Goal: Task Accomplishment & Management: Use online tool/utility

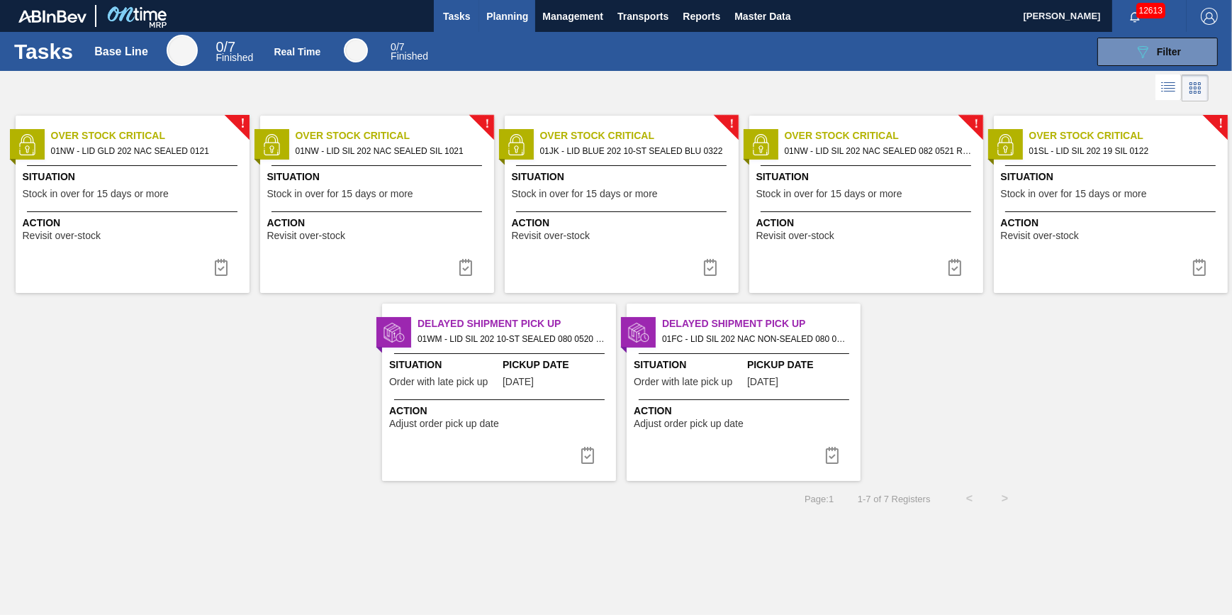
click at [506, 25] on button "Planning" at bounding box center [507, 16] width 56 height 32
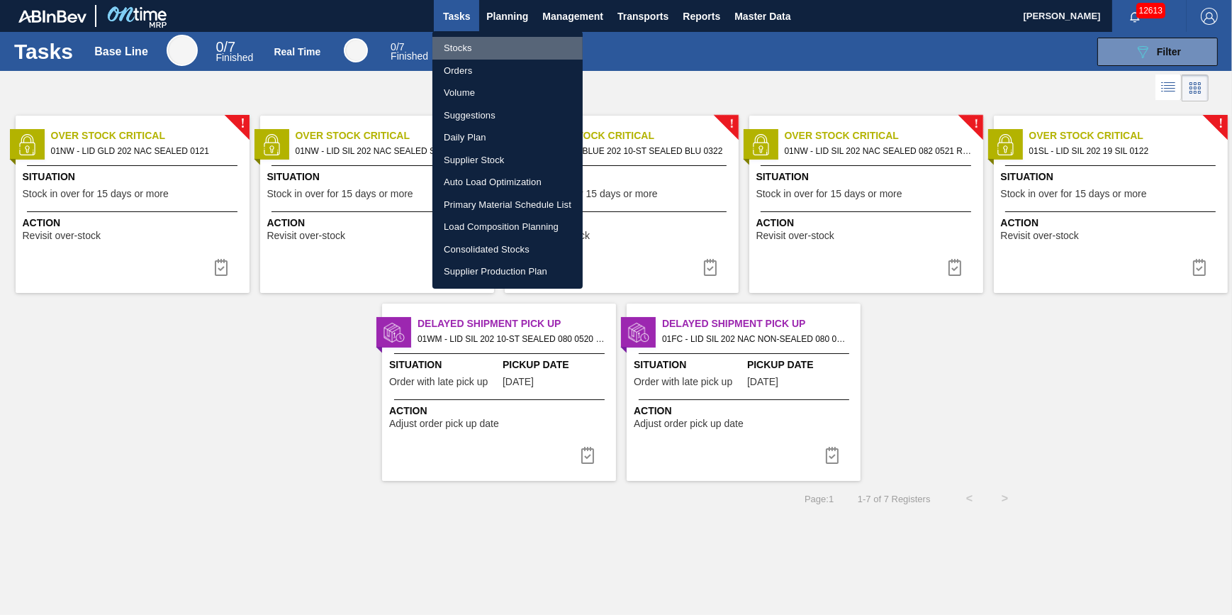
click at [501, 53] on li "Stocks" at bounding box center [507, 48] width 150 height 23
checkbox input "true"
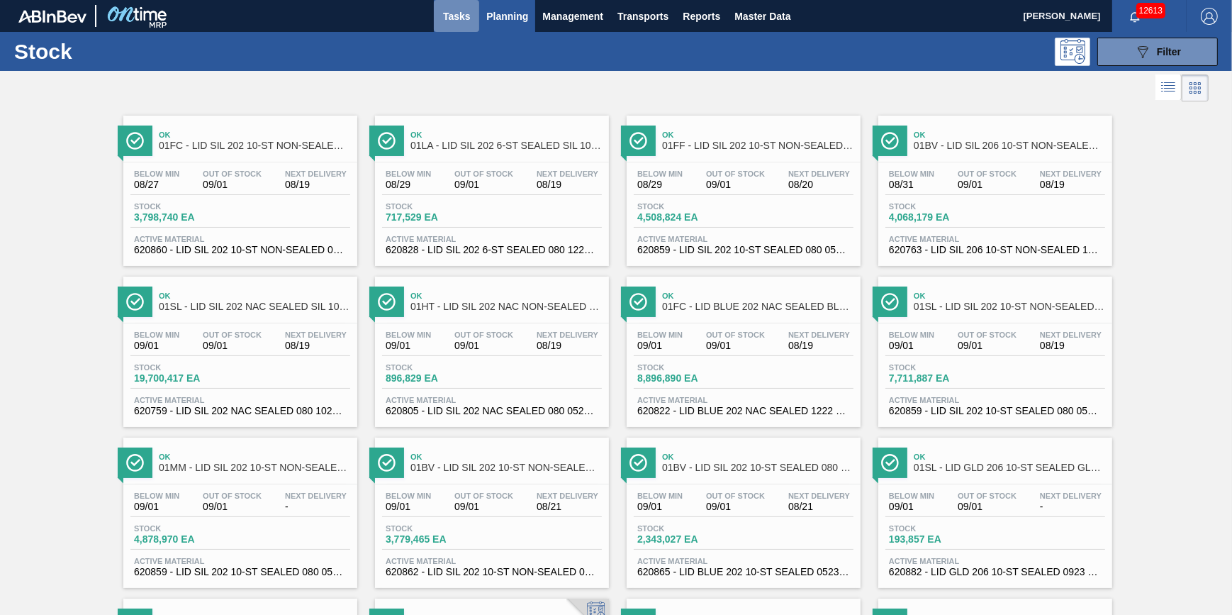
click at [474, 22] on button "Tasks" at bounding box center [456, 16] width 45 height 32
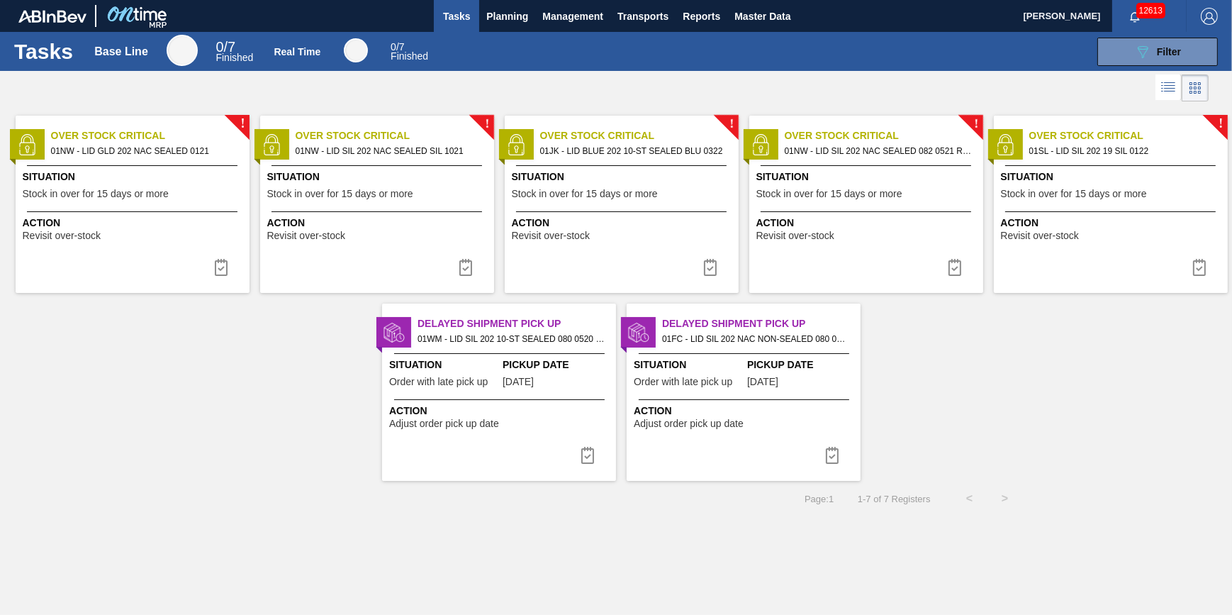
click at [451, 13] on span "Tasks" at bounding box center [456, 16] width 31 height 17
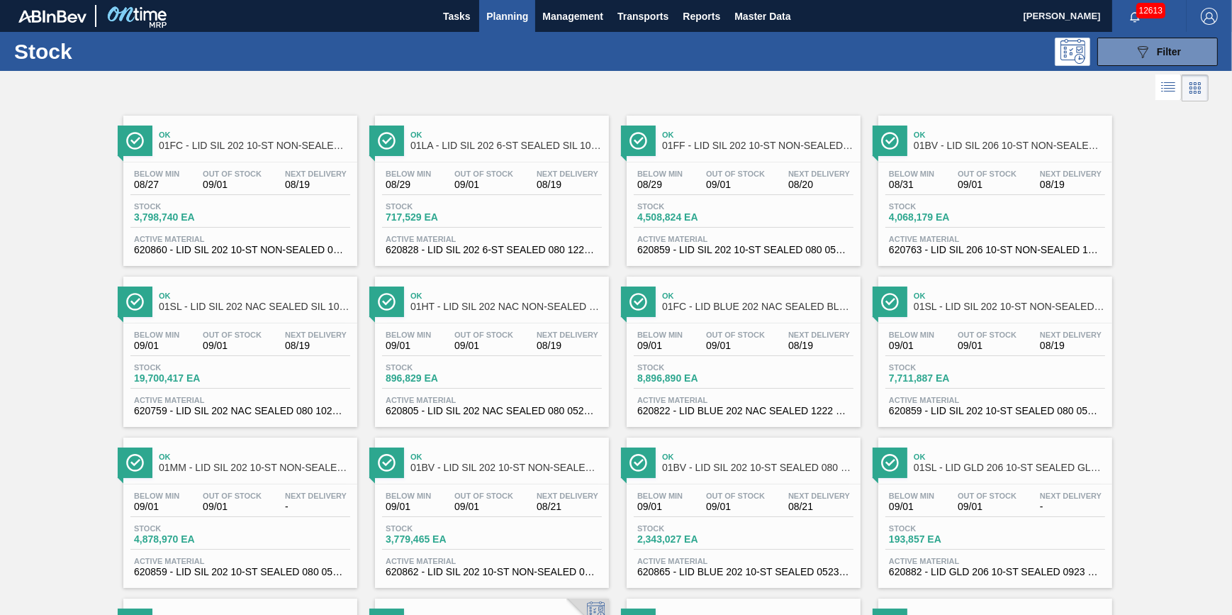
click at [497, 18] on span "Planning" at bounding box center [507, 16] width 42 height 17
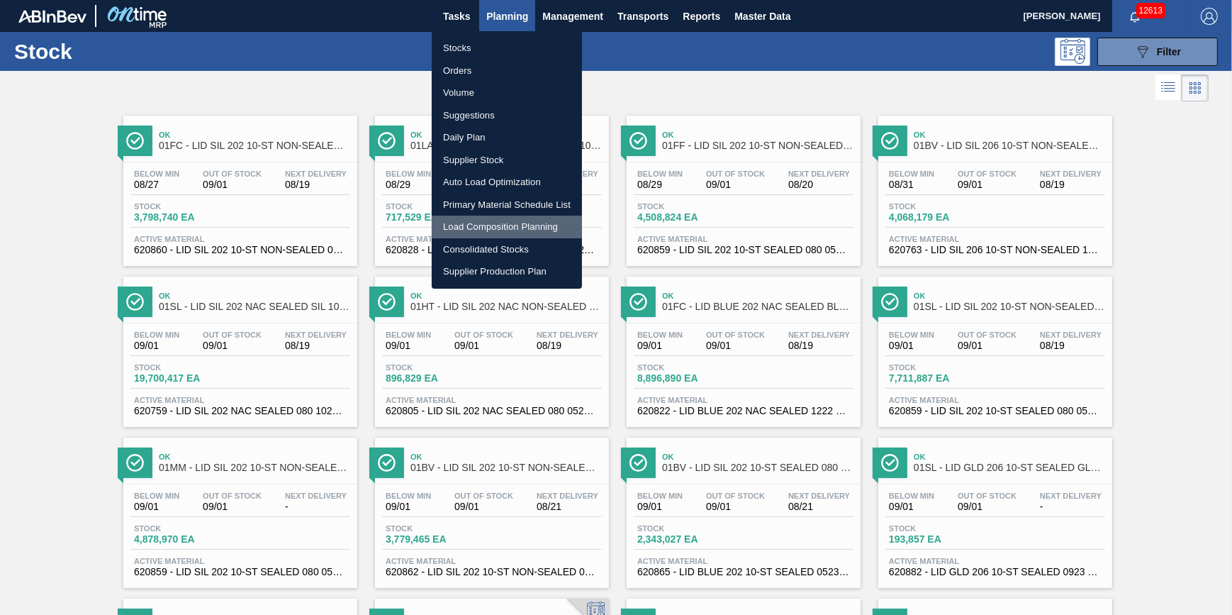
click at [507, 225] on li "Load Composition Planning" at bounding box center [507, 227] width 150 height 23
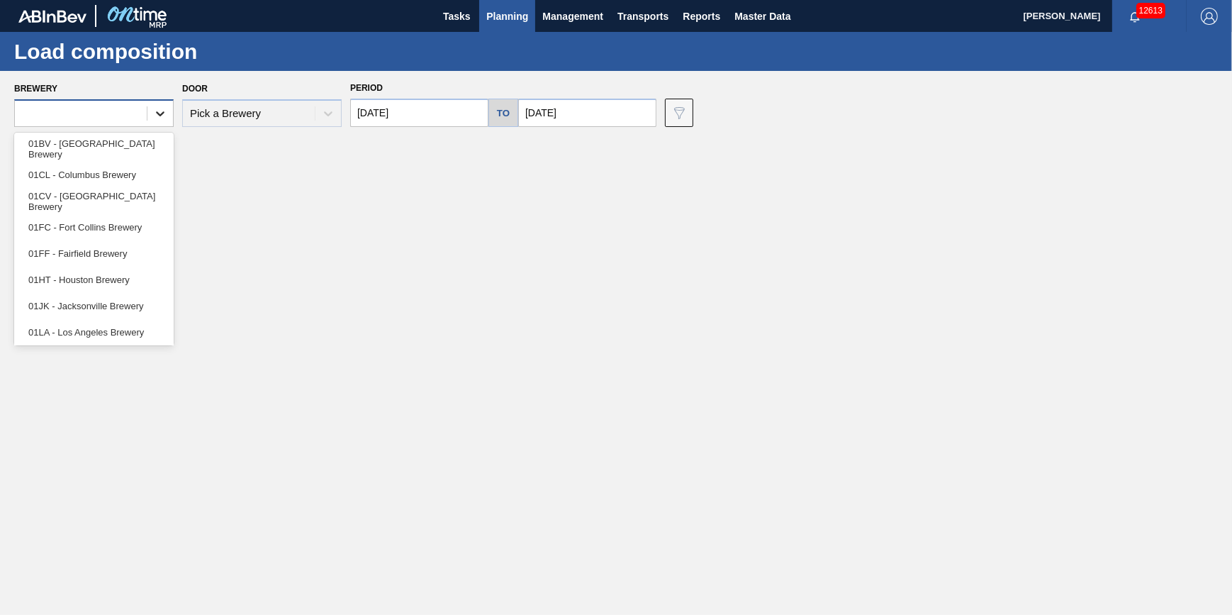
click at [153, 109] on icon at bounding box center [160, 113] width 14 height 14
click at [140, 195] on div "01CV - [GEOGRAPHIC_DATA] Brewery" at bounding box center [94, 201] width 160 height 26
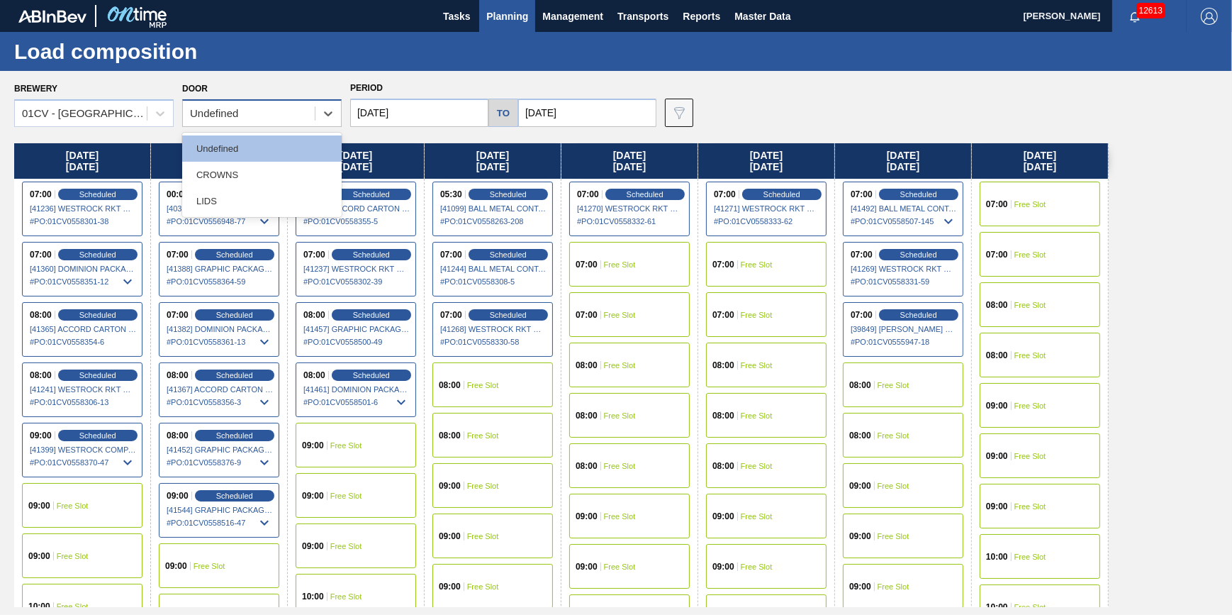
click at [284, 119] on div "Undefined" at bounding box center [249, 114] width 132 height 21
click at [284, 193] on div "LIDS" at bounding box center [262, 201] width 160 height 26
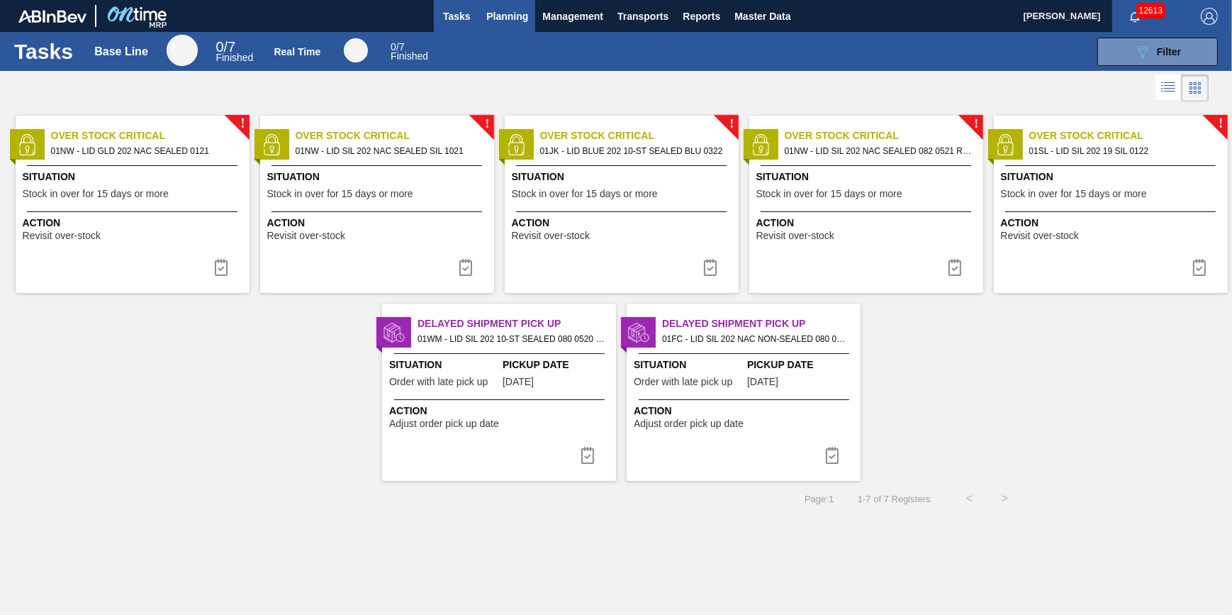
click at [517, 17] on span "Planning" at bounding box center [507, 16] width 42 height 17
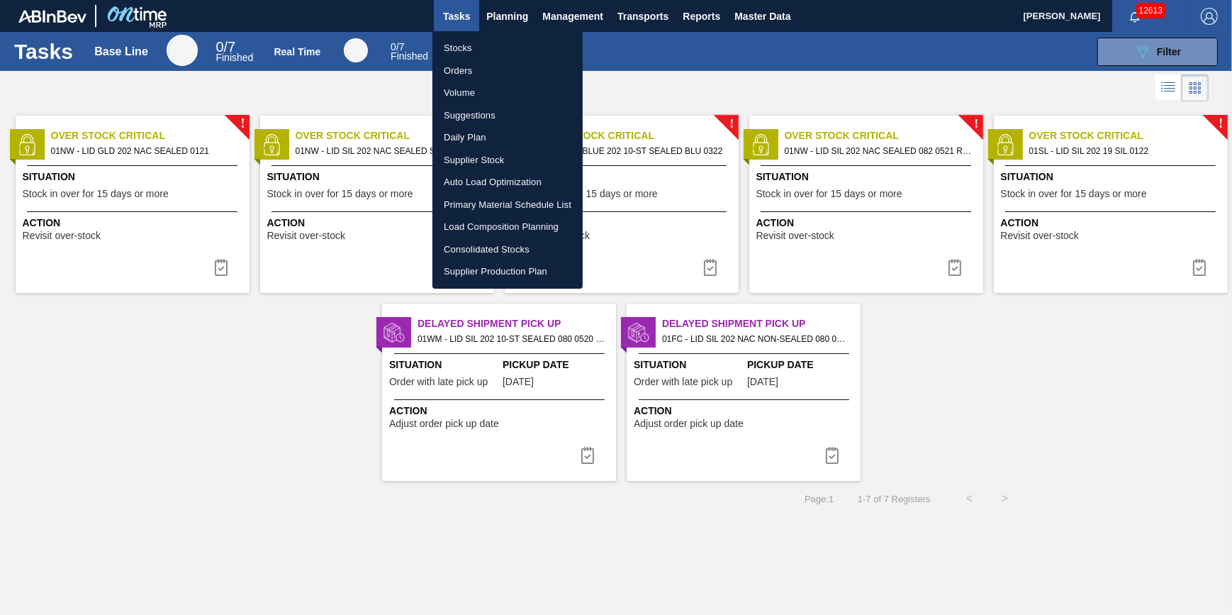
click at [509, 44] on li "Stocks" at bounding box center [507, 48] width 150 height 23
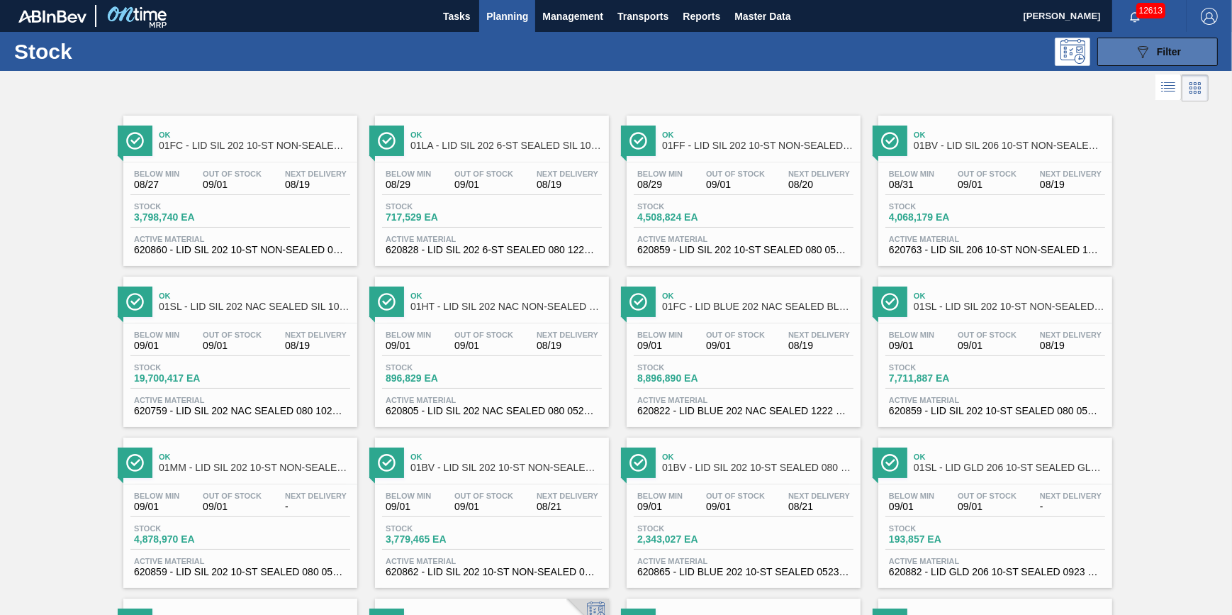
click at [1149, 43] on icon "089F7B8B-B2A5-4AFE-B5C0-19BA573D28AC" at bounding box center [1142, 51] width 17 height 17
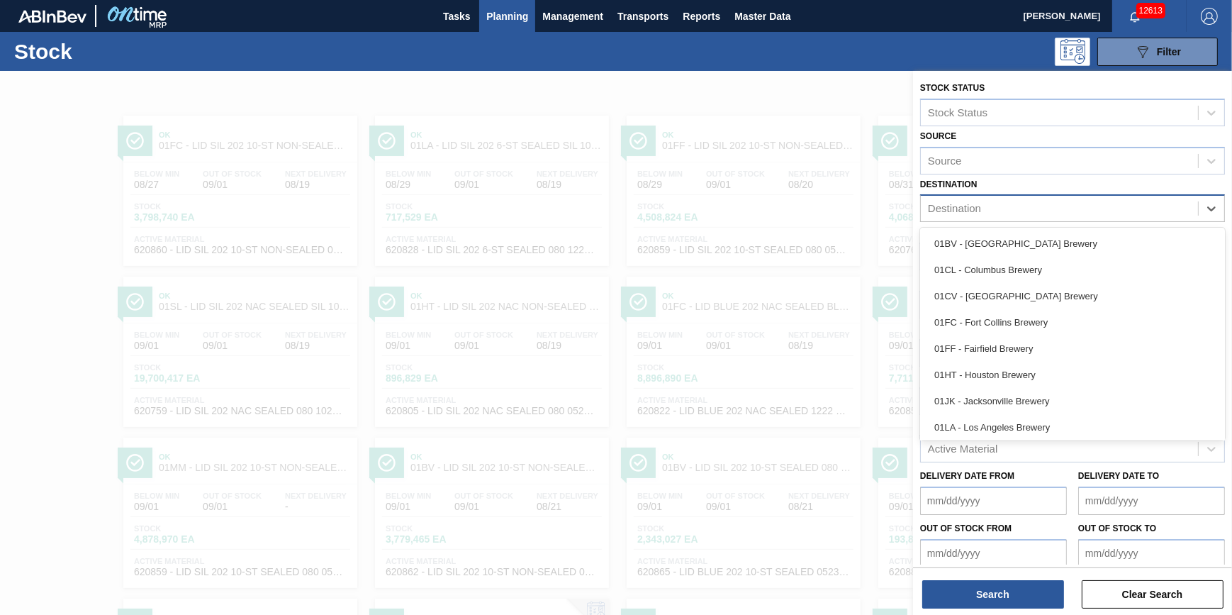
click at [1150, 208] on div "Destination" at bounding box center [1059, 209] width 277 height 21
drag, startPoint x: 1092, startPoint y: 284, endPoint x: 1085, endPoint y: 279, distance: 9.1
click at [1092, 286] on div "01CV - Cartersville Brewery" at bounding box center [1072, 296] width 305 height 26
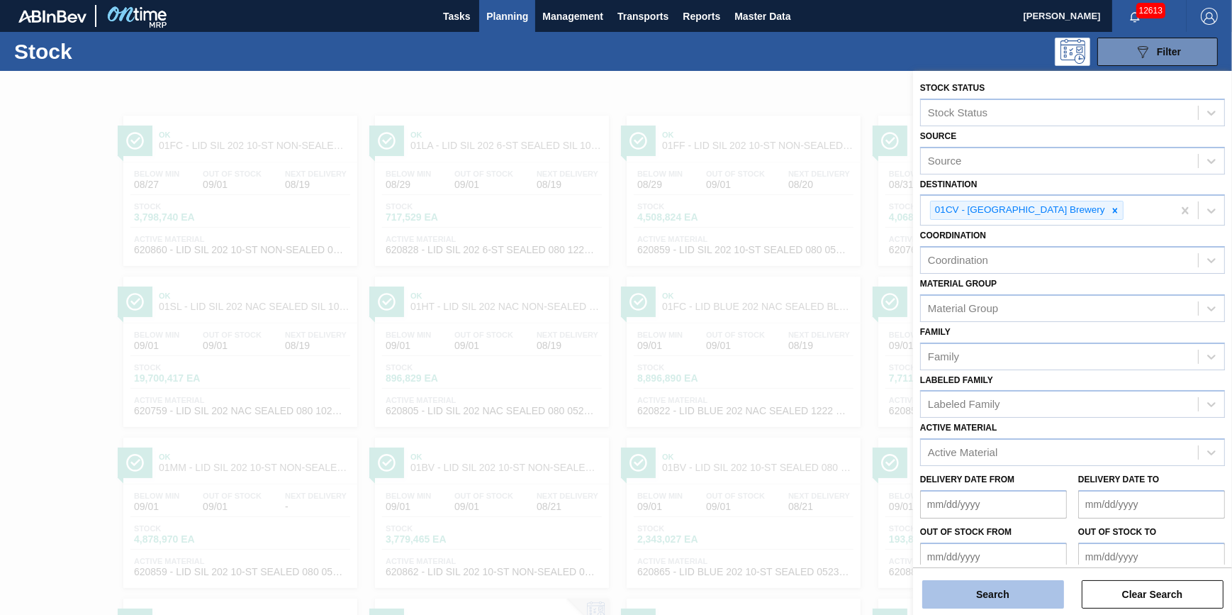
click at [971, 591] on button "Search" at bounding box center [993, 594] width 142 height 28
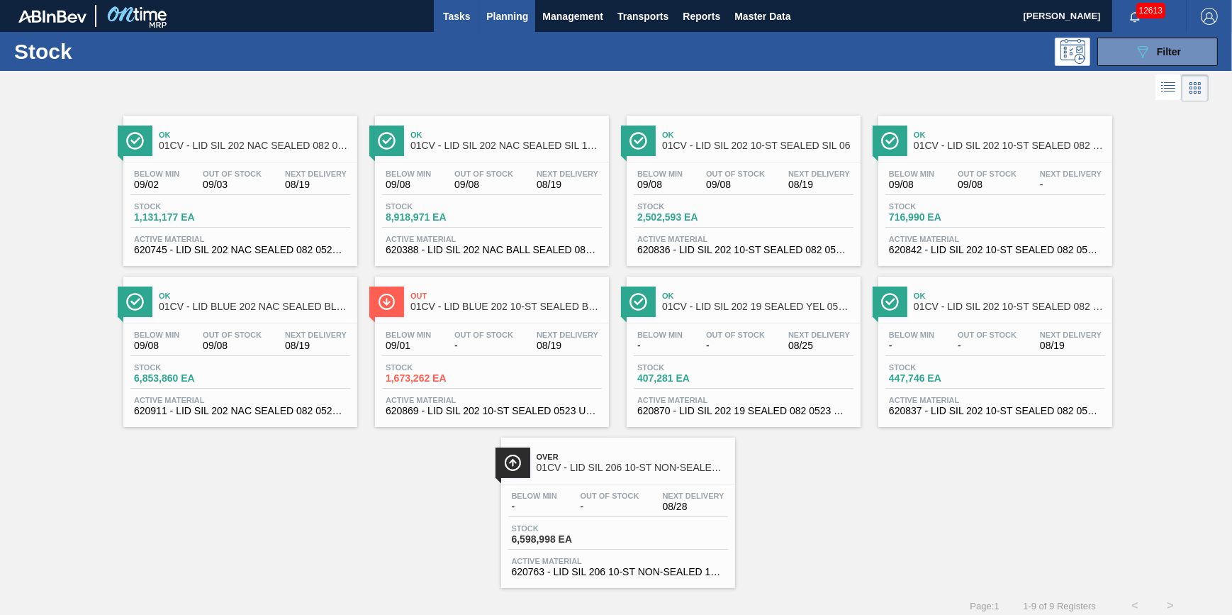
click at [449, 21] on span "Tasks" at bounding box center [456, 16] width 31 height 17
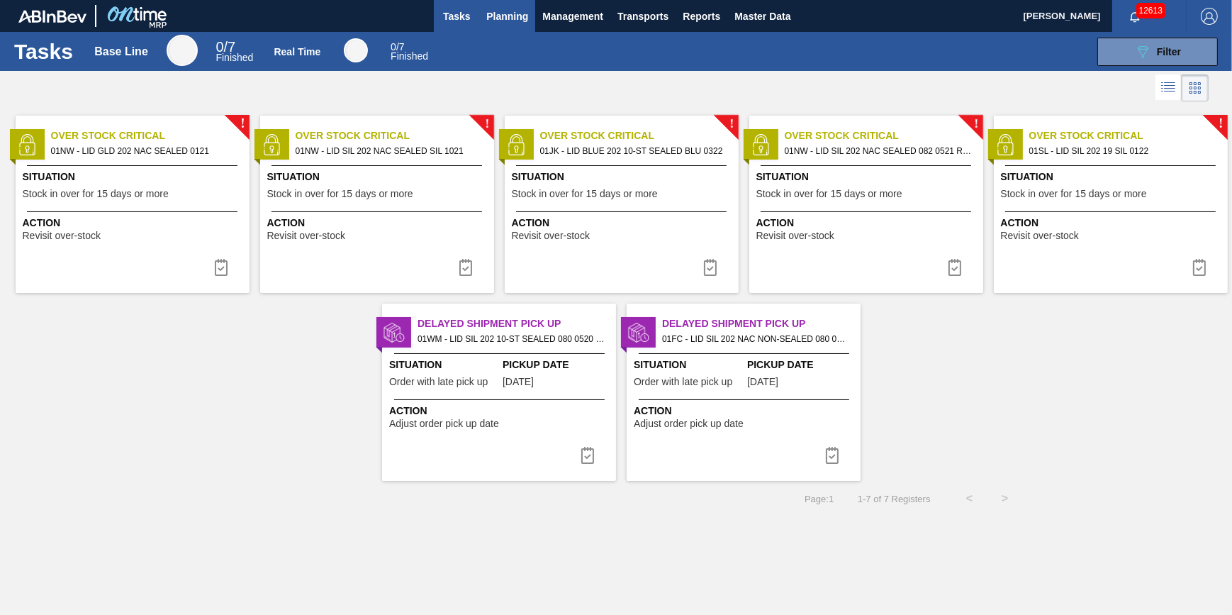
click at [510, 21] on span "Planning" at bounding box center [507, 16] width 42 height 17
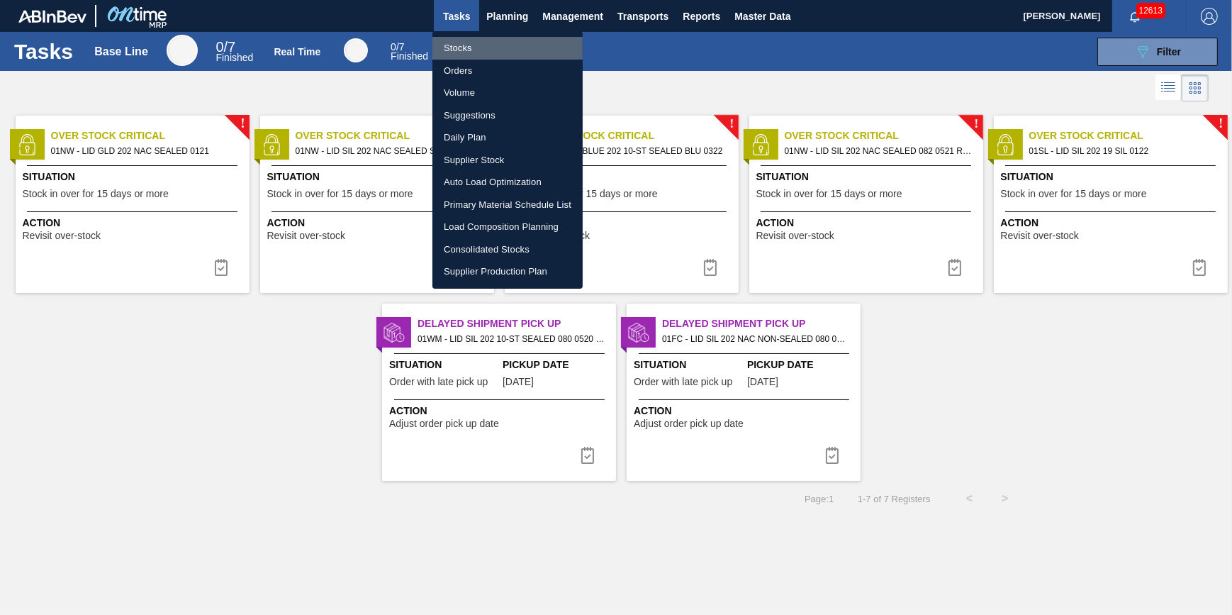
click at [510, 43] on li "Stocks" at bounding box center [507, 48] width 150 height 23
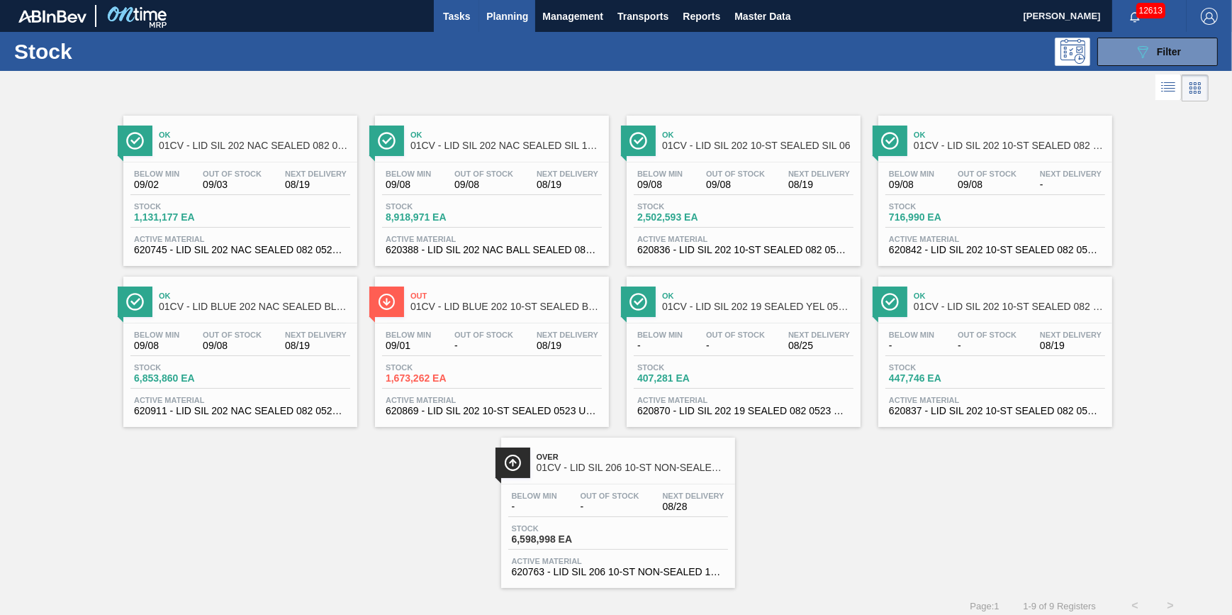
click at [448, 15] on span "Tasks" at bounding box center [456, 16] width 31 height 17
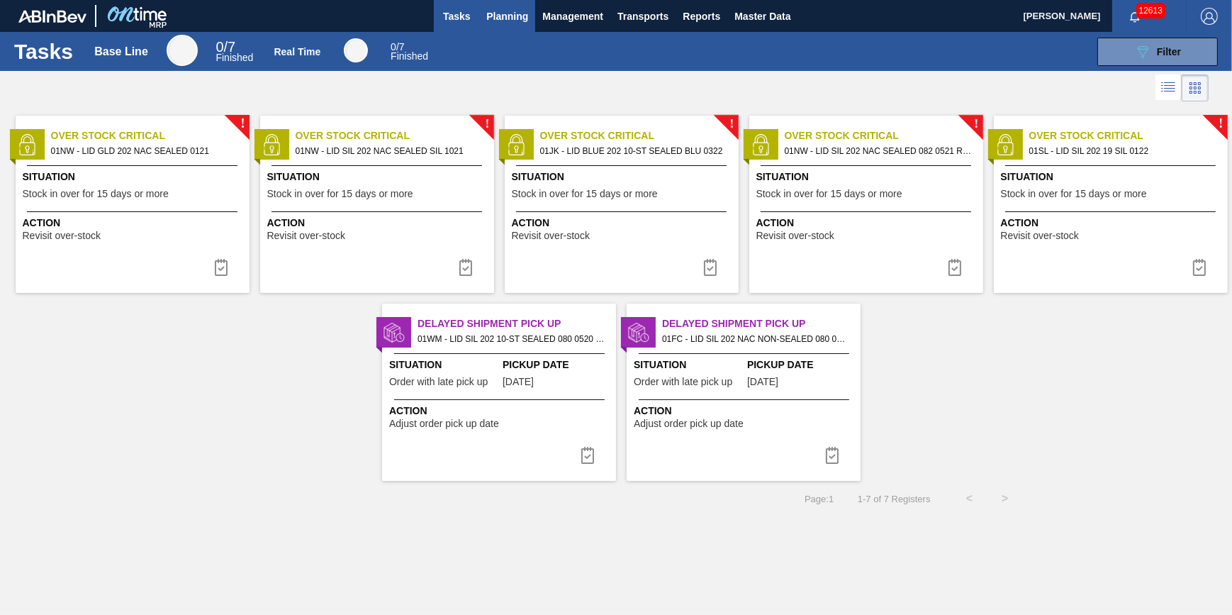
click at [497, 10] on span "Planning" at bounding box center [507, 16] width 42 height 17
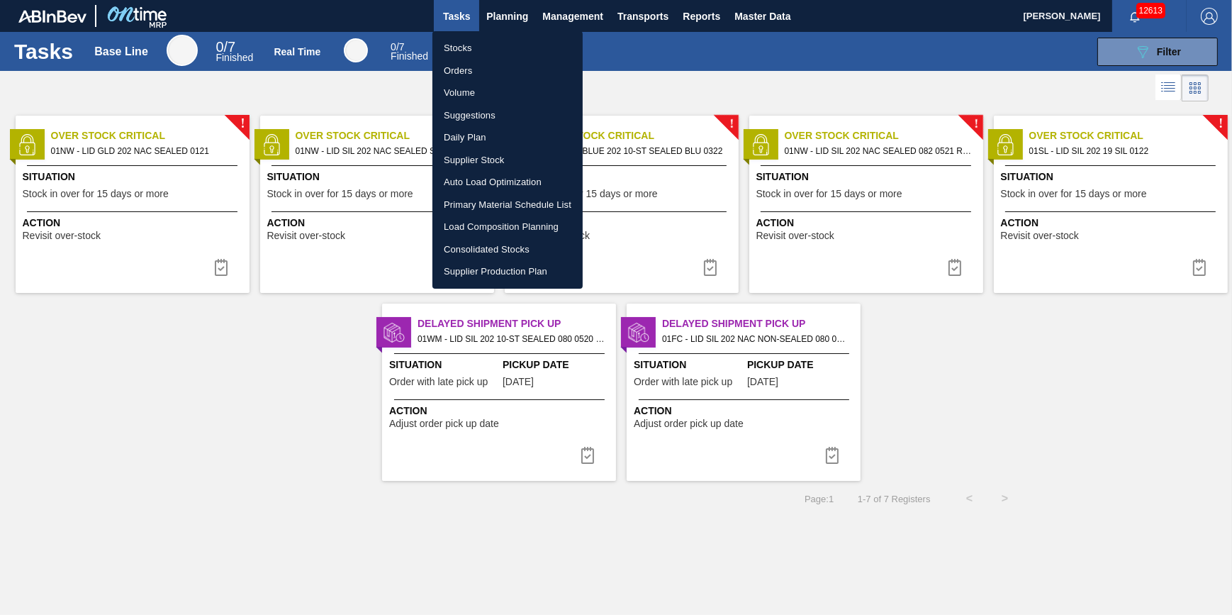
click at [488, 49] on li "Stocks" at bounding box center [507, 48] width 150 height 23
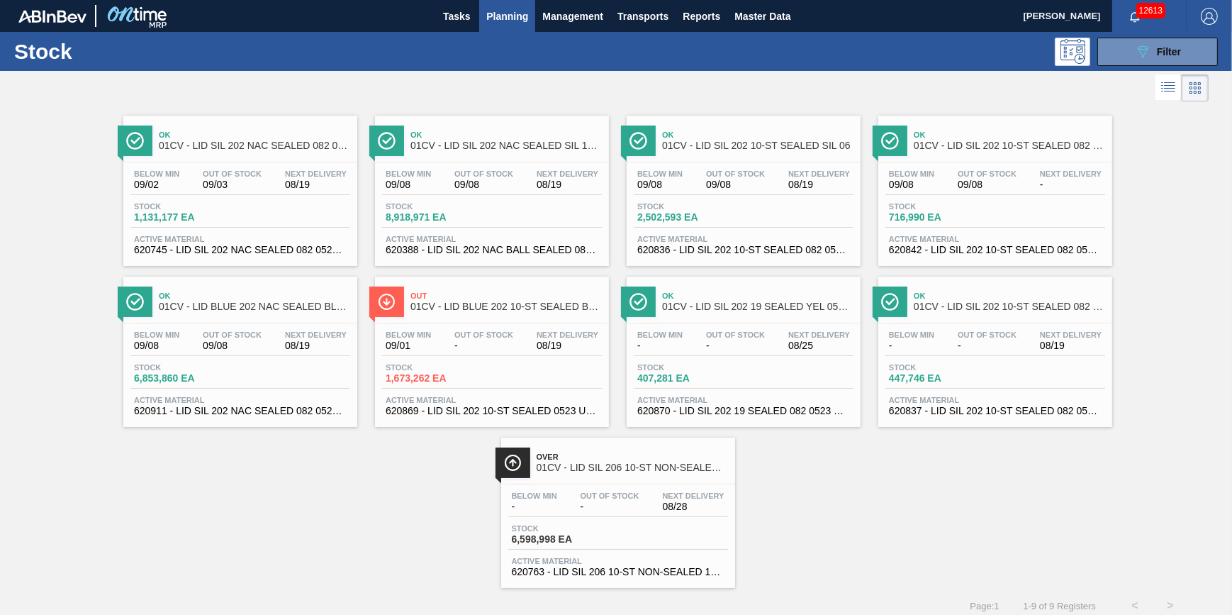
click at [1113, 67] on div "Stock 089F7B8B-B2A5-4AFE-B5C0-19BA573D28AC Filter" at bounding box center [616, 51] width 1232 height 39
click at [1117, 64] on button "089F7B8B-B2A5-4AFE-B5C0-19BA573D28AC Filter" at bounding box center [1158, 52] width 121 height 28
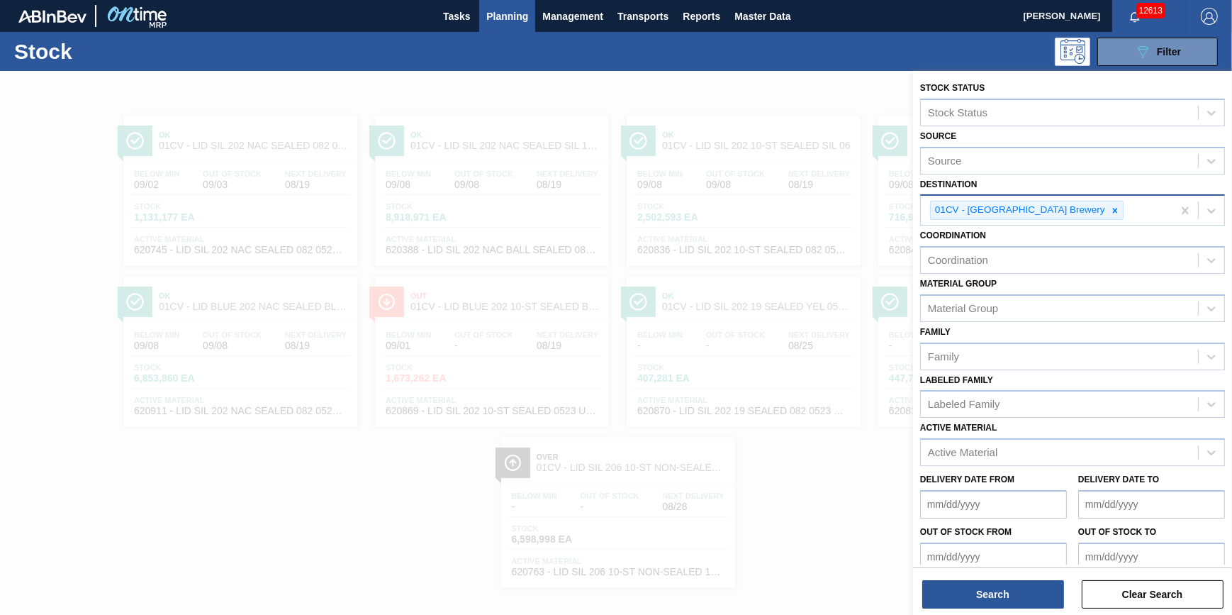
click at [1110, 206] on icon at bounding box center [1115, 211] width 10 height 10
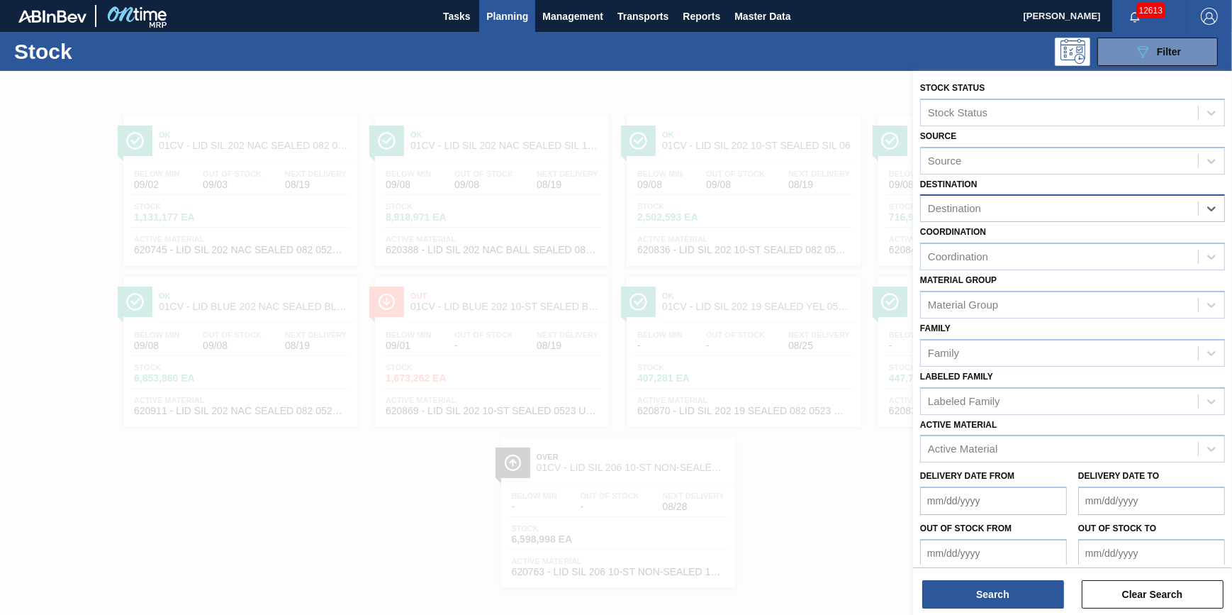
click at [1066, 205] on div "Destination" at bounding box center [1059, 209] width 277 height 21
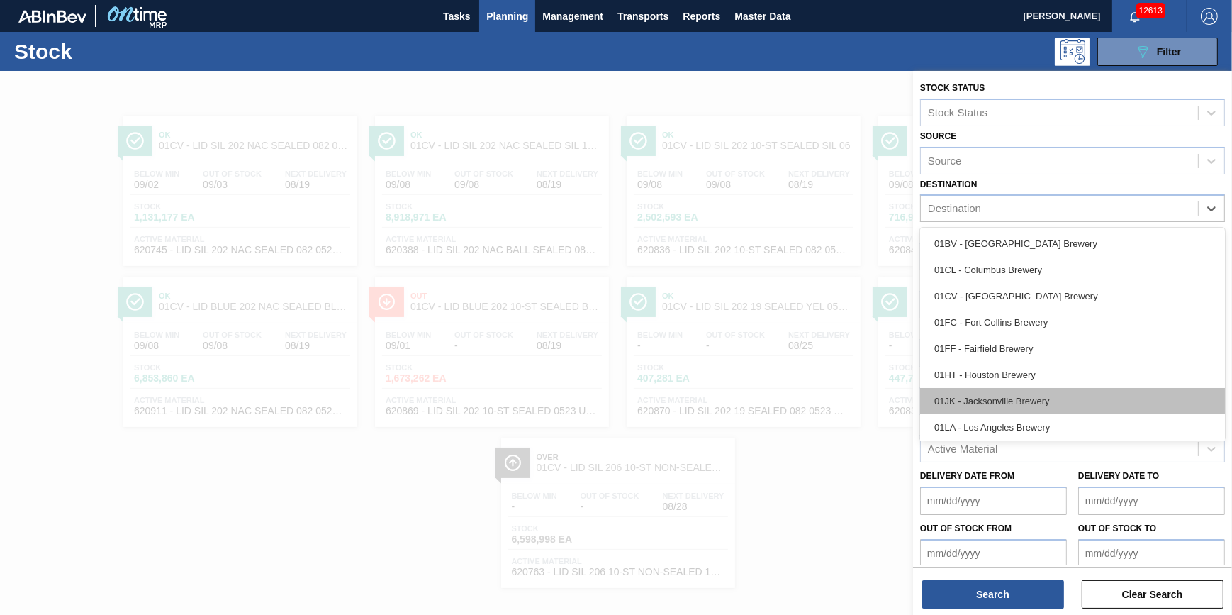
scroll to position [107, 0]
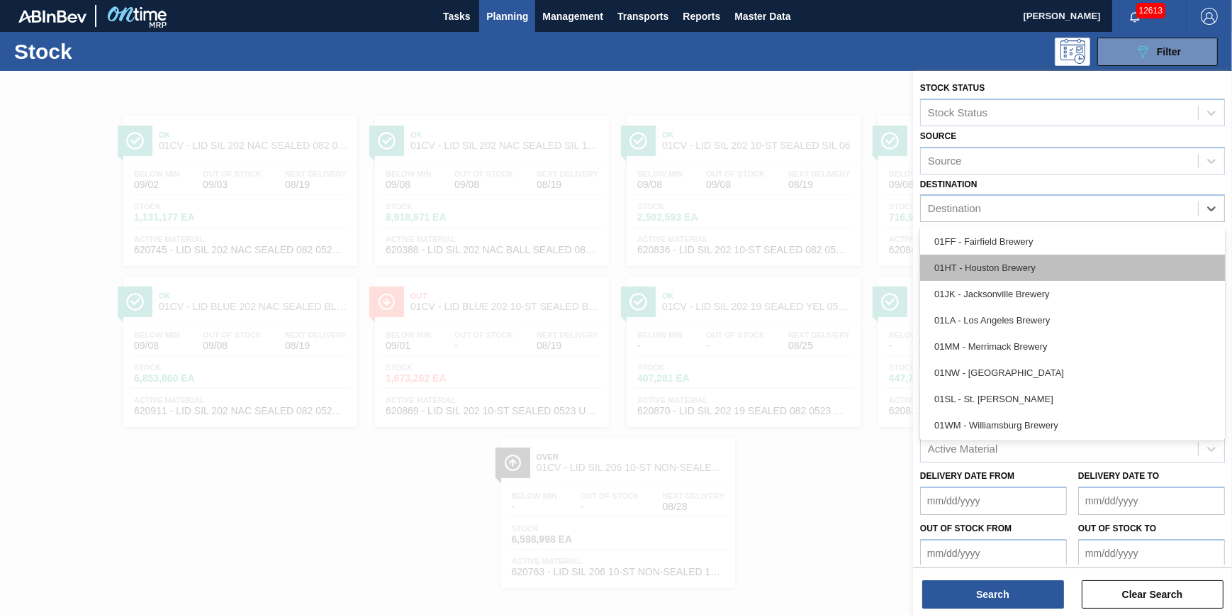
click at [1042, 272] on div "01HT - Houston Brewery" at bounding box center [1072, 268] width 305 height 26
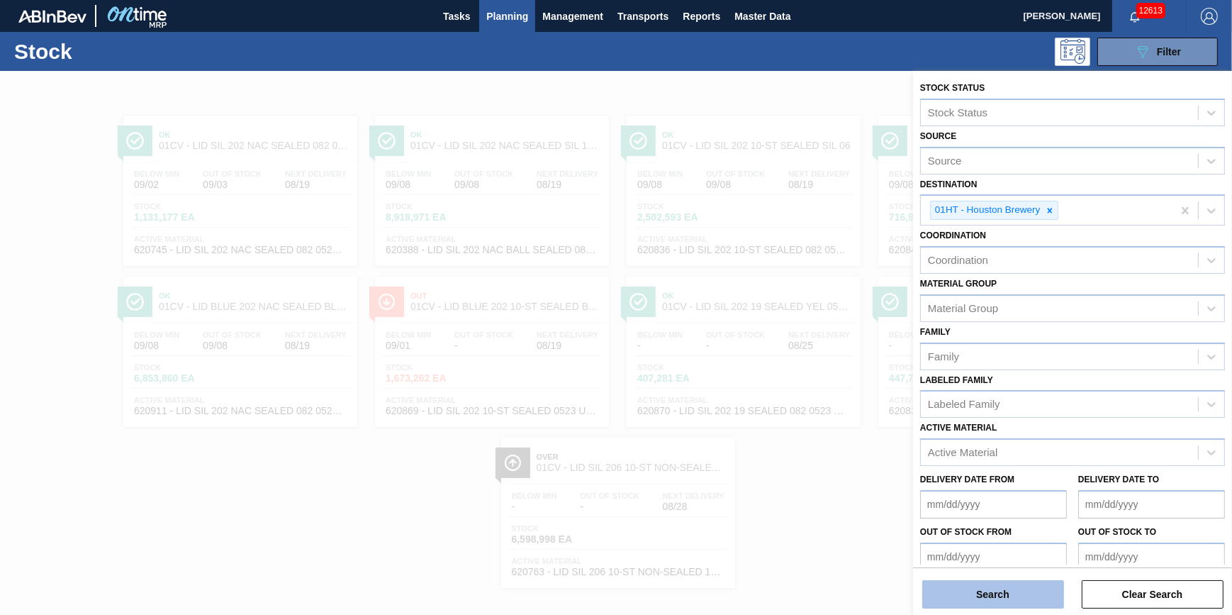
click at [993, 590] on button "Search" at bounding box center [993, 594] width 142 height 28
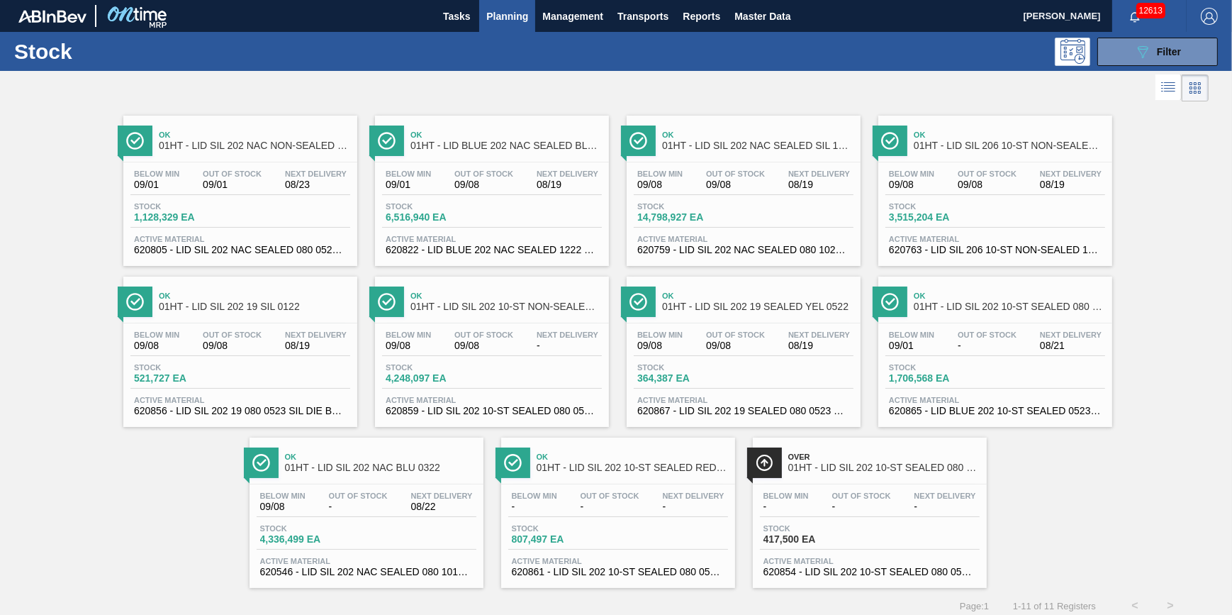
click at [482, 190] on span "09/08" at bounding box center [483, 184] width 59 height 11
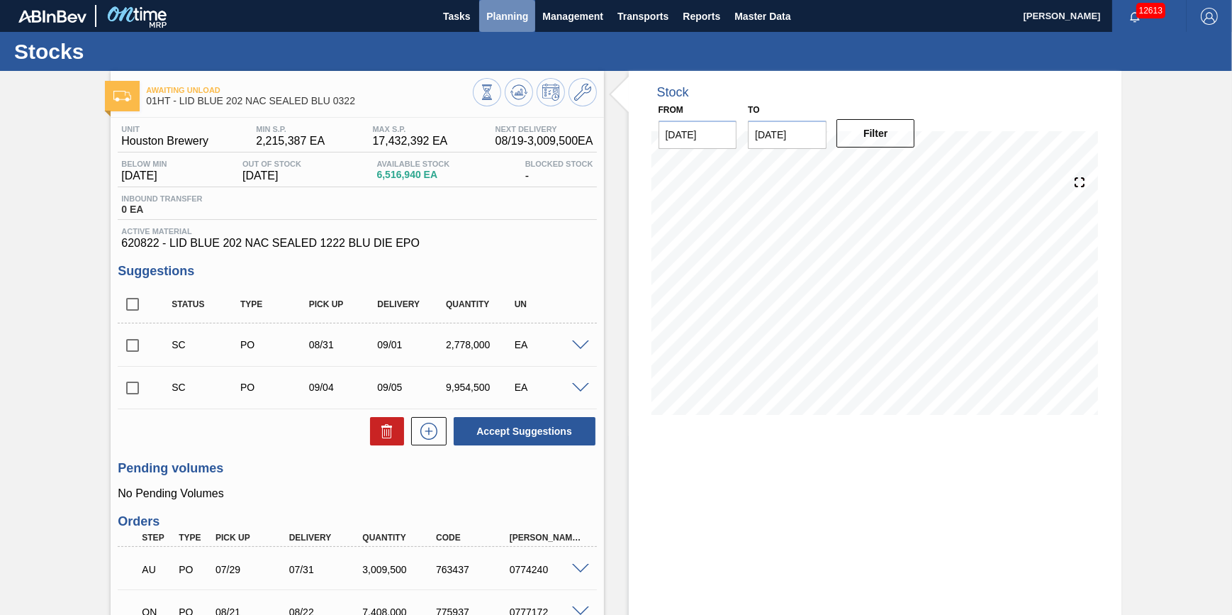
click at [525, 15] on span "Planning" at bounding box center [507, 16] width 42 height 17
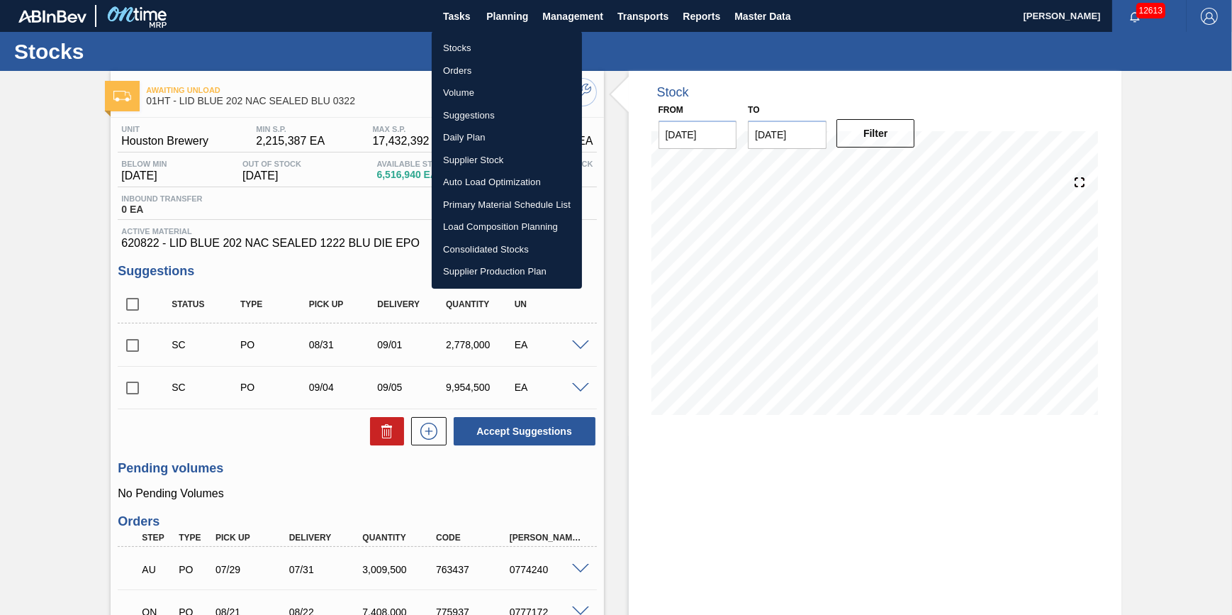
click at [514, 43] on li "Stocks" at bounding box center [507, 48] width 150 height 23
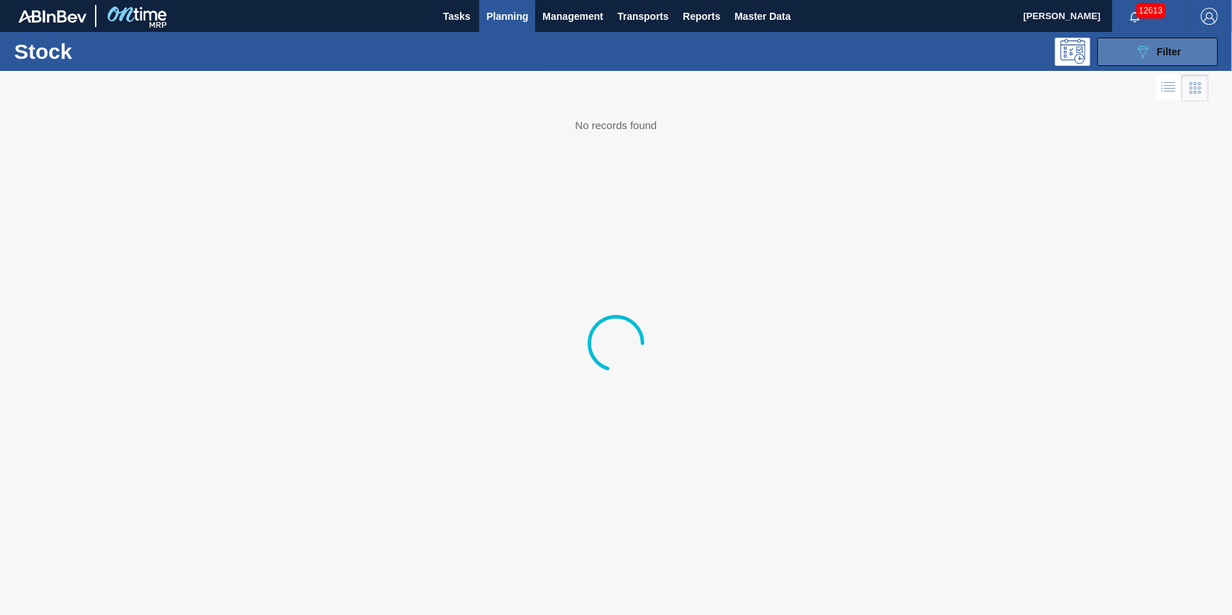
click at [1136, 42] on button "089F7B8B-B2A5-4AFE-B5C0-19BA573D28AC Filter" at bounding box center [1158, 52] width 121 height 28
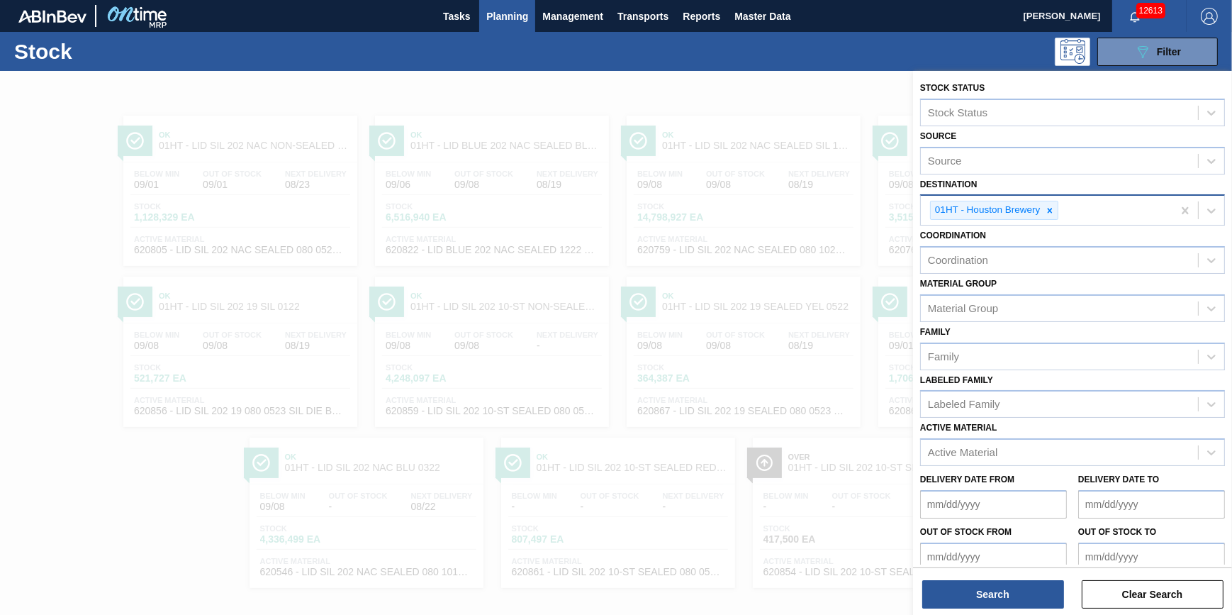
click at [1064, 211] on div "01HT - Houston Brewery" at bounding box center [1047, 210] width 252 height 29
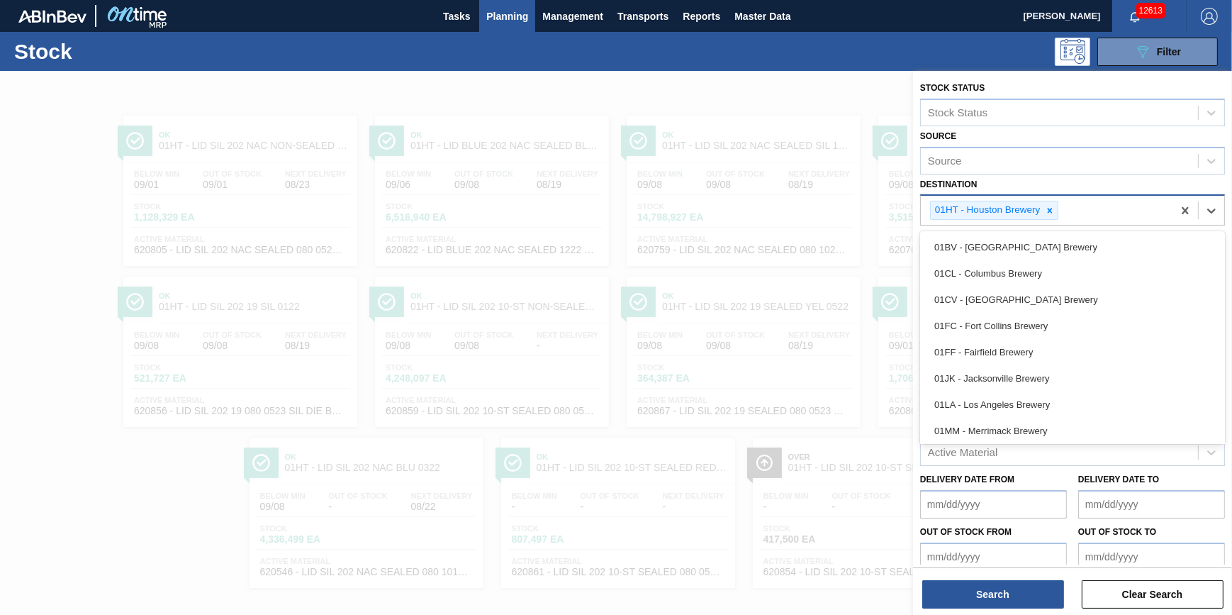
click at [1064, 211] on div "01HT - Houston Brewery" at bounding box center [1047, 210] width 252 height 29
click at [1063, 211] on input "Destination" at bounding box center [1061, 210] width 1 height 12
click at [1054, 213] on icon at bounding box center [1050, 211] width 10 height 10
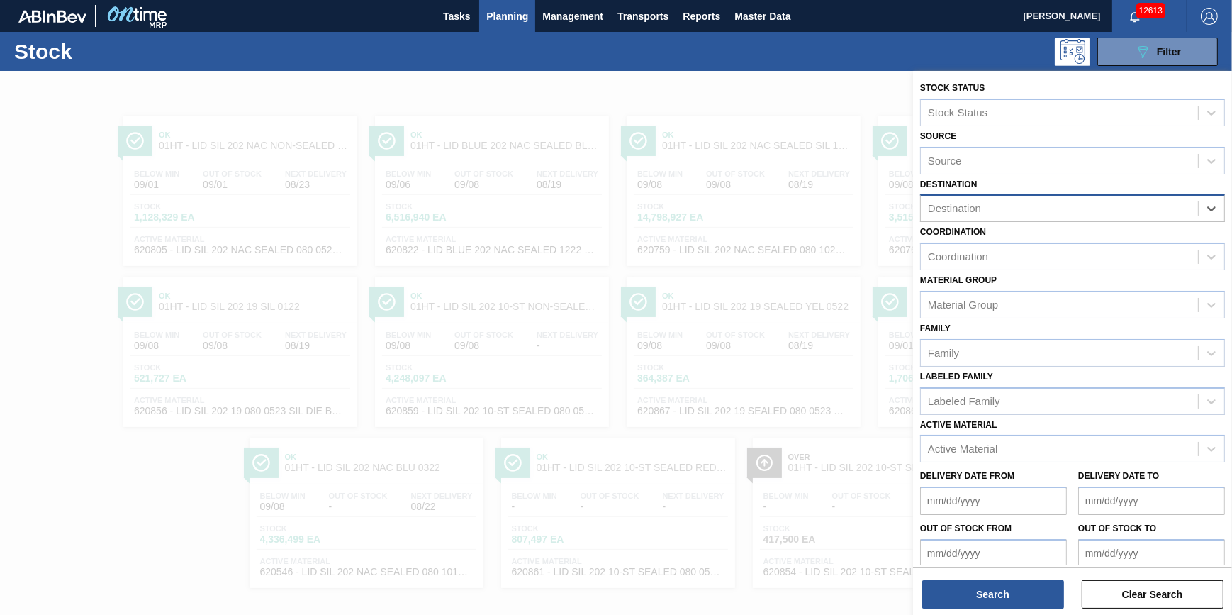
click at [1054, 213] on div "Destination" at bounding box center [1059, 209] width 277 height 21
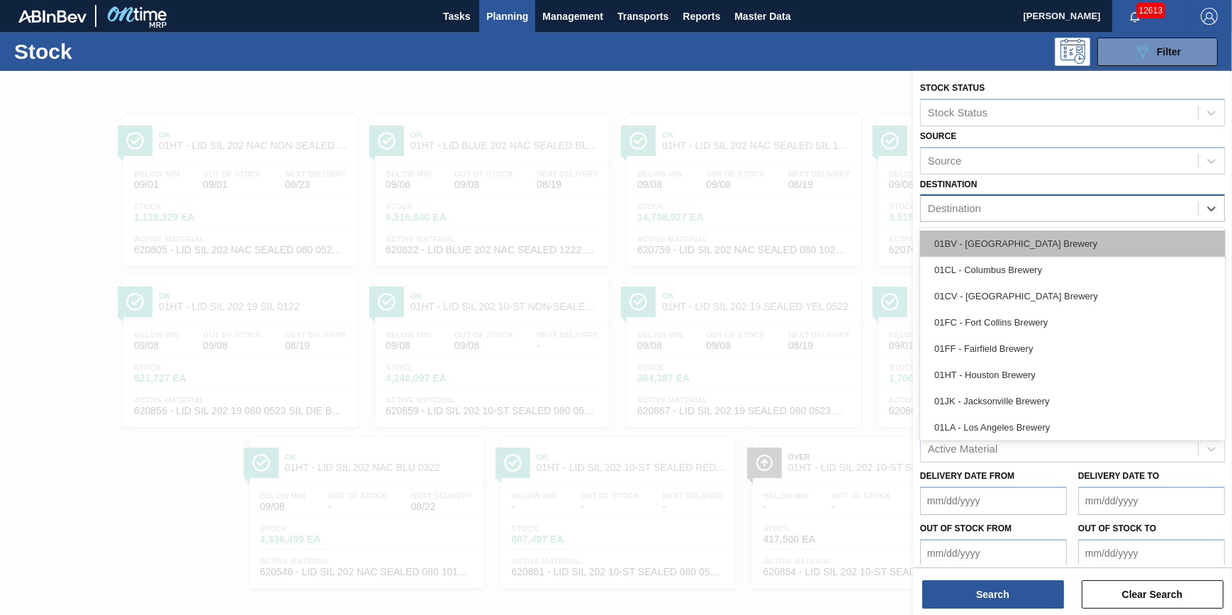
click at [1042, 245] on div "01BV - [GEOGRAPHIC_DATA] Brewery" at bounding box center [1072, 243] width 305 height 26
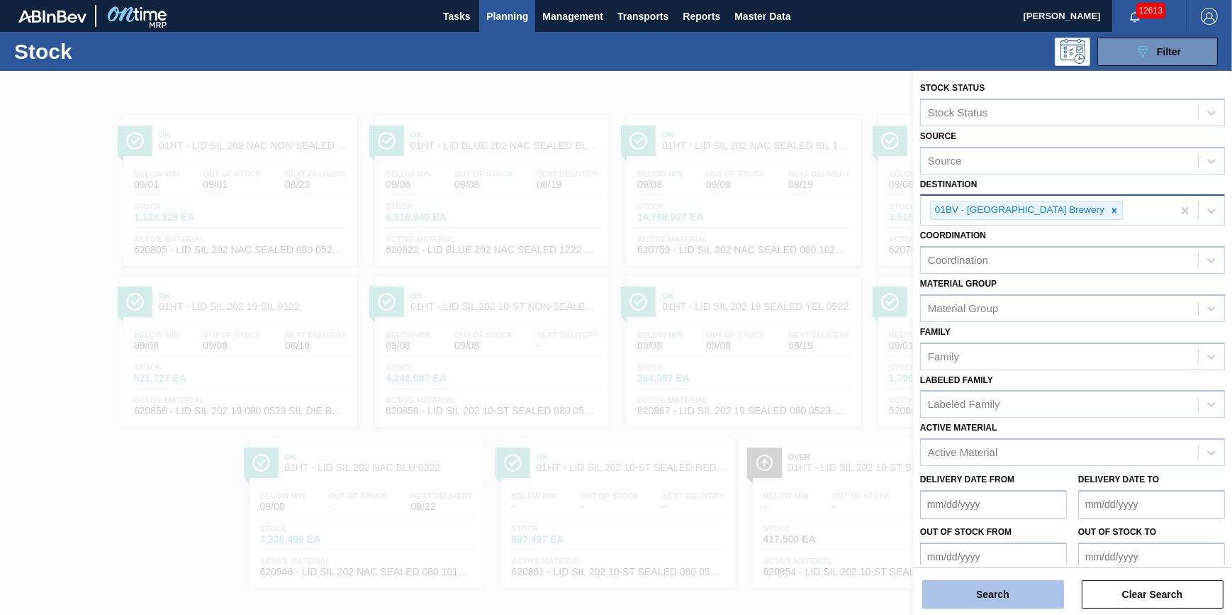
click at [1007, 582] on button "Search" at bounding box center [993, 594] width 142 height 28
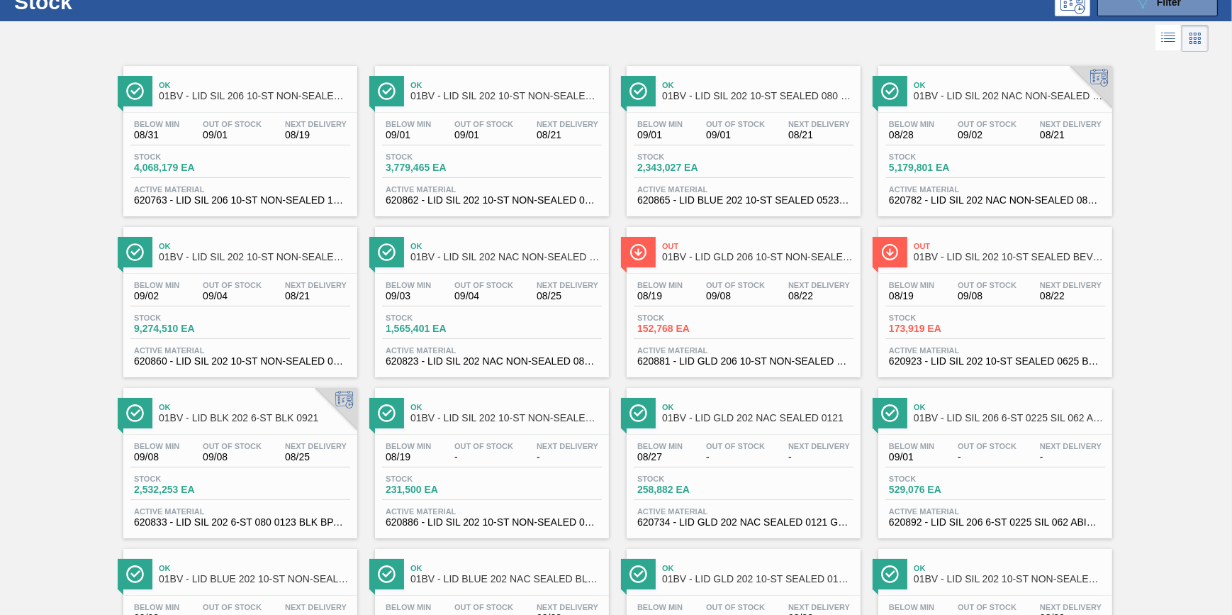
scroll to position [128, 0]
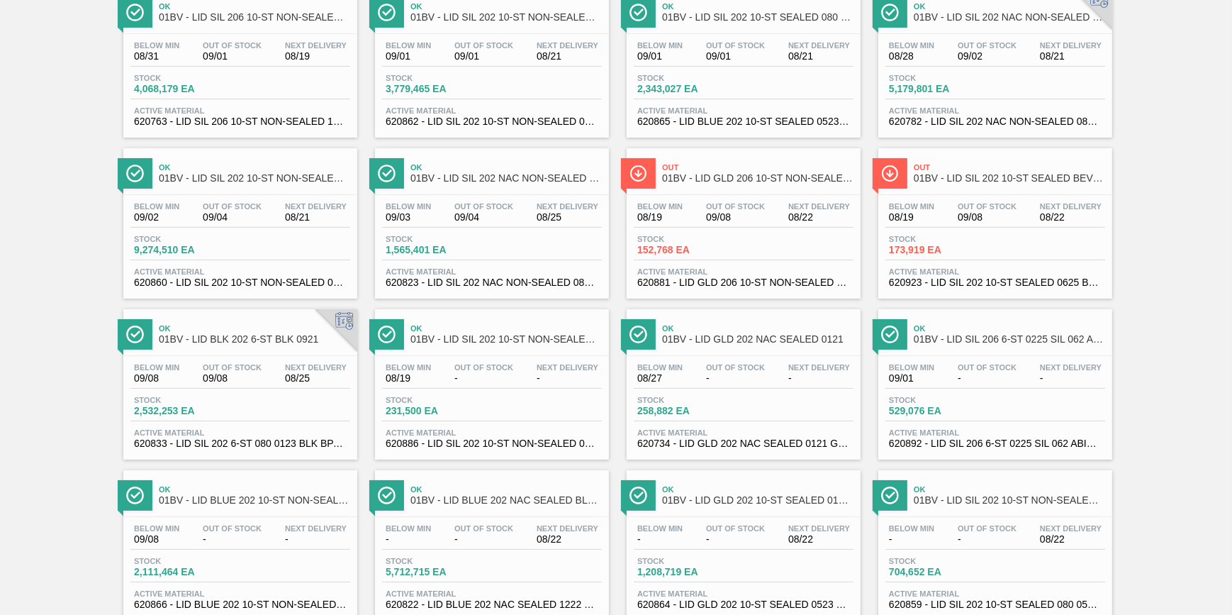
click at [467, 398] on span "Stock" at bounding box center [435, 400] width 99 height 9
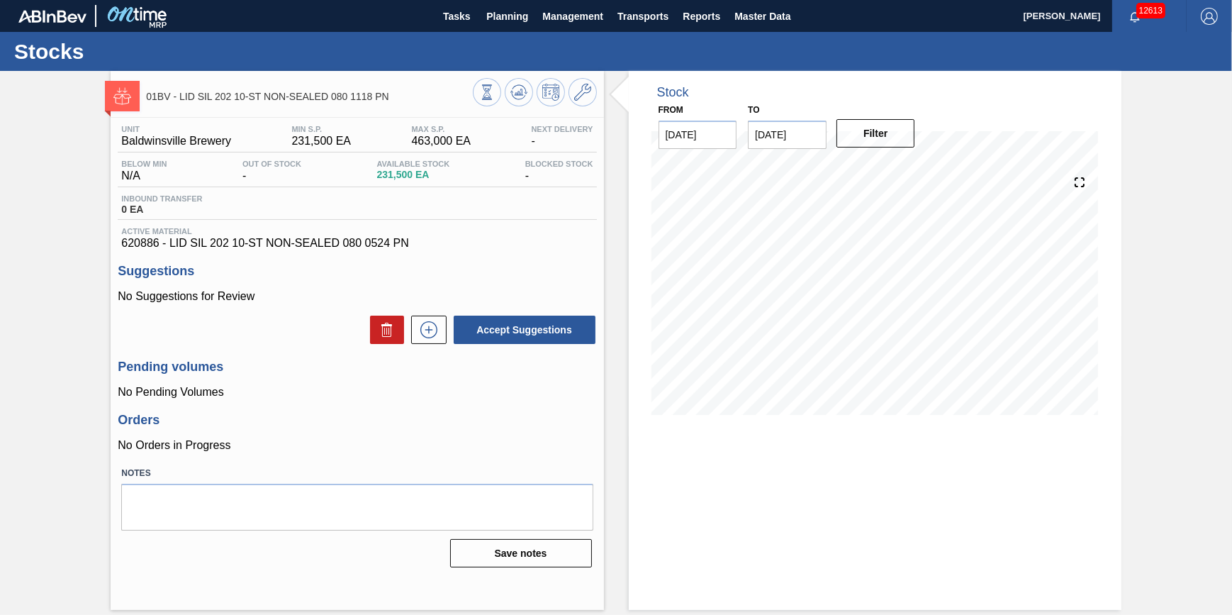
click at [801, 133] on input "09/02/2025" at bounding box center [787, 135] width 79 height 28
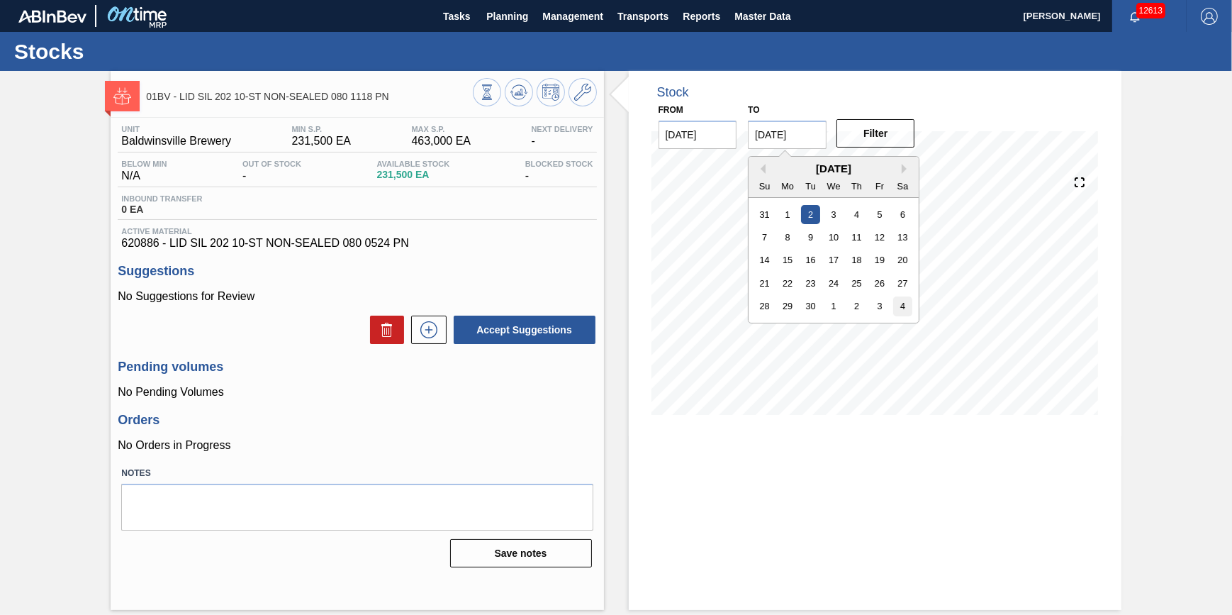
click at [906, 308] on div "4" at bounding box center [902, 305] width 19 height 19
type input "[DATE]"
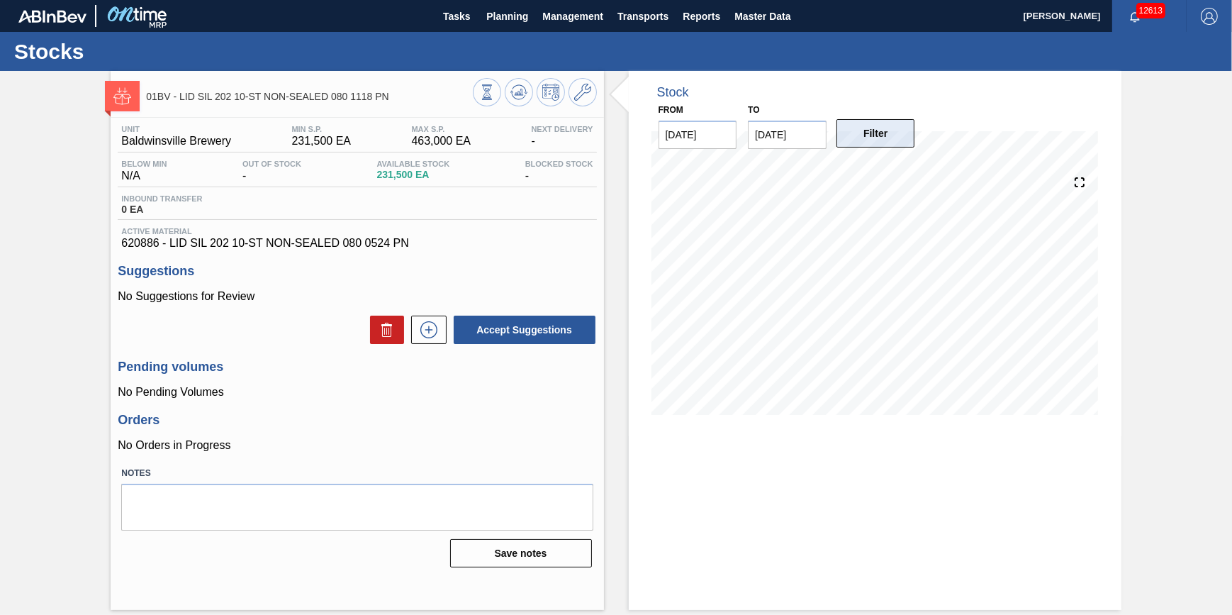
click at [886, 135] on button "Filter" at bounding box center [876, 133] width 79 height 28
click at [460, 20] on span "Tasks" at bounding box center [456, 16] width 31 height 17
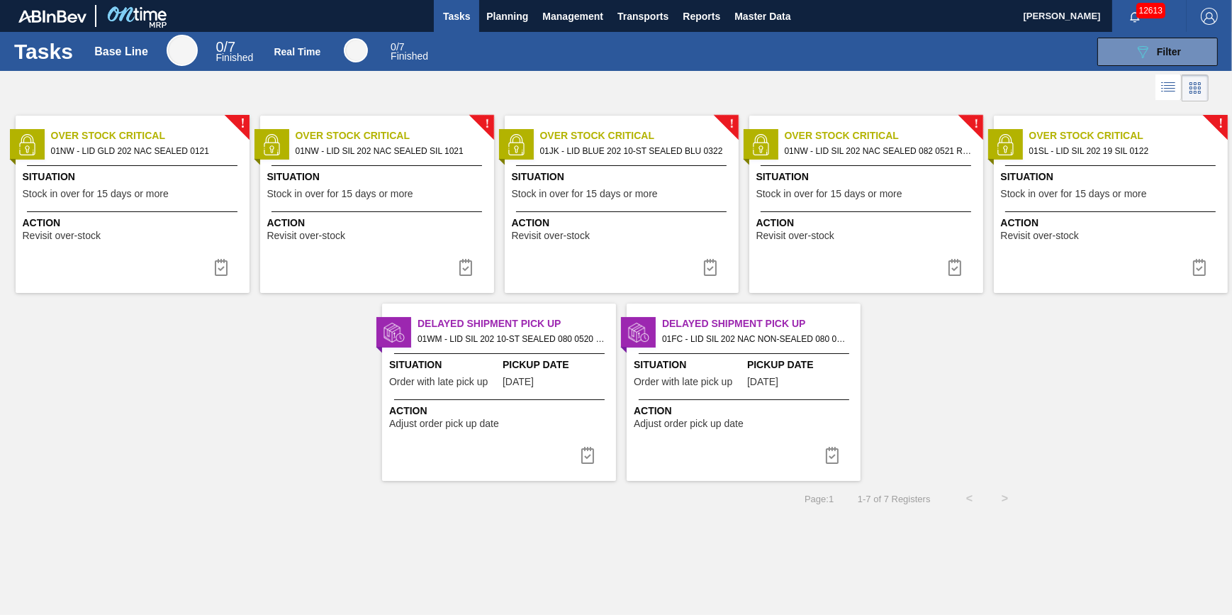
click at [50, 218] on span "Action" at bounding box center [134, 223] width 223 height 15
click at [233, 262] on button at bounding box center [221, 267] width 34 height 28
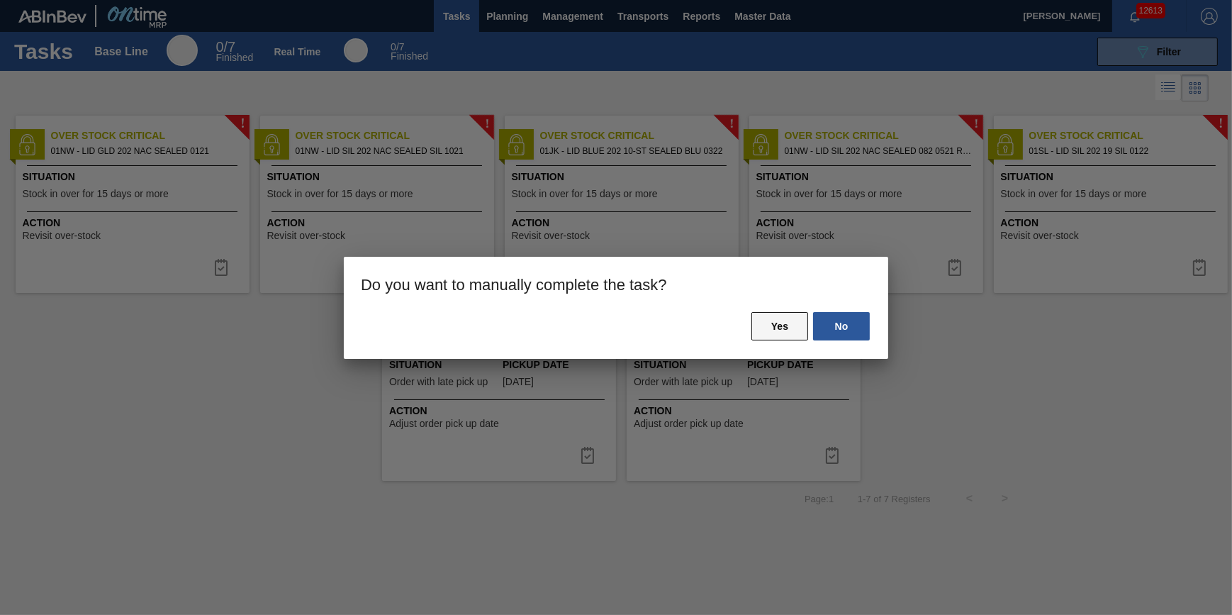
click at [773, 325] on button "Yes" at bounding box center [780, 326] width 57 height 28
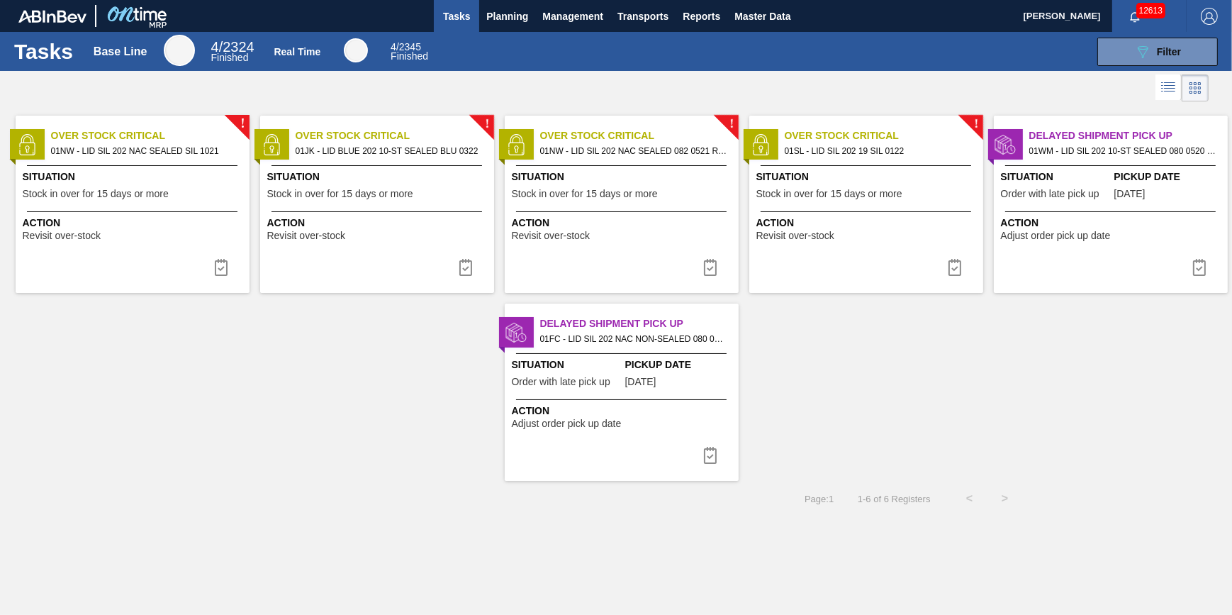
drag, startPoint x: 211, startPoint y: 265, endPoint x: 253, endPoint y: 265, distance: 41.8
click at [211, 265] on button at bounding box center [221, 267] width 34 height 28
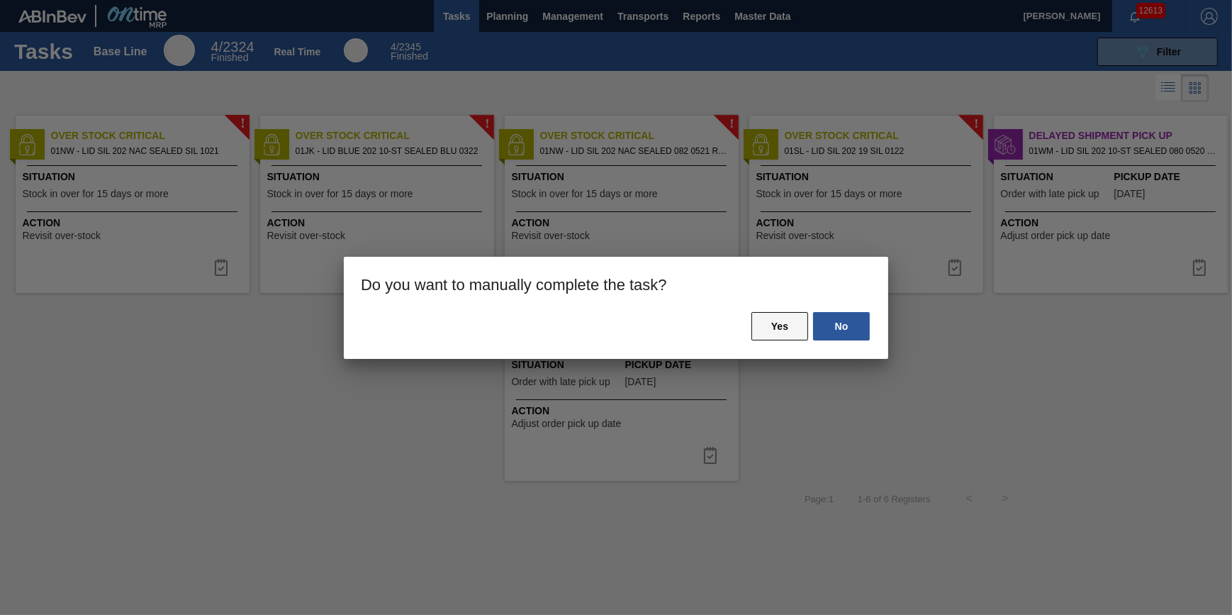
click at [790, 326] on button "Yes" at bounding box center [780, 326] width 57 height 28
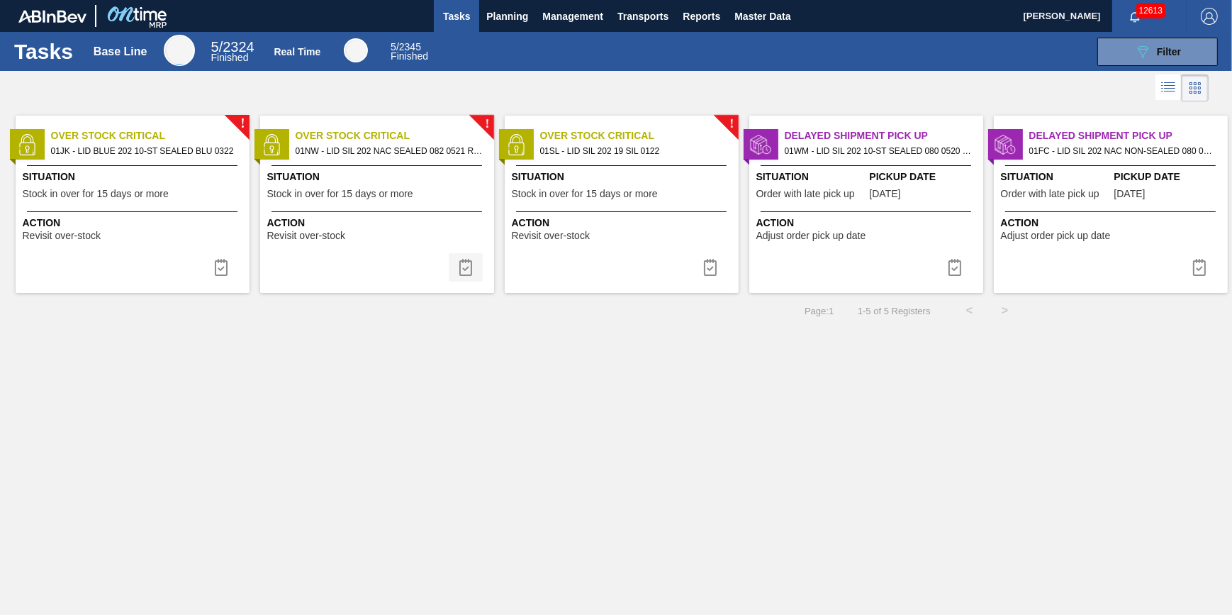
click at [464, 269] on img at bounding box center [465, 267] width 17 height 17
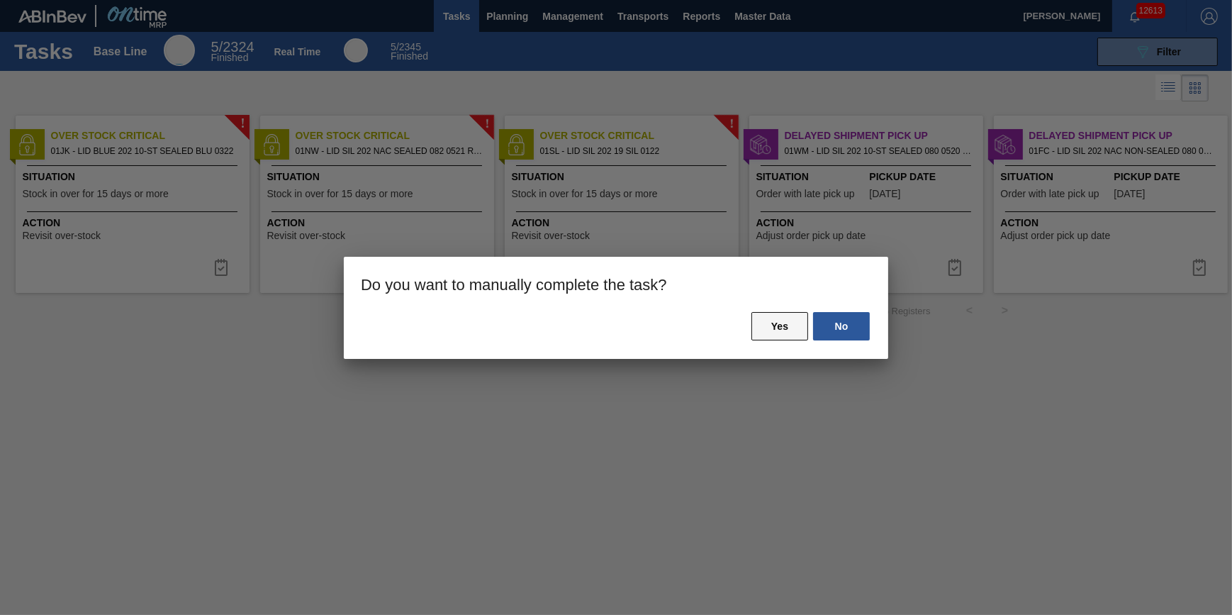
click at [769, 331] on button "Yes" at bounding box center [780, 326] width 57 height 28
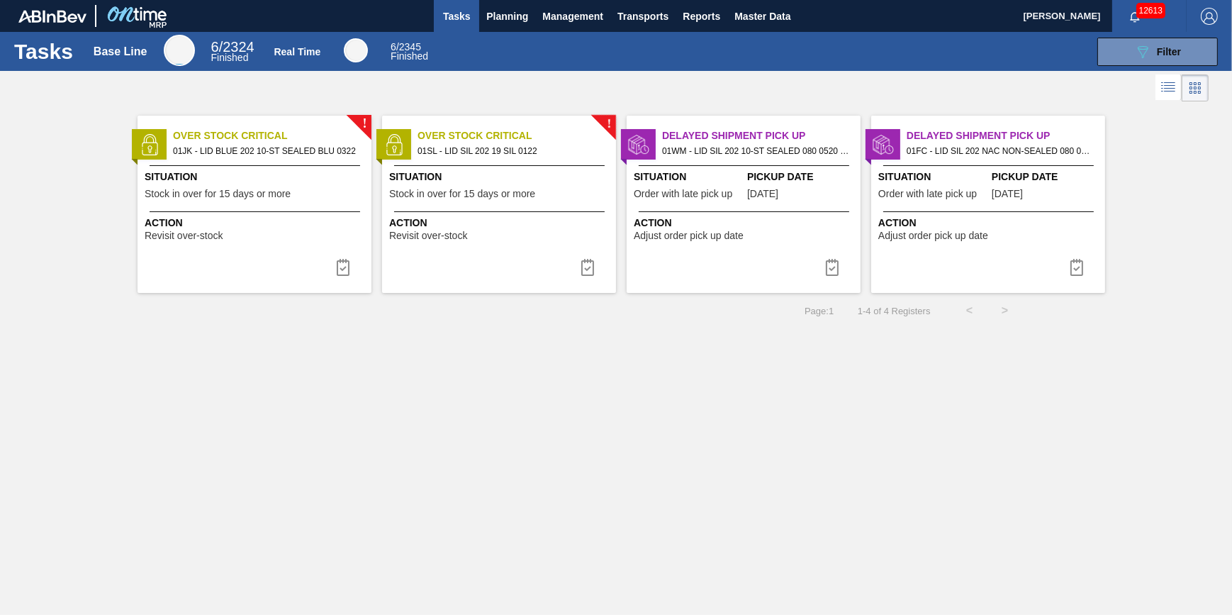
click at [479, 207] on div "! Over Stock Critical 01SL - LID SIL 202 19 SIL 0122 Situation Stock in over fo…" at bounding box center [499, 204] width 234 height 177
click at [578, 265] on button at bounding box center [588, 267] width 34 height 28
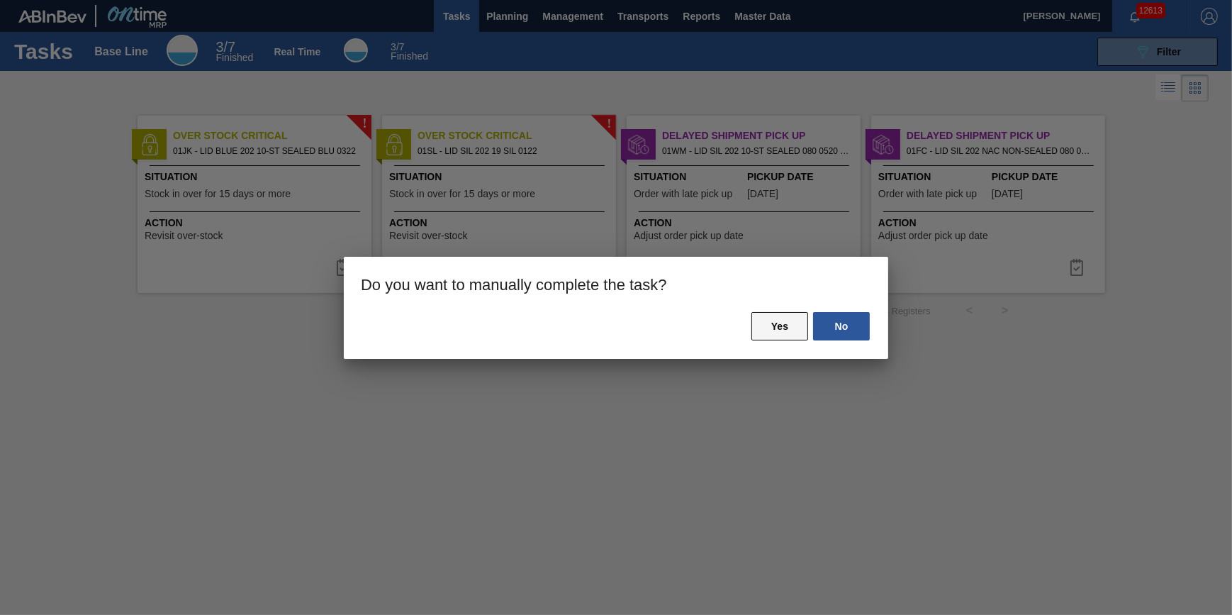
click at [799, 323] on button "Yes" at bounding box center [780, 326] width 57 height 28
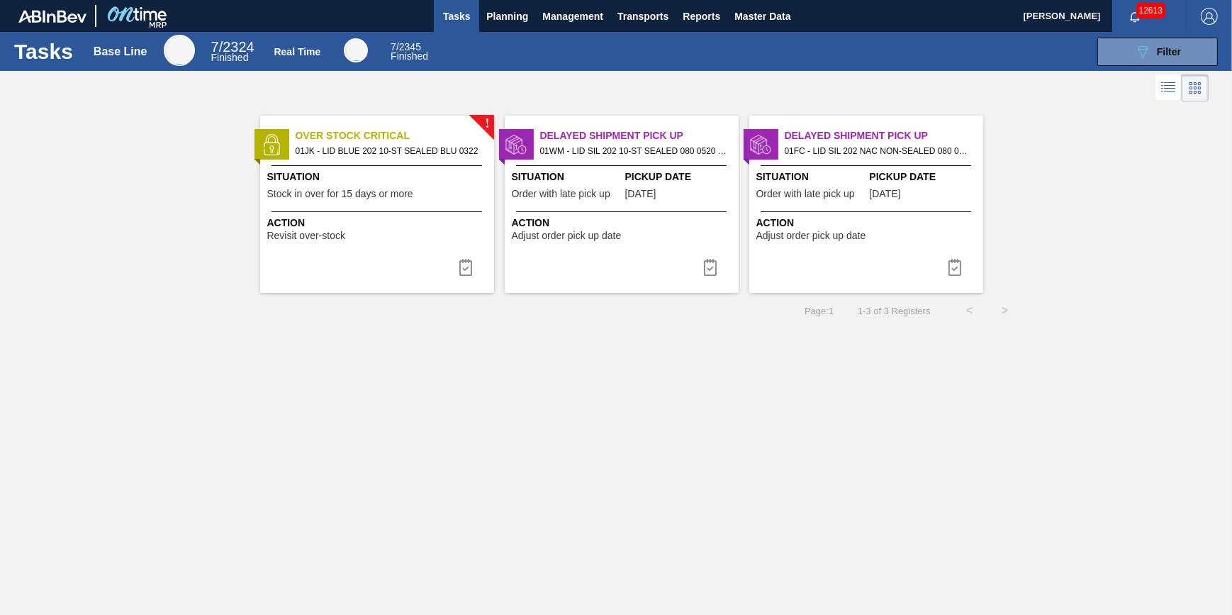
click at [338, 203] on div "Situation Stock in over for 15 days or more" at bounding box center [378, 186] width 223 height 35
click at [465, 272] on img at bounding box center [465, 267] width 17 height 17
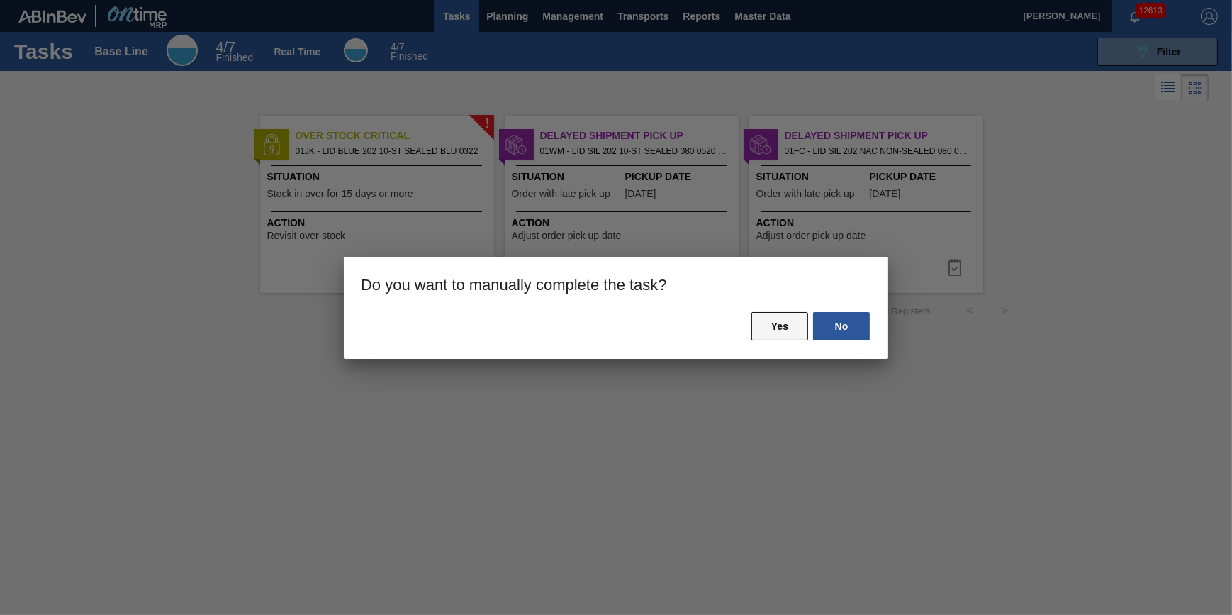
click at [763, 333] on button "Yes" at bounding box center [780, 326] width 57 height 28
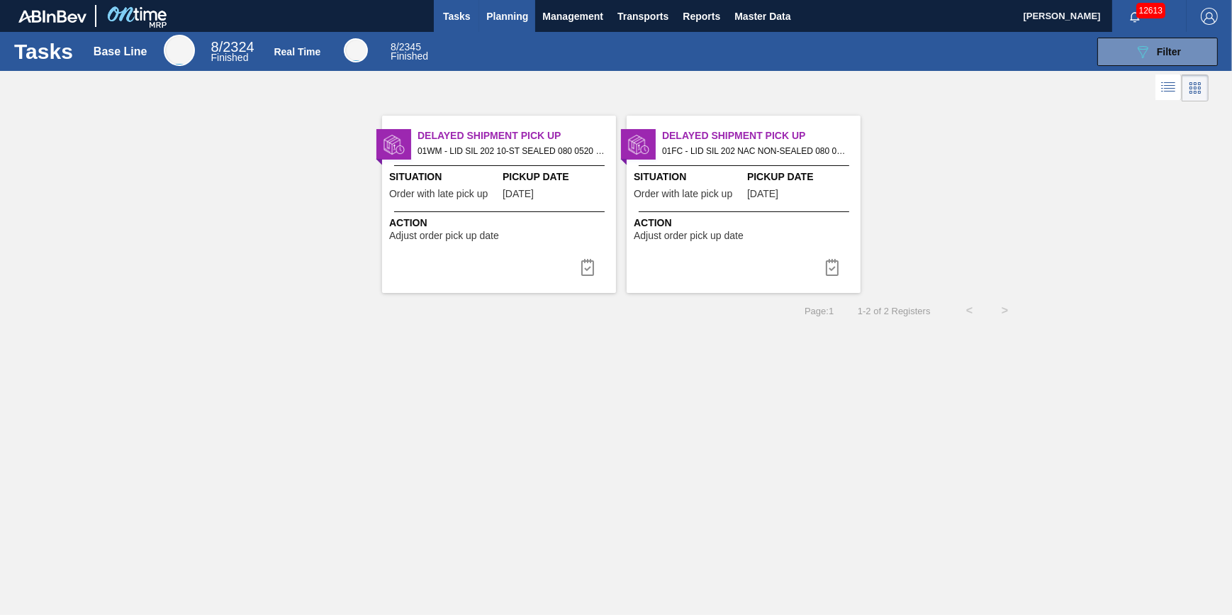
click at [493, 21] on span "Planning" at bounding box center [507, 16] width 42 height 17
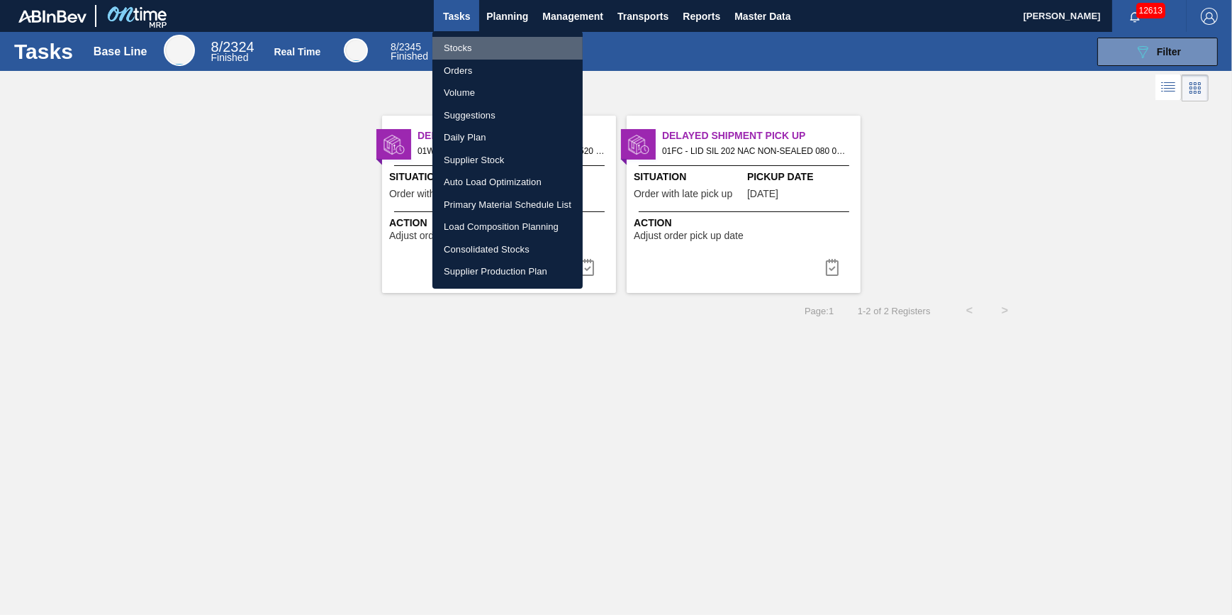
click at [490, 41] on li "Stocks" at bounding box center [507, 48] width 150 height 23
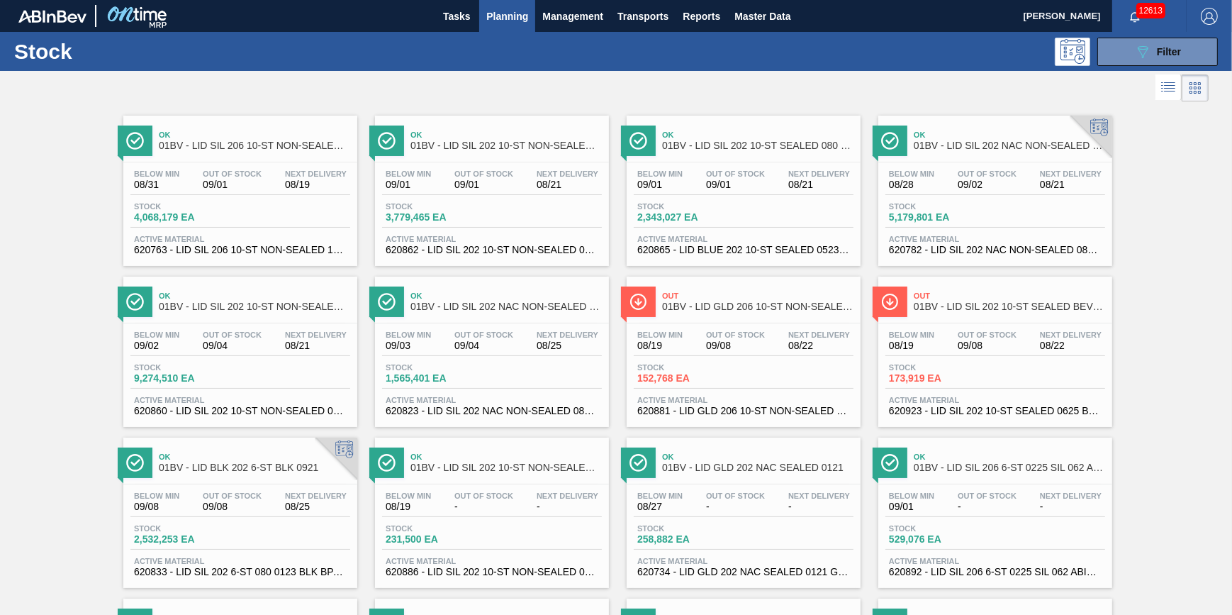
click at [483, 12] on button "Planning" at bounding box center [507, 16] width 56 height 32
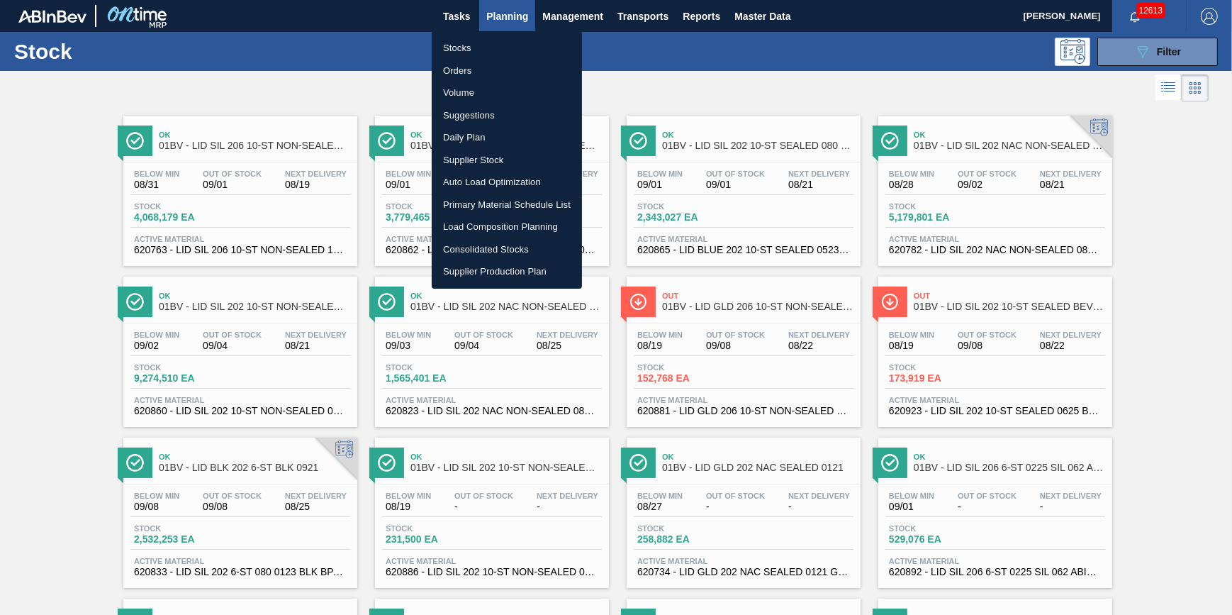
click at [468, 16] on div at bounding box center [616, 307] width 1232 height 615
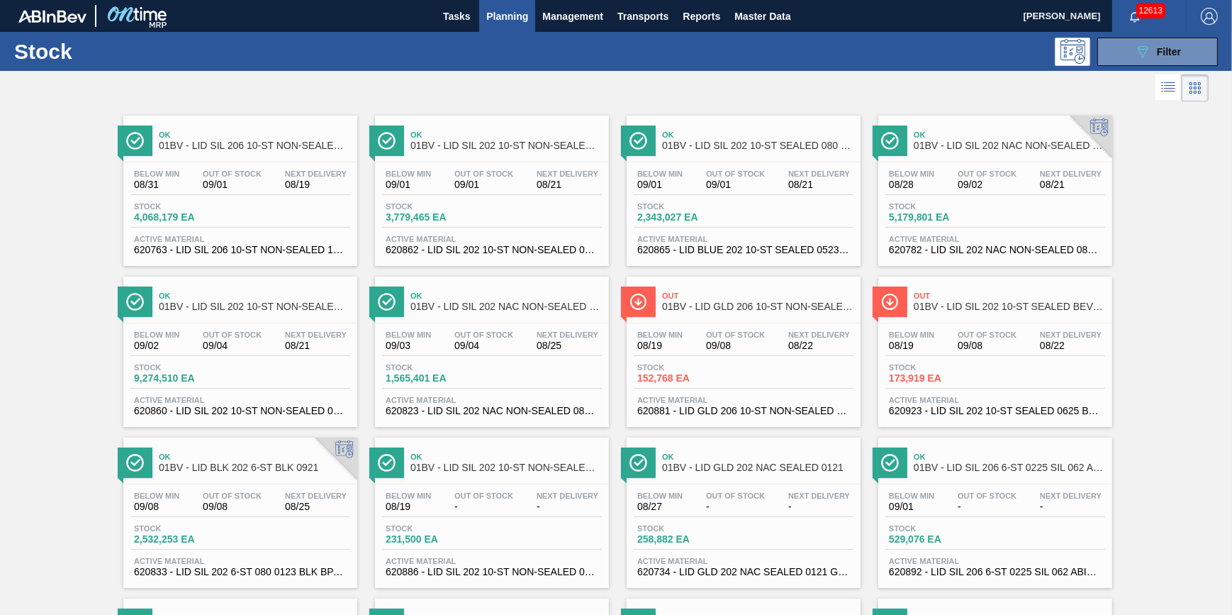
click at [464, 0] on body "Tasks Planning Management Transports Reports Master Data Jack Schuld 12613 Mark…" at bounding box center [616, 0] width 1232 height 0
click at [464, 20] on span "Tasks" at bounding box center [456, 16] width 31 height 17
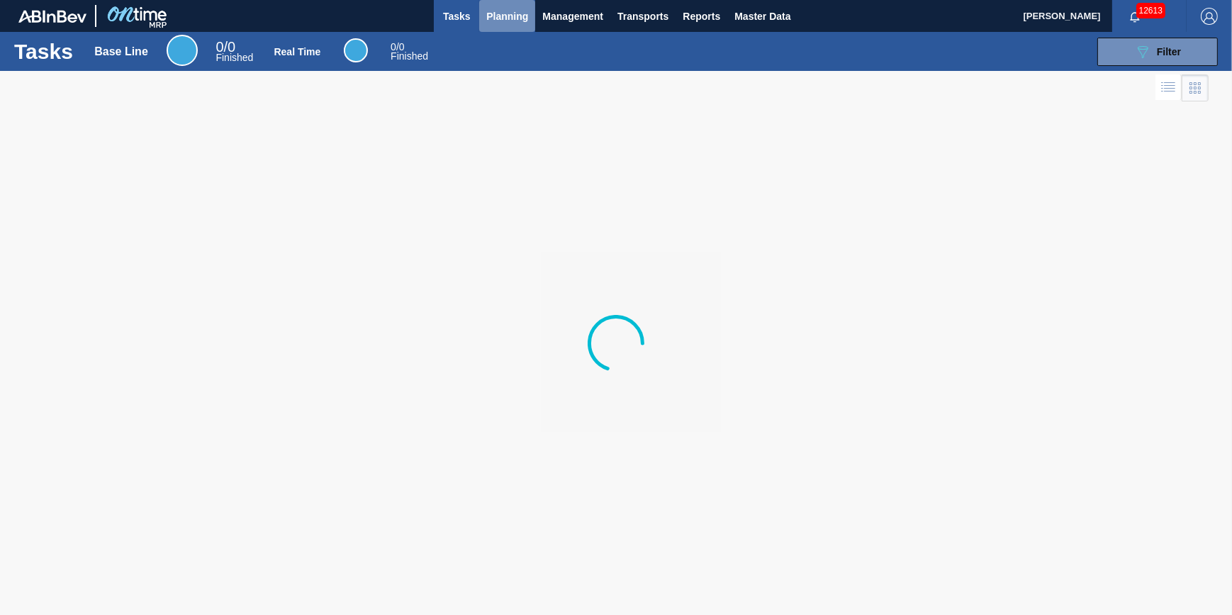
click at [489, 21] on span "Planning" at bounding box center [507, 16] width 42 height 17
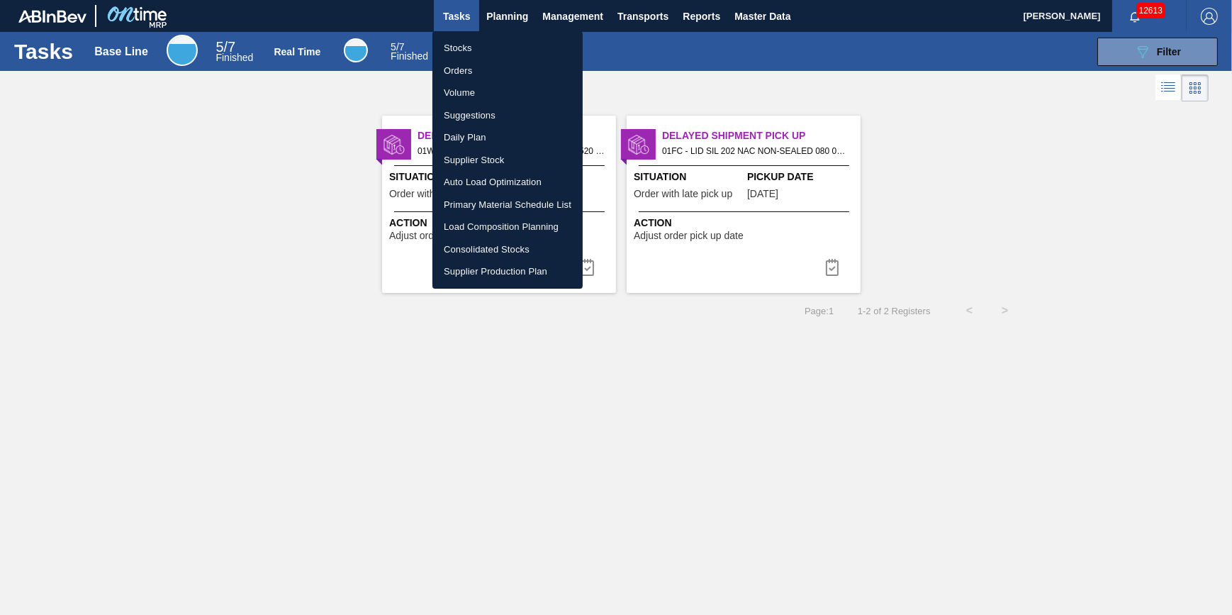
click at [262, 199] on div at bounding box center [616, 307] width 1232 height 615
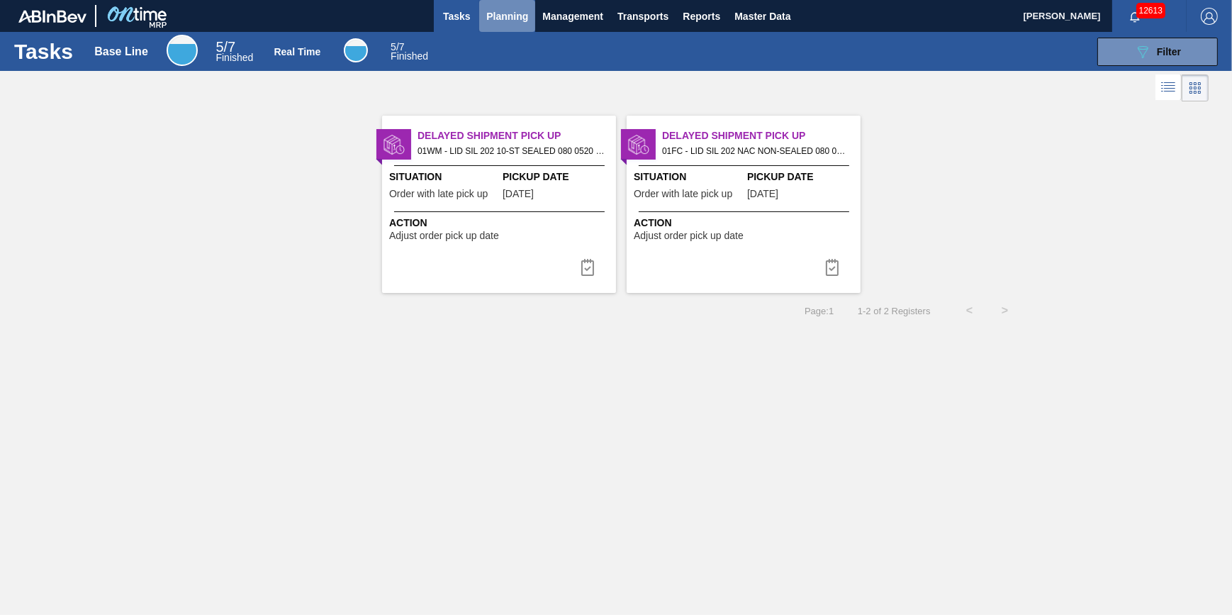
click at [523, 12] on span "Planning" at bounding box center [507, 16] width 42 height 17
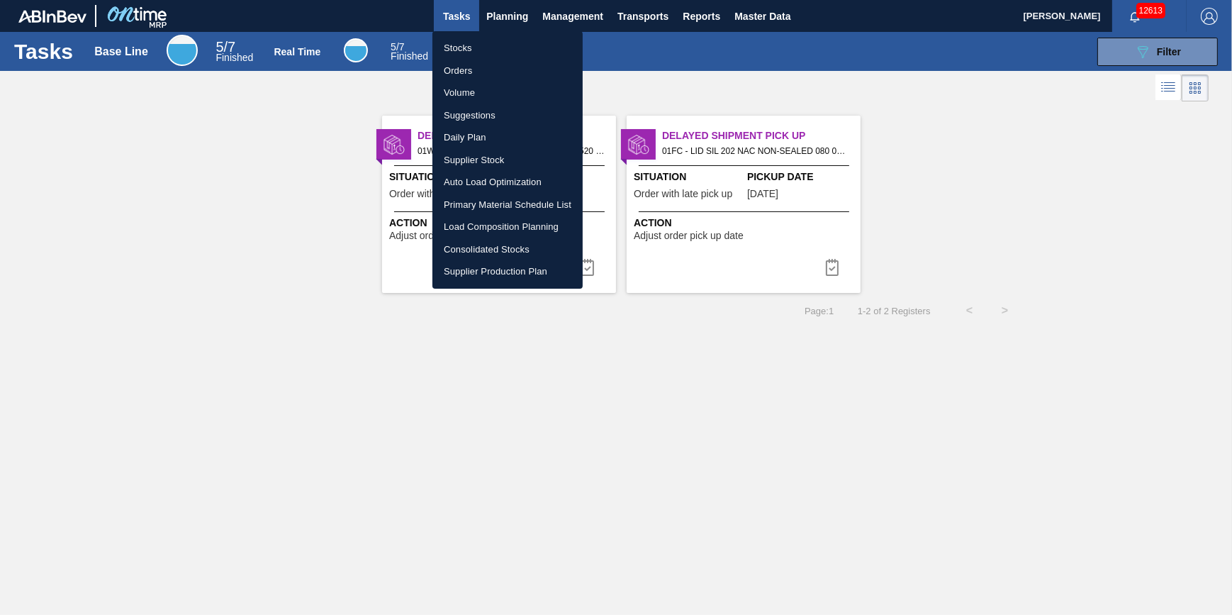
click at [502, 47] on li "Stocks" at bounding box center [507, 48] width 150 height 23
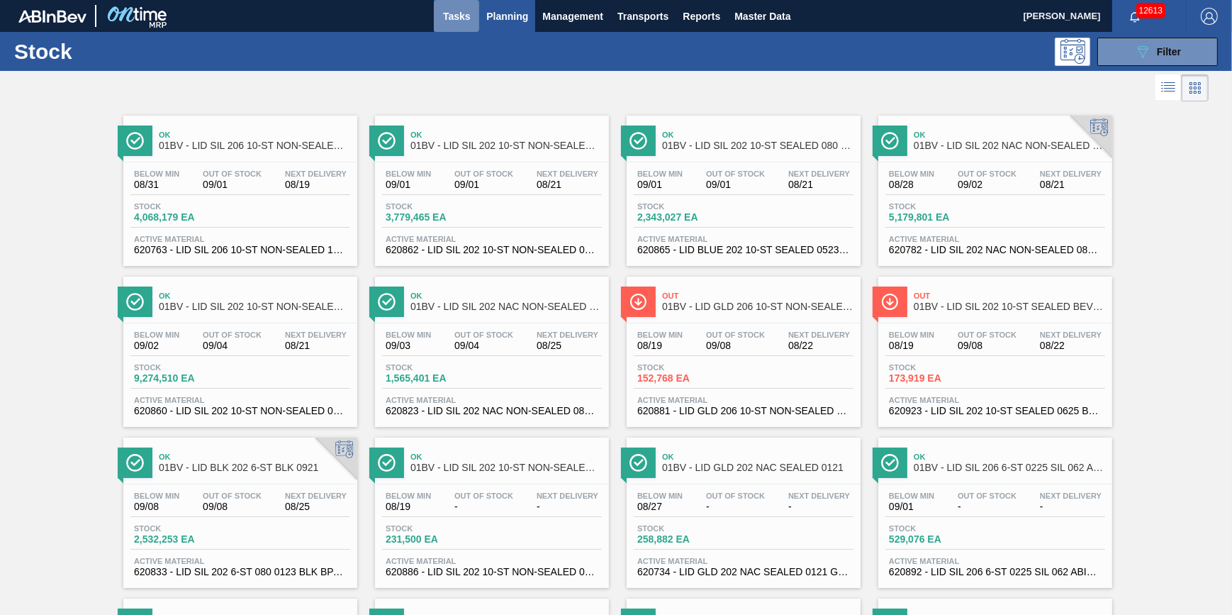
click at [456, 20] on span "Tasks" at bounding box center [456, 16] width 31 height 17
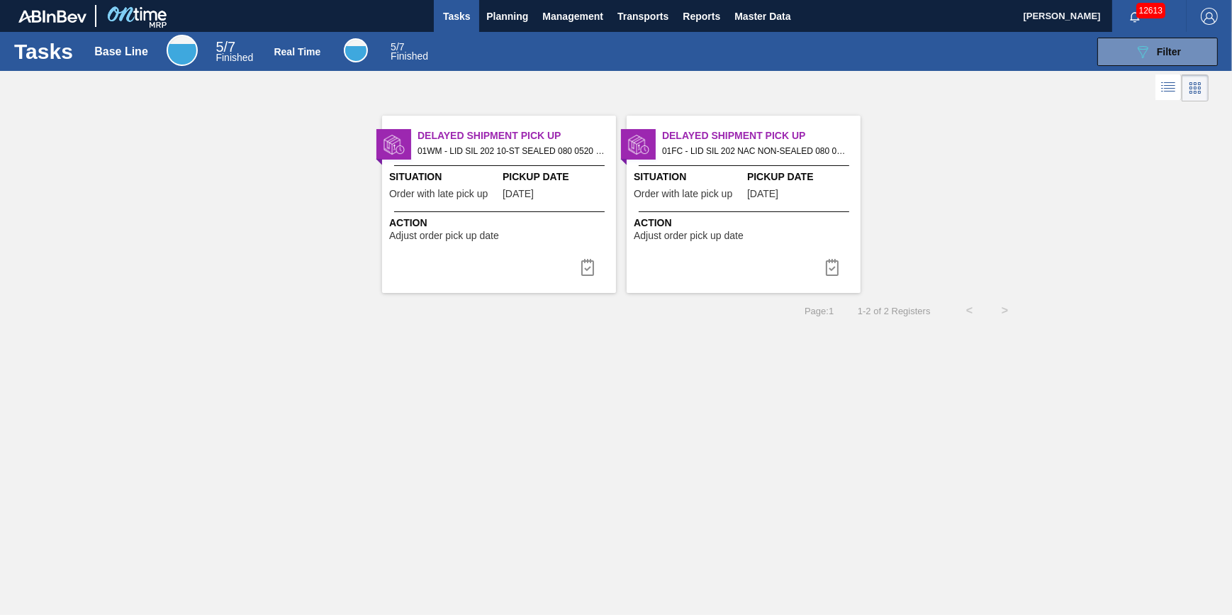
click at [454, 13] on span "Tasks" at bounding box center [456, 16] width 31 height 17
click at [441, 19] on span "Tasks" at bounding box center [456, 16] width 31 height 17
click at [469, 17] on span "Tasks" at bounding box center [456, 16] width 31 height 17
click at [481, 9] on button "Planning" at bounding box center [507, 16] width 56 height 32
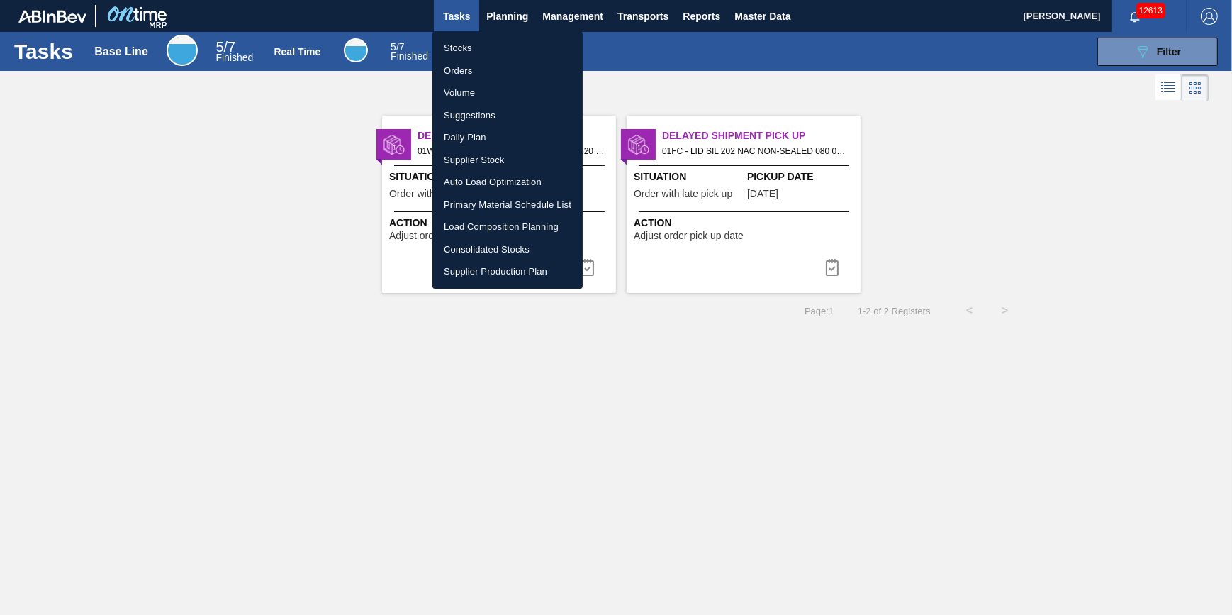
click at [468, 42] on li "Stocks" at bounding box center [507, 48] width 150 height 23
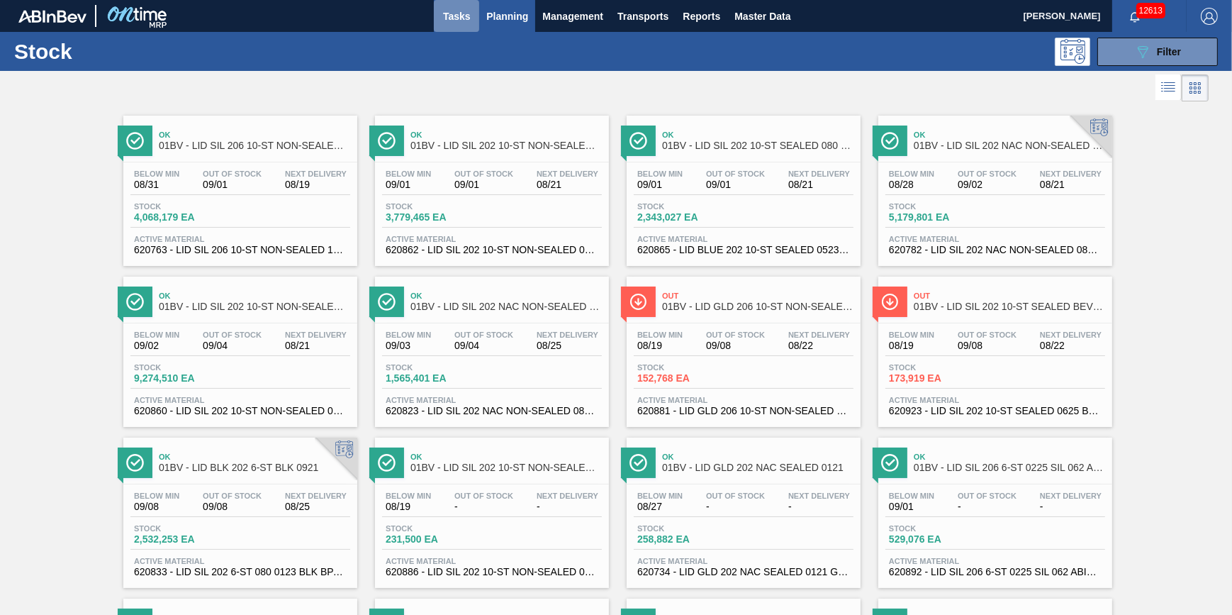
click at [445, 26] on button "Tasks" at bounding box center [456, 16] width 45 height 32
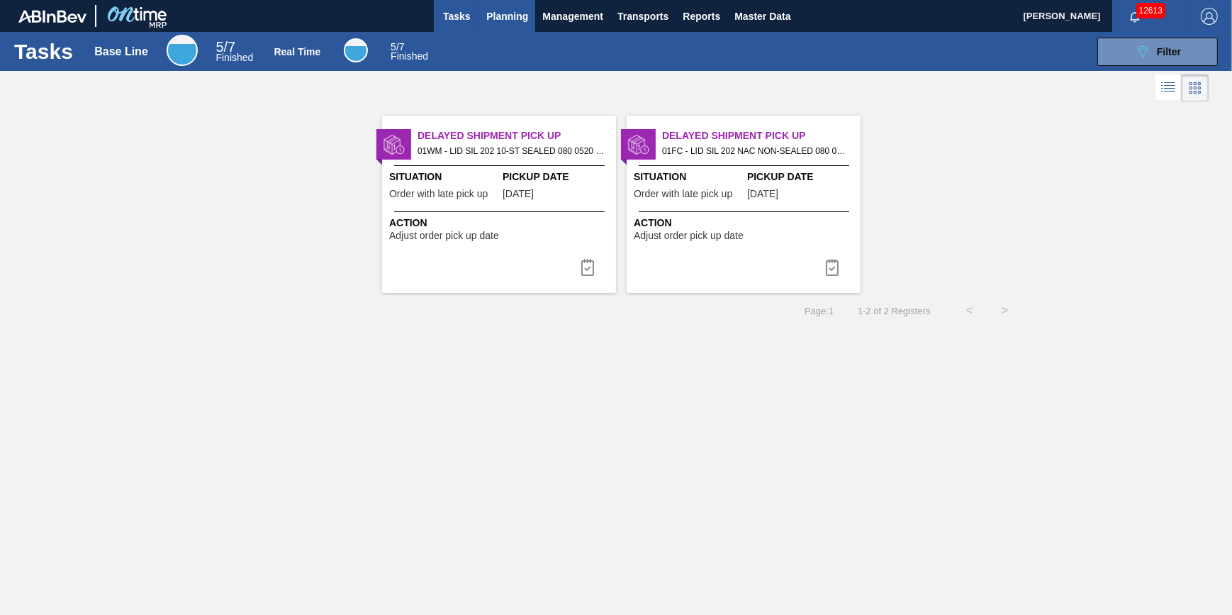
click at [519, 19] on span "Planning" at bounding box center [507, 16] width 42 height 17
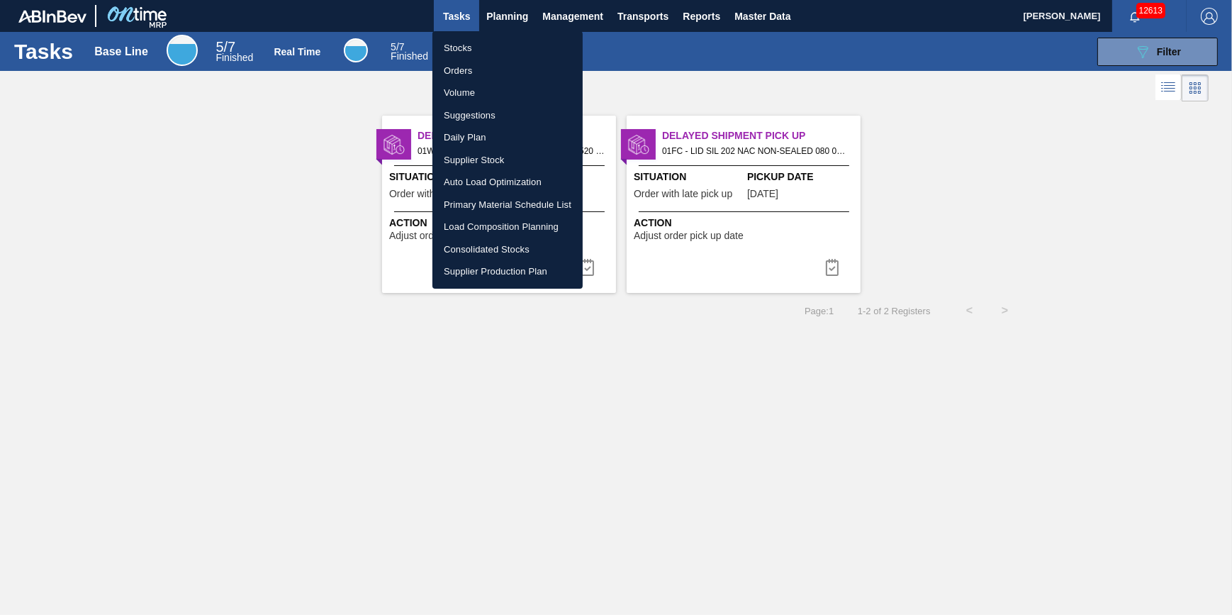
click at [509, 40] on li "Stocks" at bounding box center [507, 48] width 150 height 23
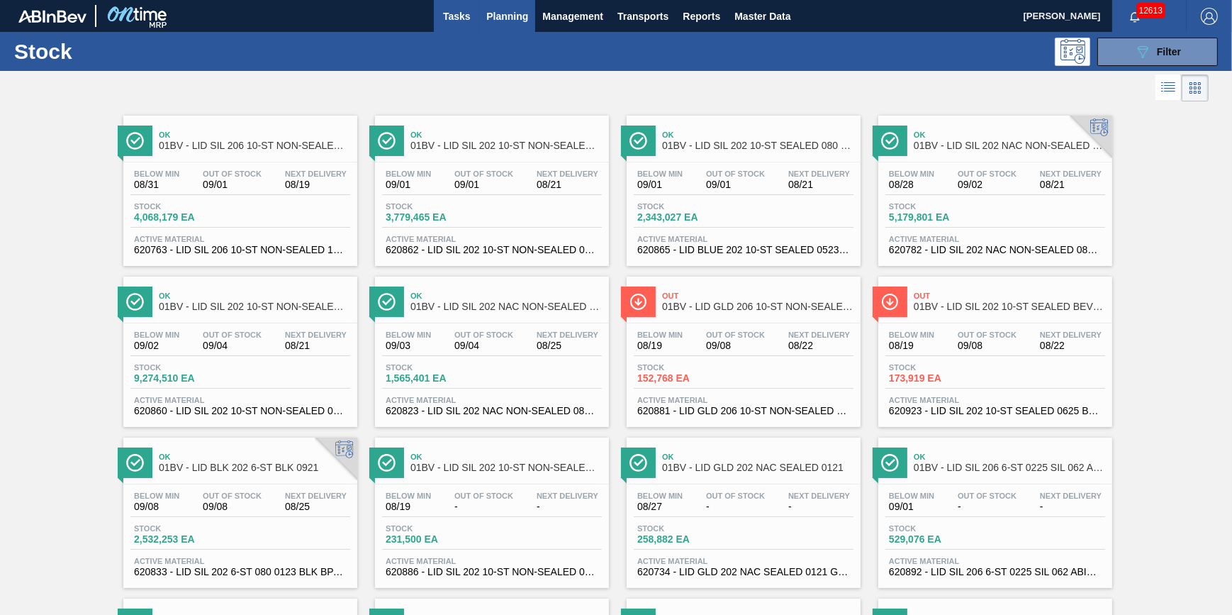
click at [463, 20] on span "Tasks" at bounding box center [456, 16] width 31 height 17
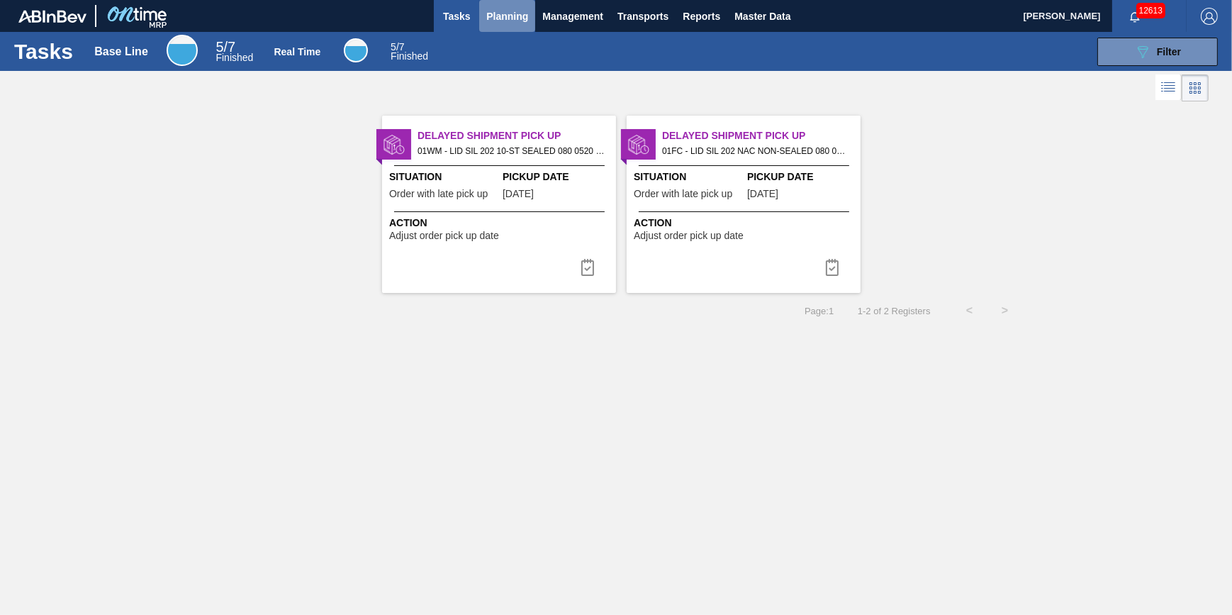
click at [510, 26] on button "Planning" at bounding box center [507, 16] width 56 height 32
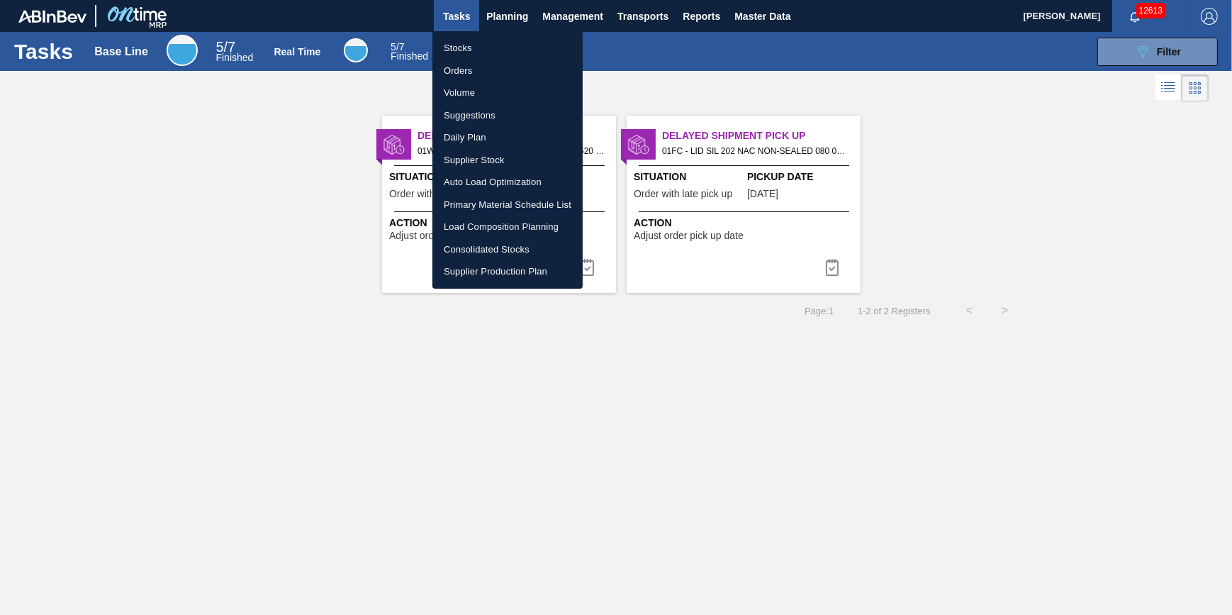
click at [501, 45] on li "Stocks" at bounding box center [507, 48] width 150 height 23
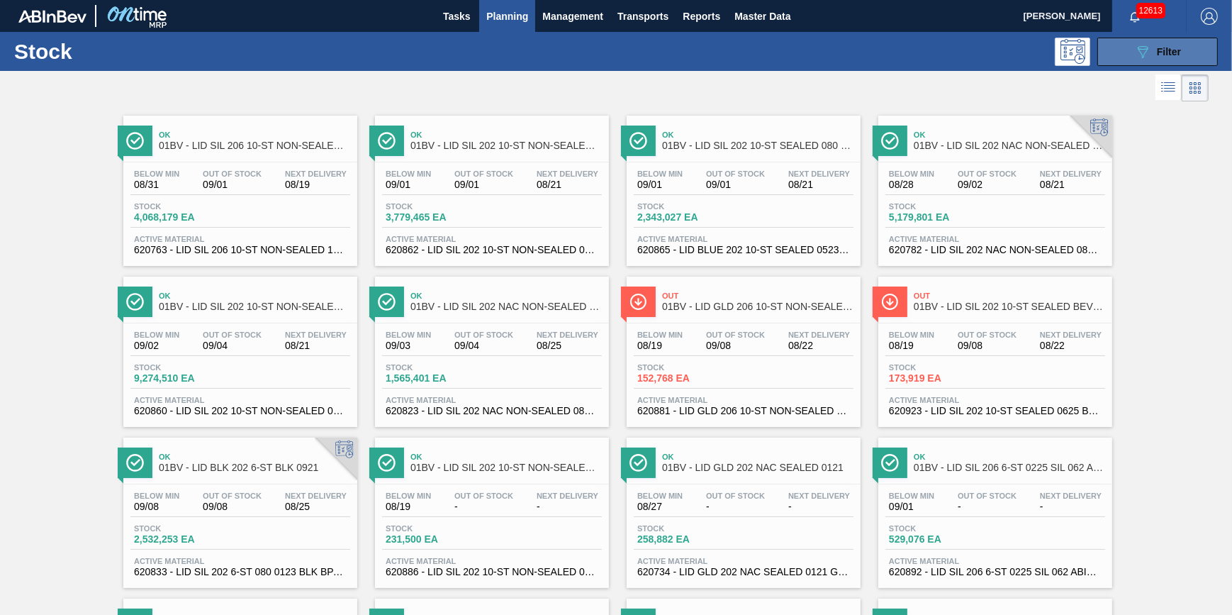
click at [1154, 52] on div "089F7B8B-B2A5-4AFE-B5C0-19BA573D28AC Filter" at bounding box center [1157, 51] width 47 height 17
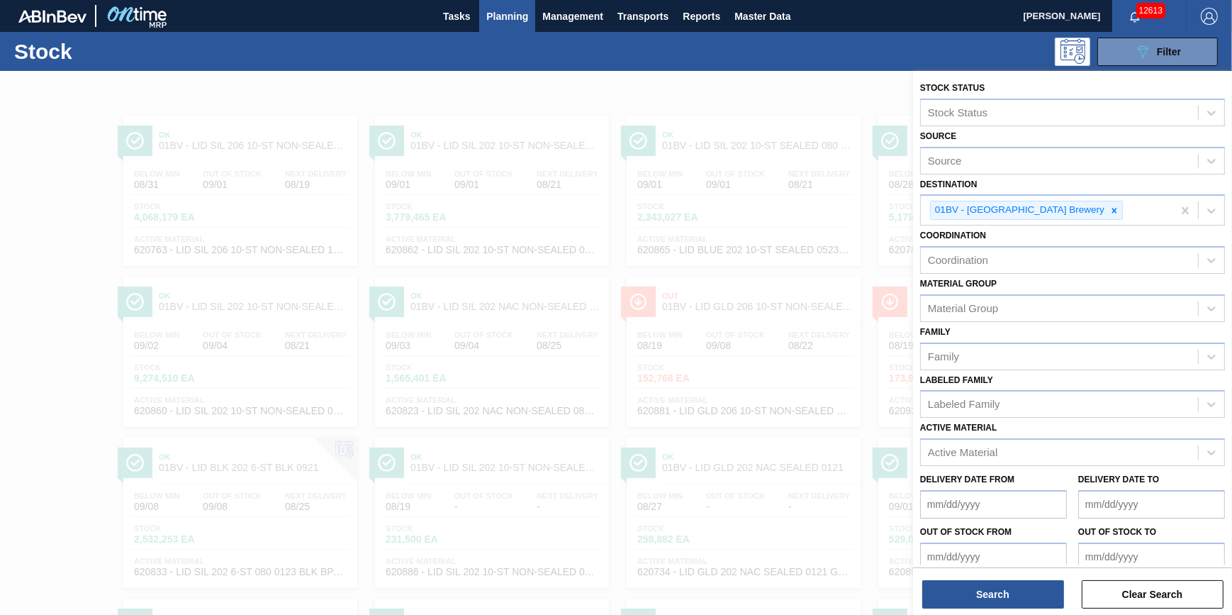
click at [991, 578] on div "Search Clear Search" at bounding box center [1072, 587] width 319 height 40
click at [986, 591] on button "Search" at bounding box center [993, 594] width 142 height 28
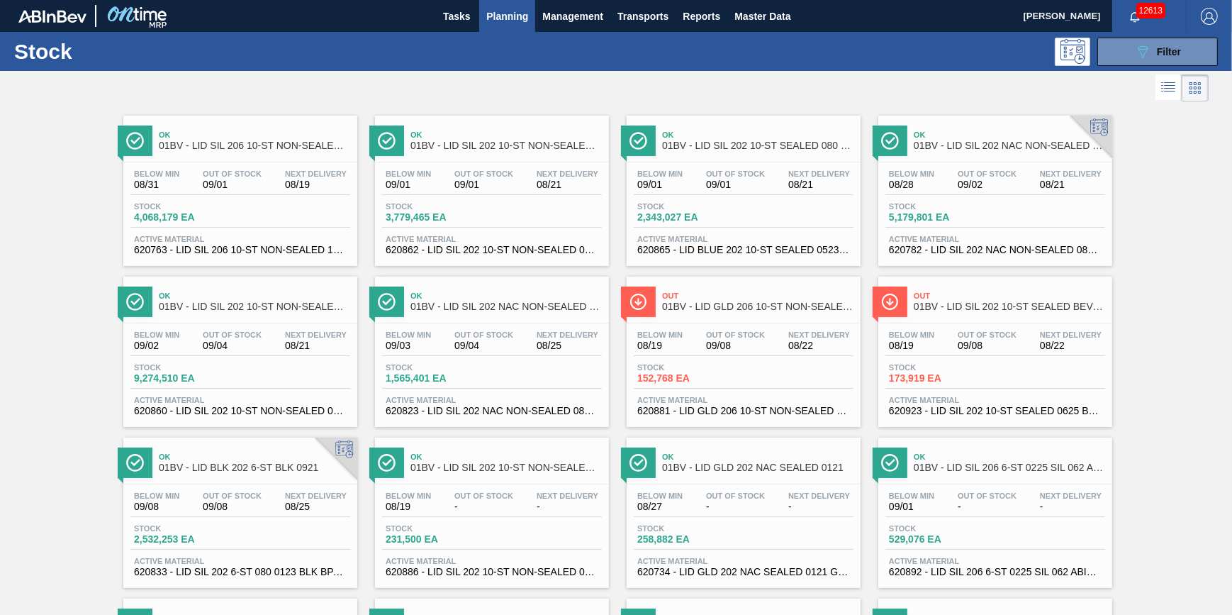
click at [275, 225] on div "Stock 4,068,179 EA" at bounding box center [240, 215] width 220 height 26
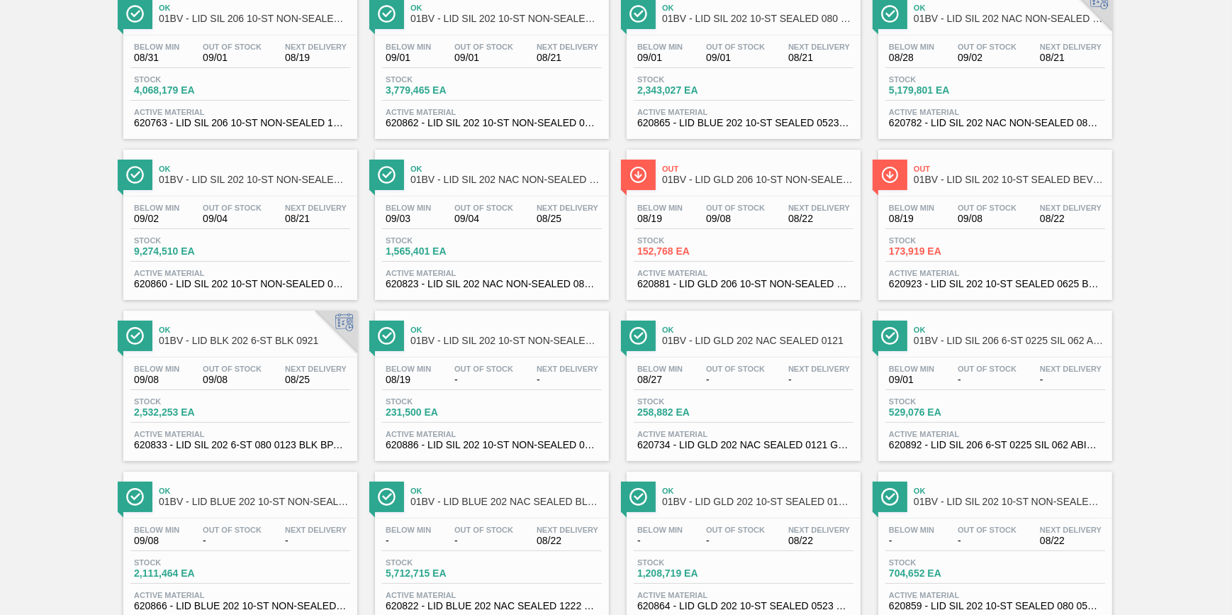
scroll to position [64, 0]
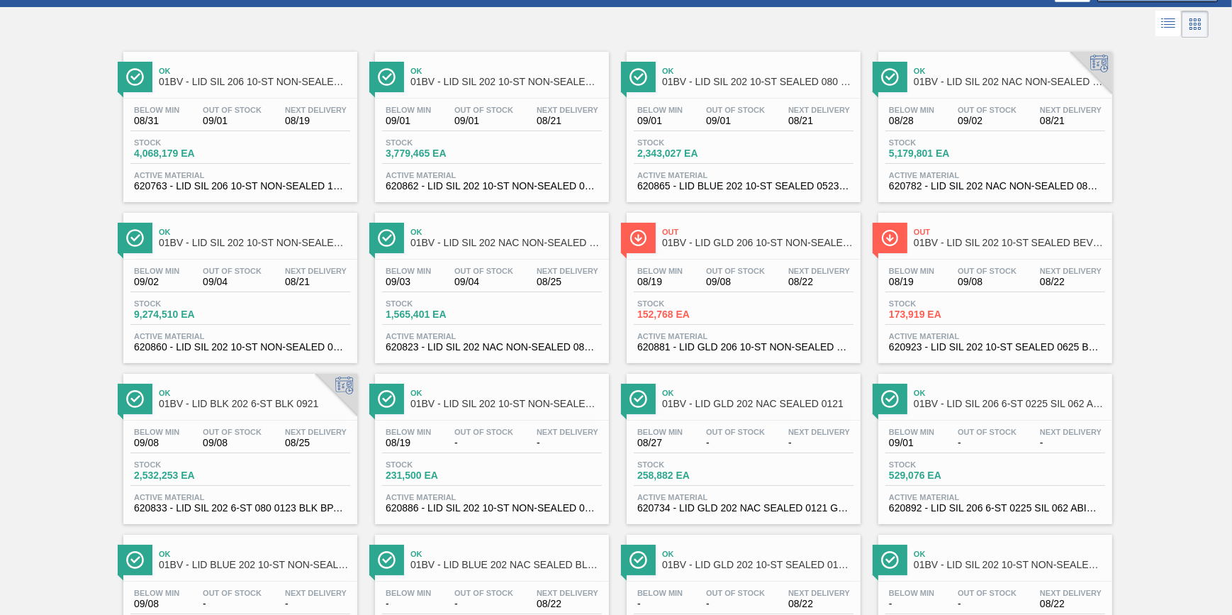
click at [662, 296] on div "Below Min 08/19 Out Of Stock 09/08 Next Delivery 08/22 Stock 152,768 EA Active …" at bounding box center [744, 307] width 234 height 96
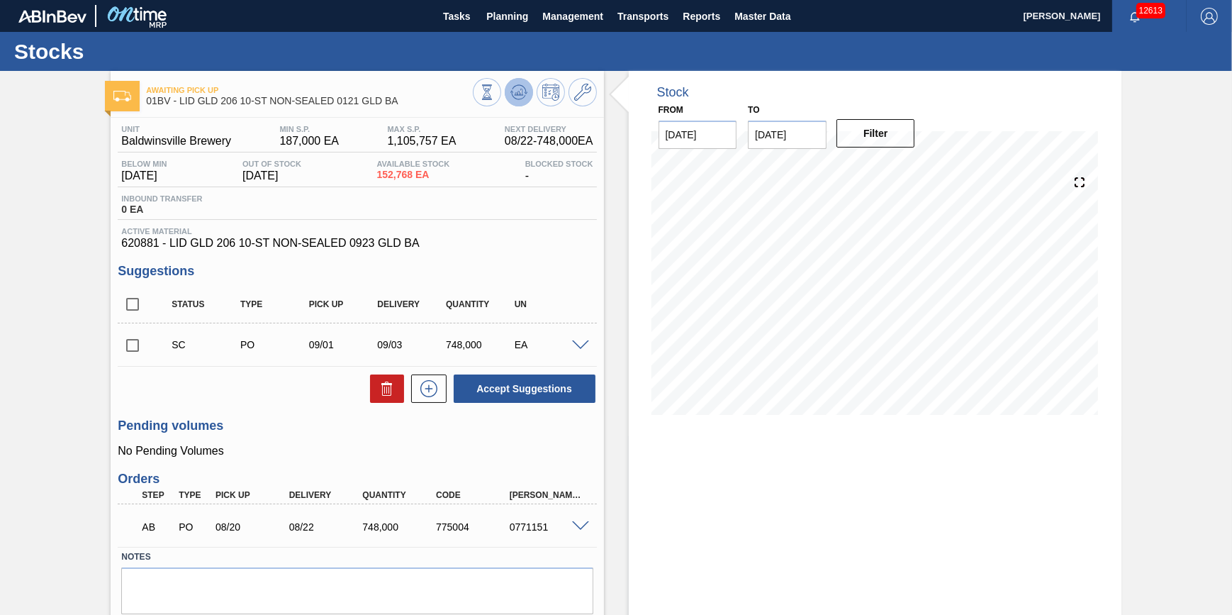
click at [520, 94] on icon at bounding box center [520, 92] width 1 height 6
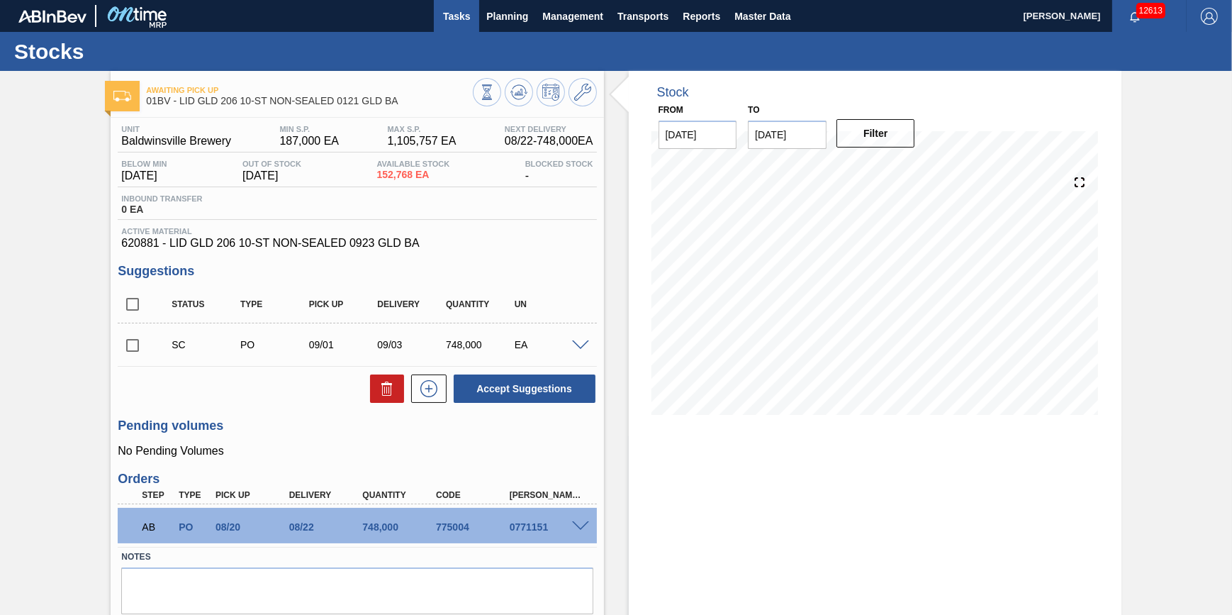
click at [454, 21] on span "Tasks" at bounding box center [456, 16] width 31 height 17
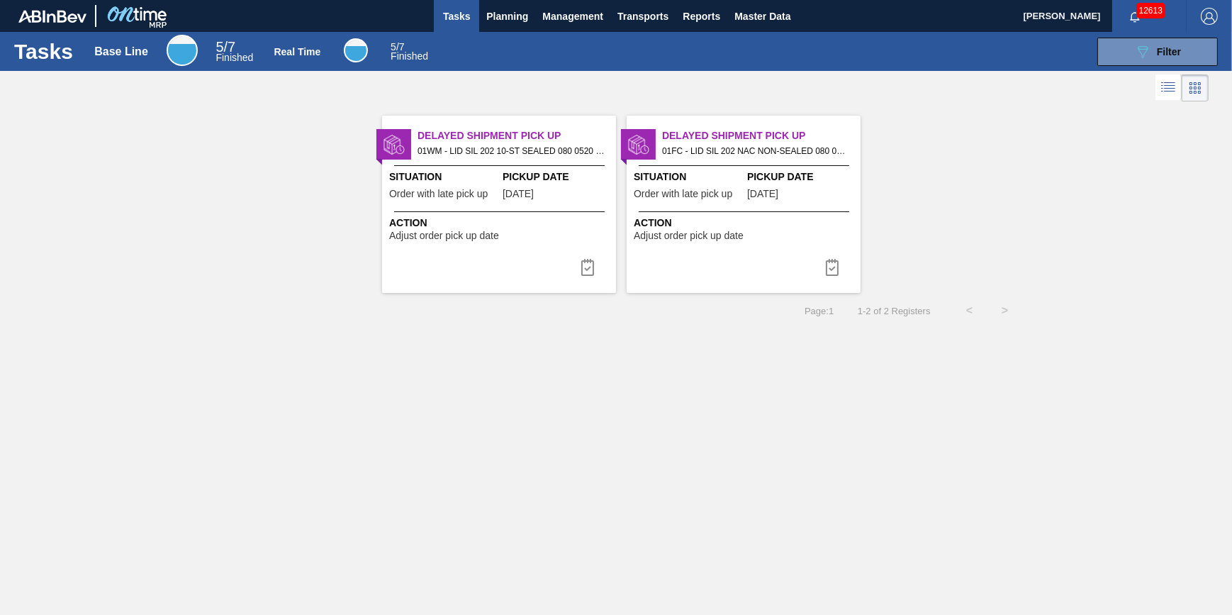
click at [497, 39] on div "089F7B8B-B2A5-4AFE-B5C0-19BA573D28AC Filter" at bounding box center [833, 52] width 786 height 28
click at [505, 30] on button "Planning" at bounding box center [507, 16] width 56 height 32
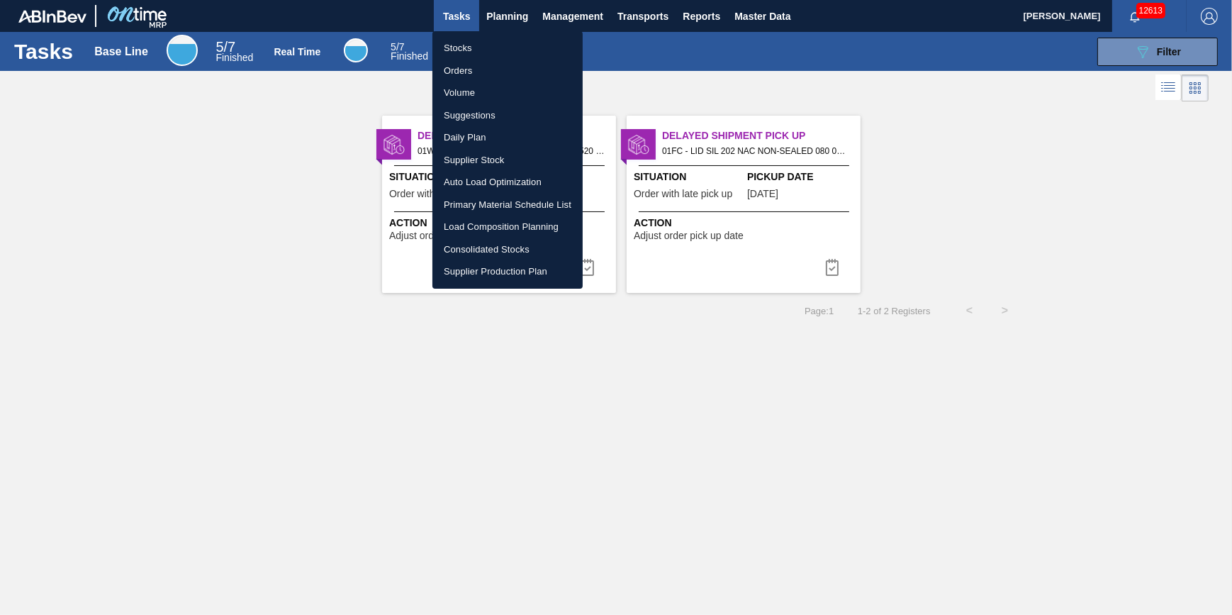
click at [507, 47] on li "Stocks" at bounding box center [507, 48] width 150 height 23
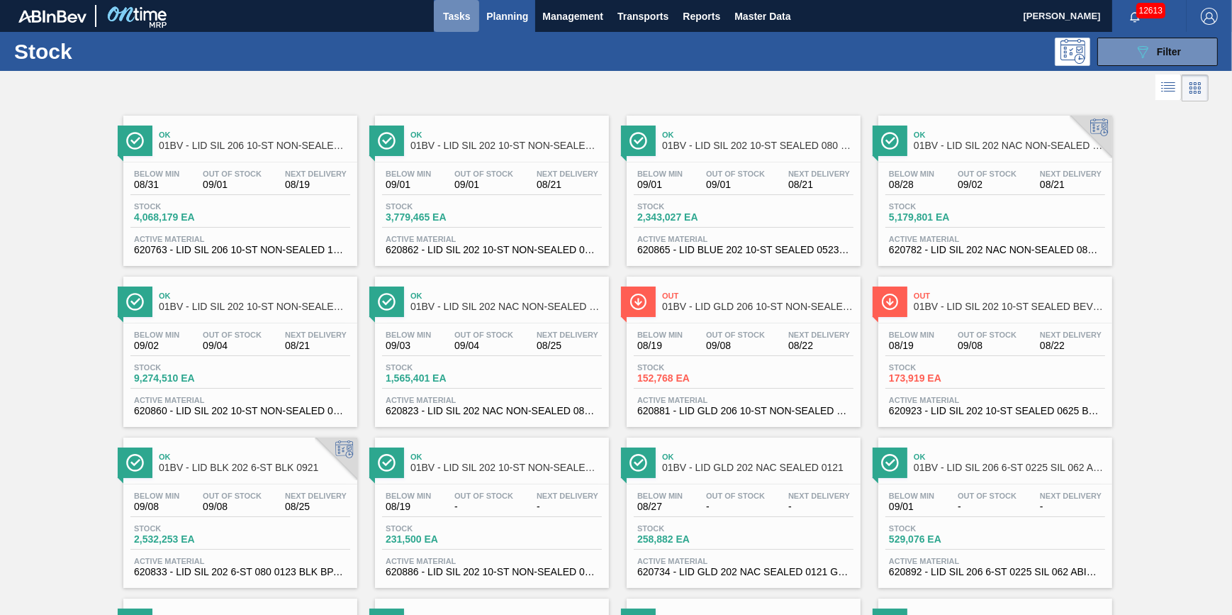
click at [476, 21] on button "Tasks" at bounding box center [456, 16] width 45 height 32
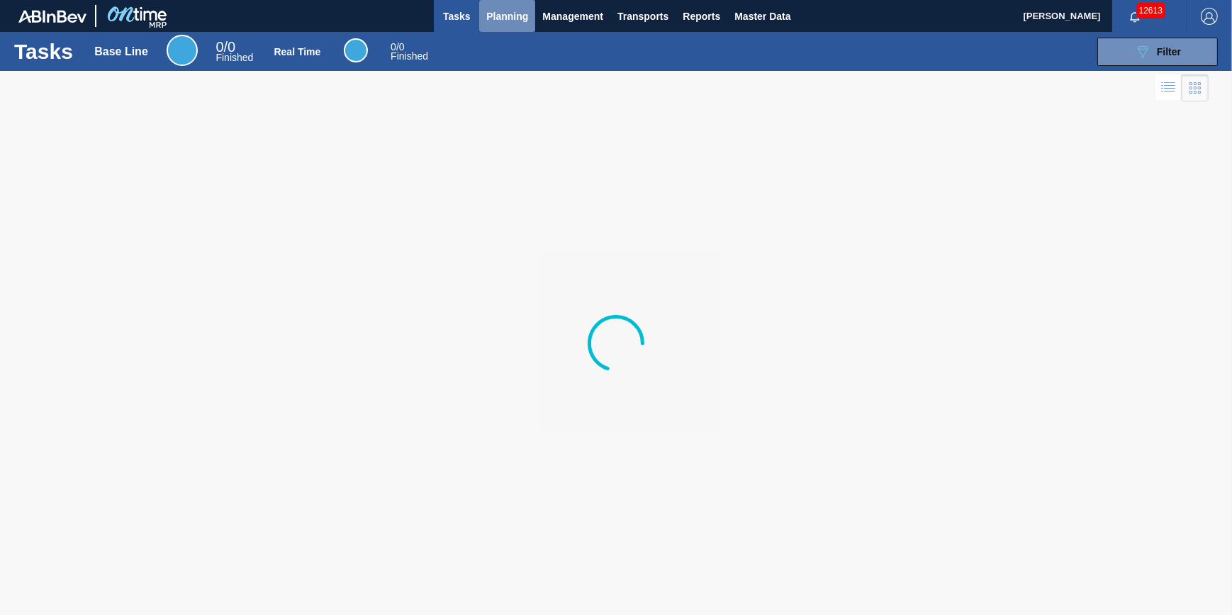
click at [496, 19] on span "Planning" at bounding box center [507, 16] width 42 height 17
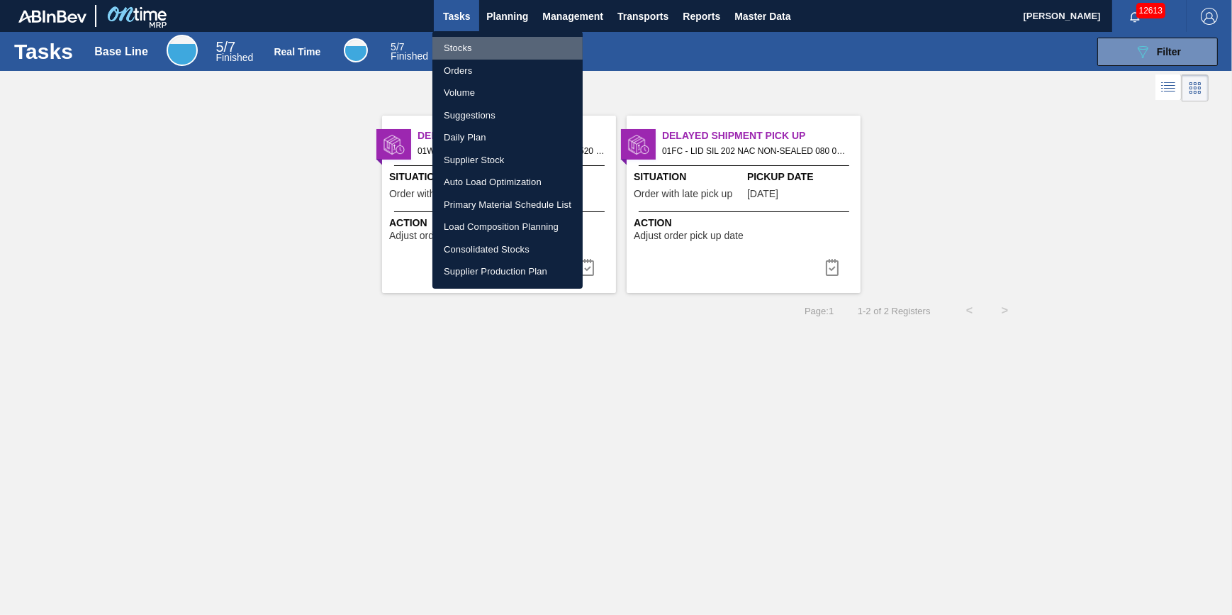
click at [483, 42] on li "Stocks" at bounding box center [507, 48] width 150 height 23
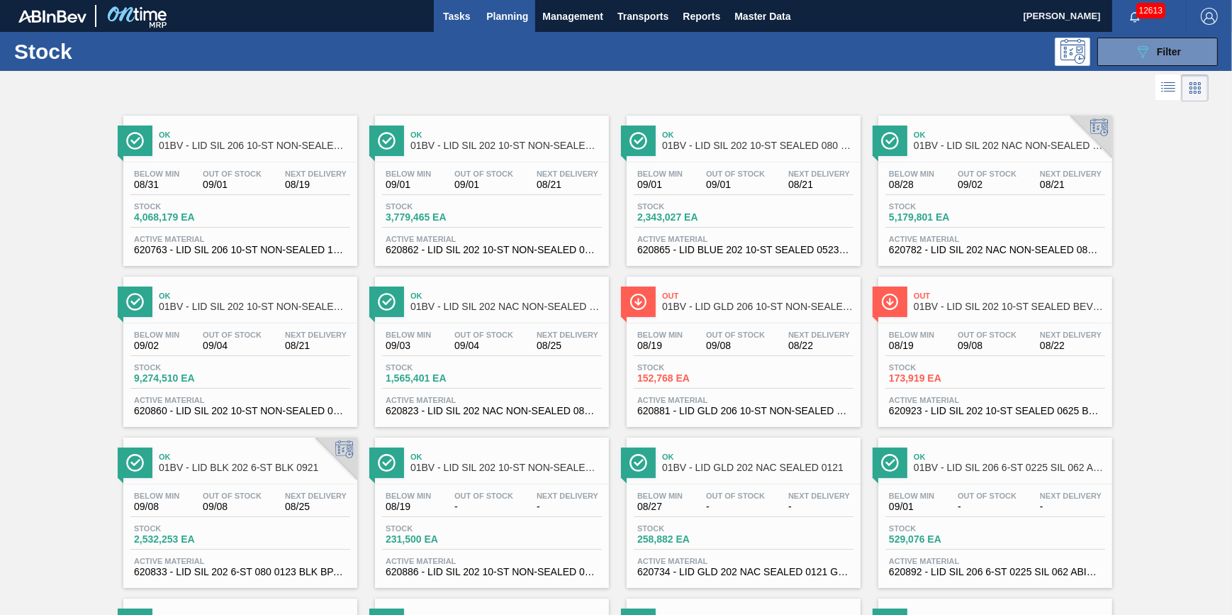
click at [452, 12] on span "Tasks" at bounding box center [456, 16] width 31 height 17
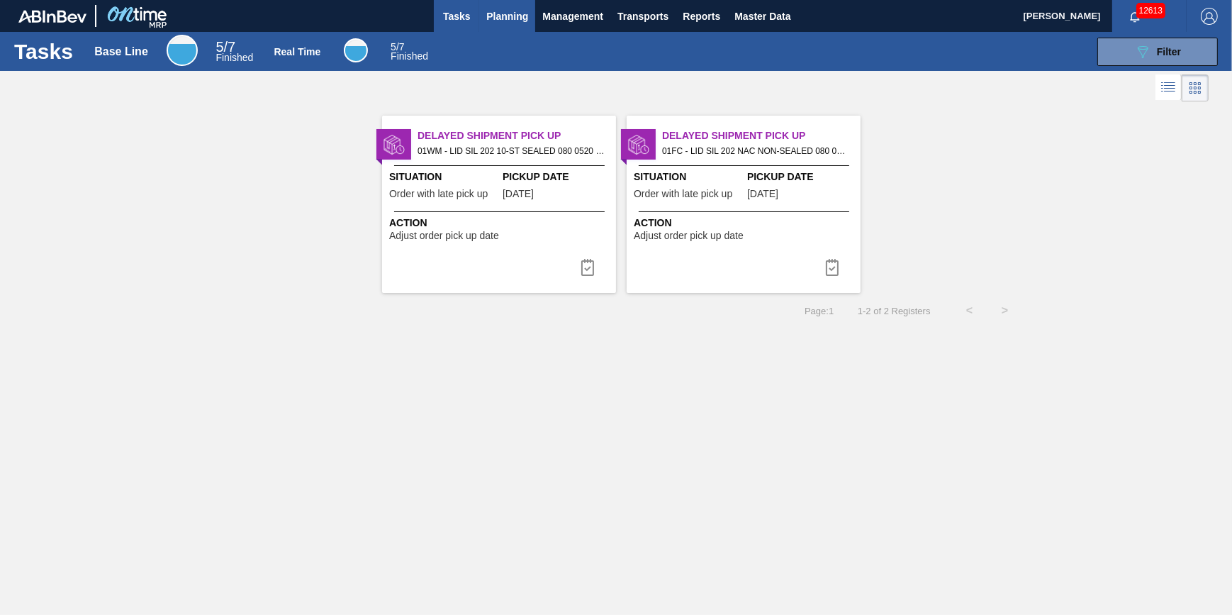
click at [489, 23] on span "Planning" at bounding box center [507, 16] width 42 height 17
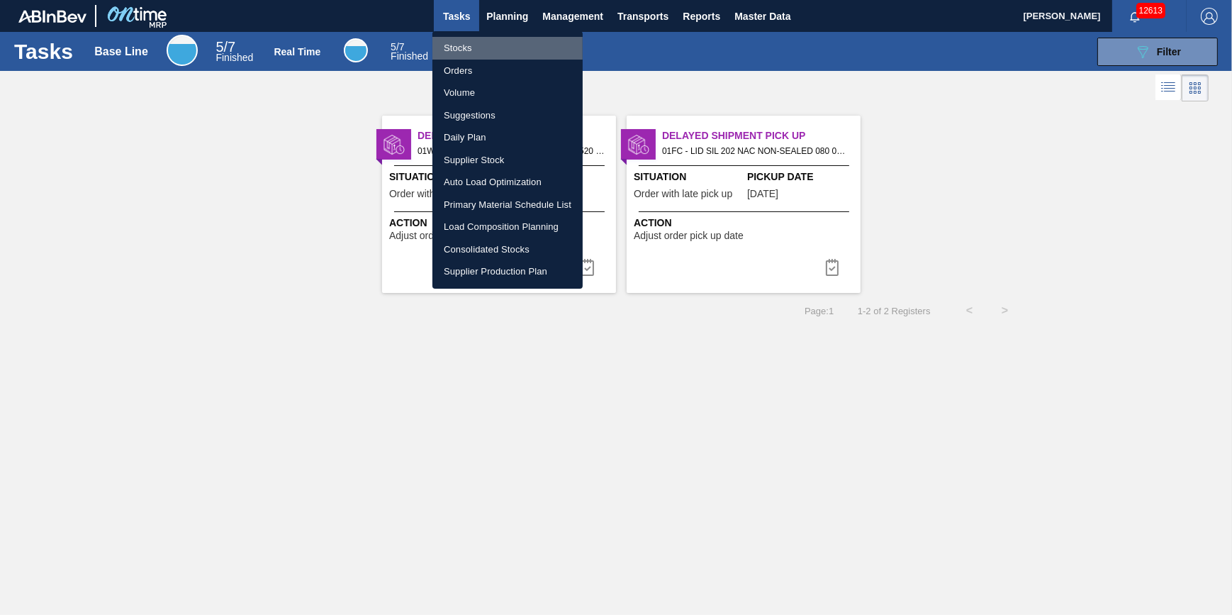
click at [494, 43] on li "Stocks" at bounding box center [507, 48] width 150 height 23
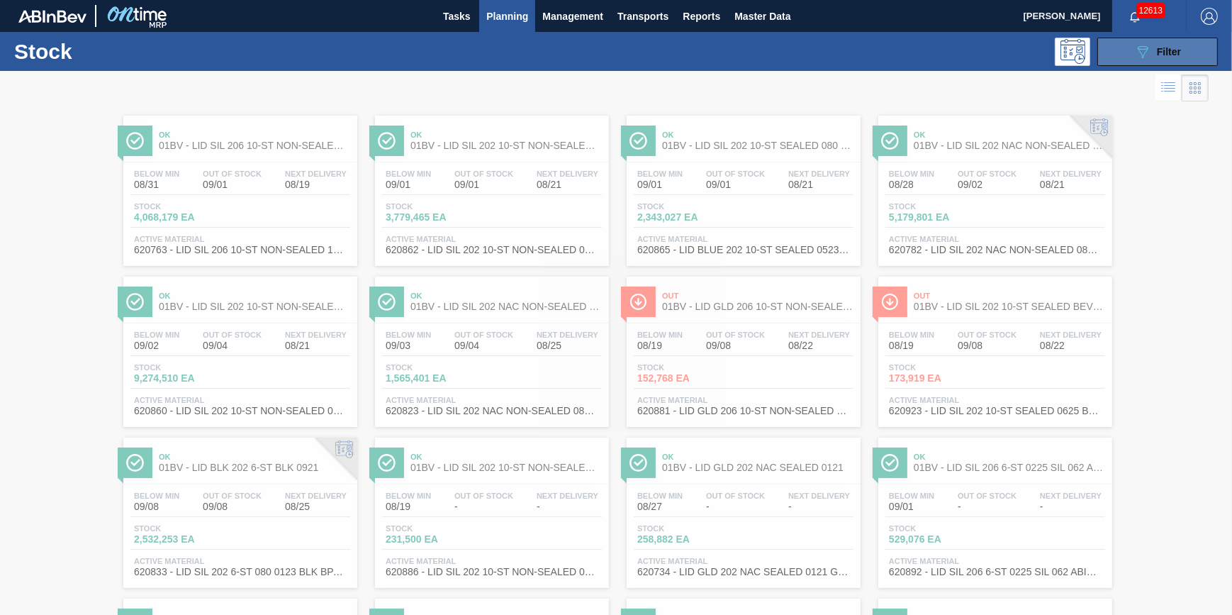
click at [1138, 43] on icon "089F7B8B-B2A5-4AFE-B5C0-19BA573D28AC" at bounding box center [1142, 51] width 17 height 17
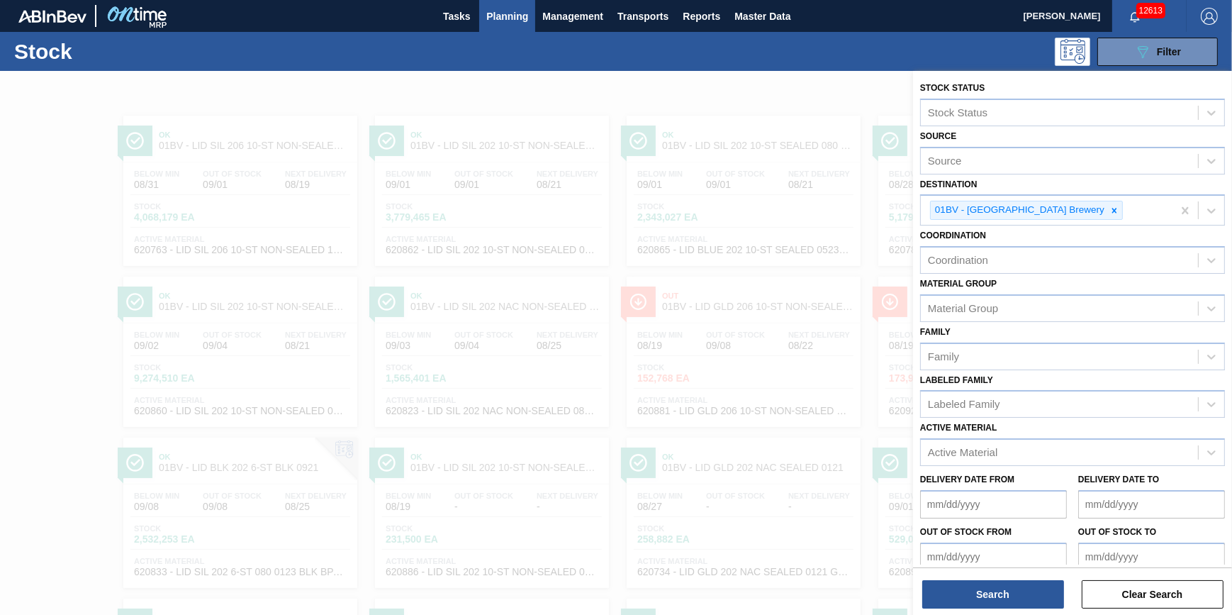
click at [662, 101] on div at bounding box center [616, 378] width 1232 height 615
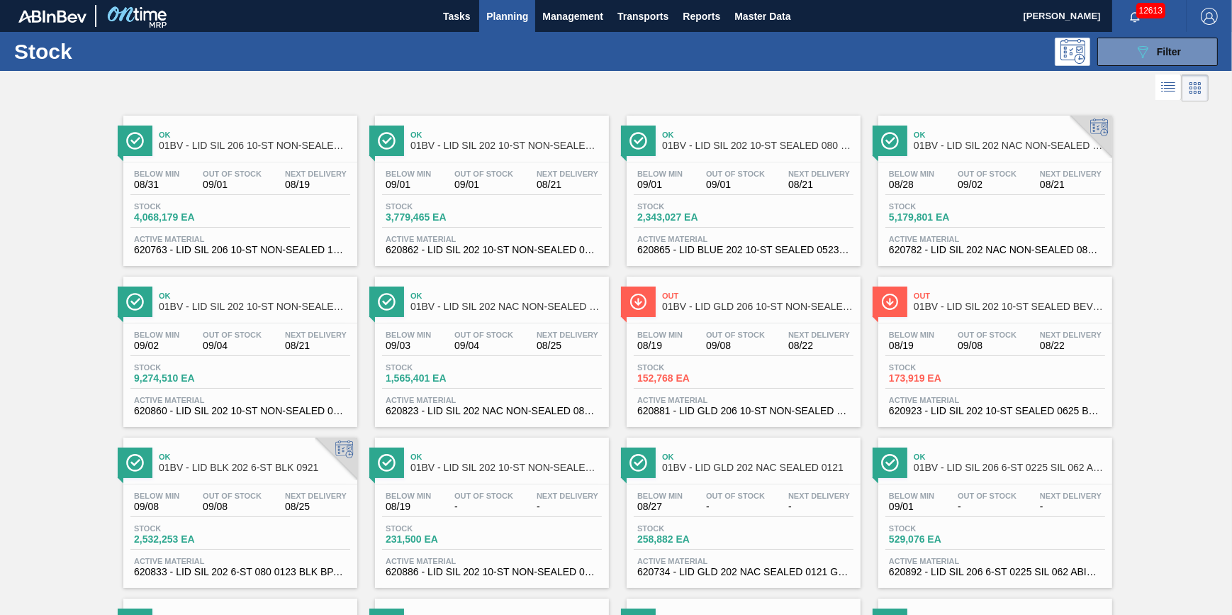
drag, startPoint x: 514, startPoint y: 23, endPoint x: 510, endPoint y: 33, distance: 11.2
click at [514, 23] on span "Planning" at bounding box center [507, 16] width 42 height 17
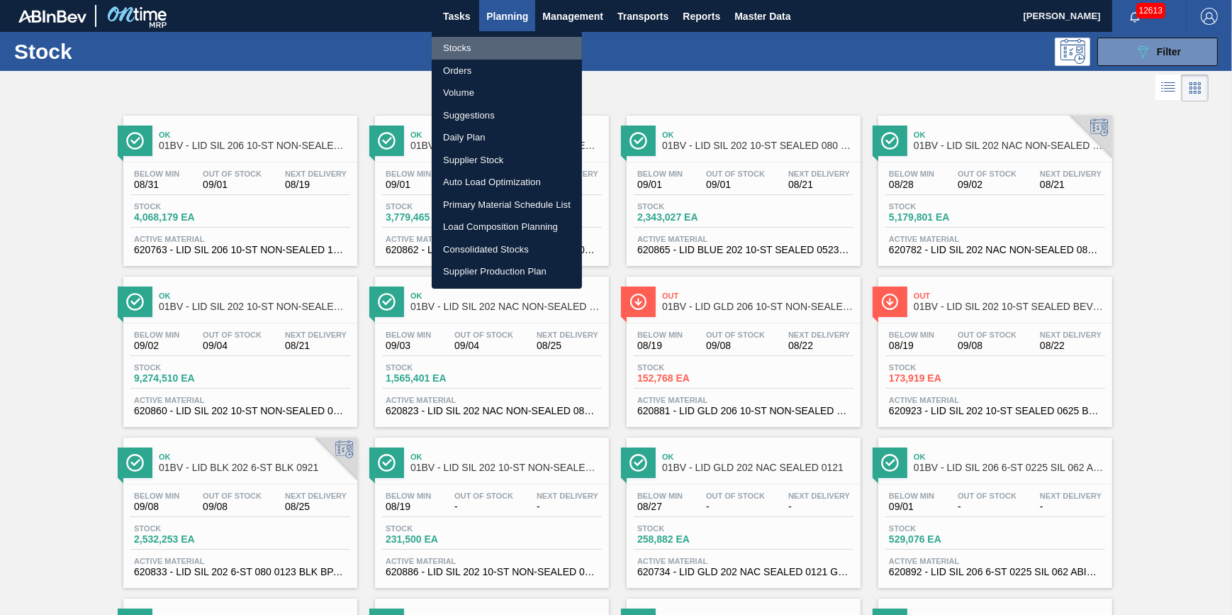
click at [509, 53] on li "Stocks" at bounding box center [507, 48] width 150 height 23
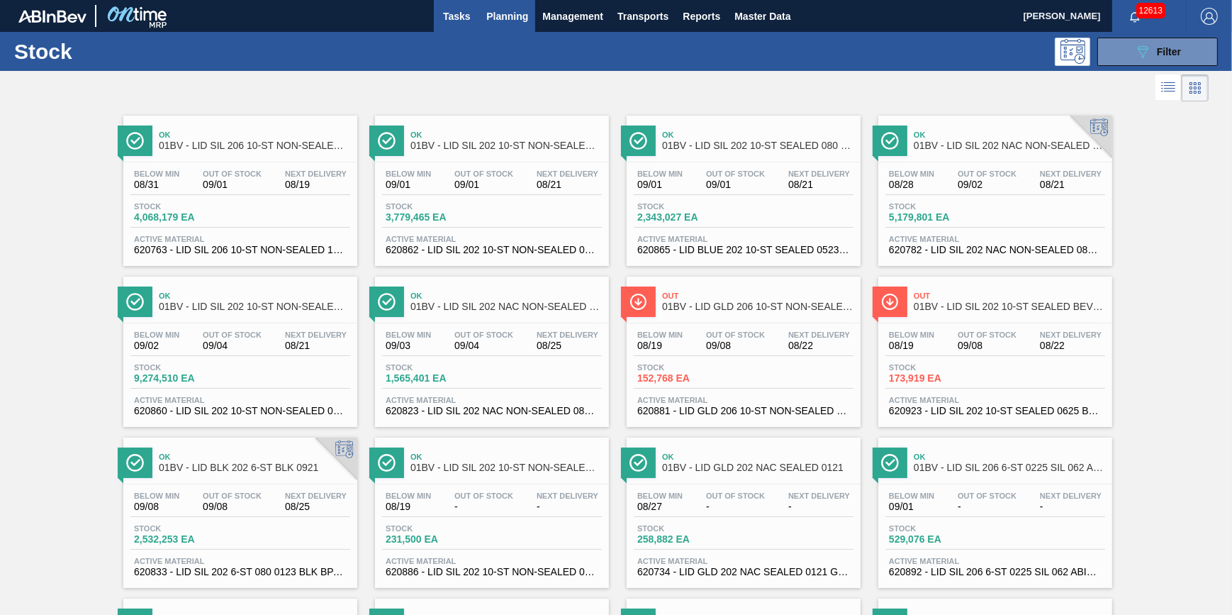
click at [467, 21] on span "Tasks" at bounding box center [456, 16] width 31 height 17
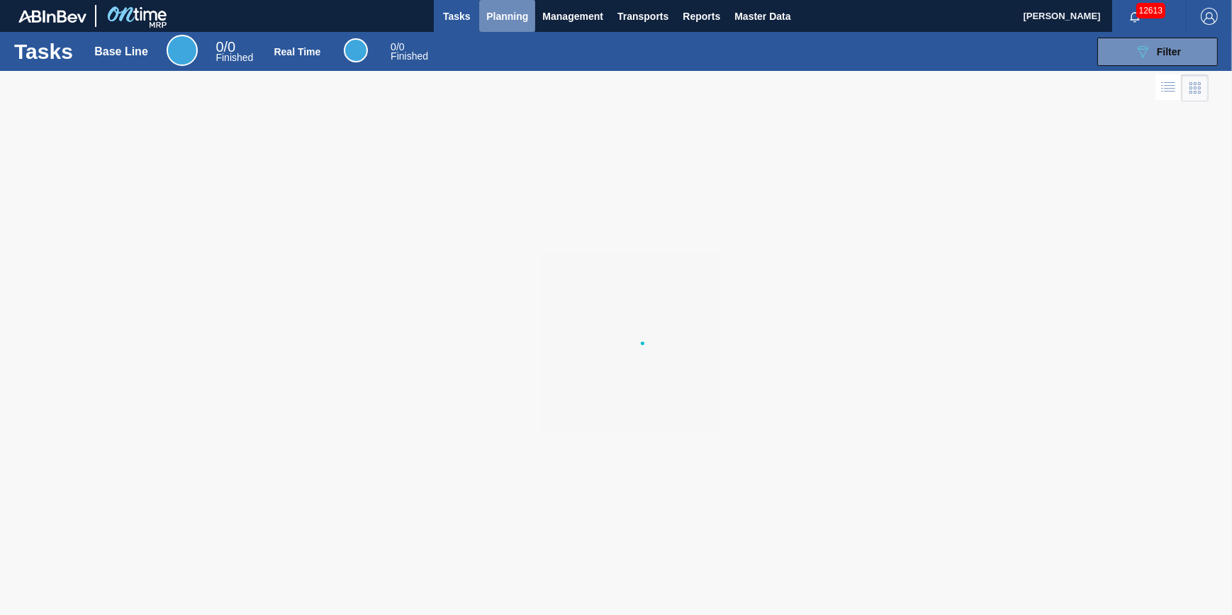
click at [499, 13] on span "Planning" at bounding box center [507, 16] width 42 height 17
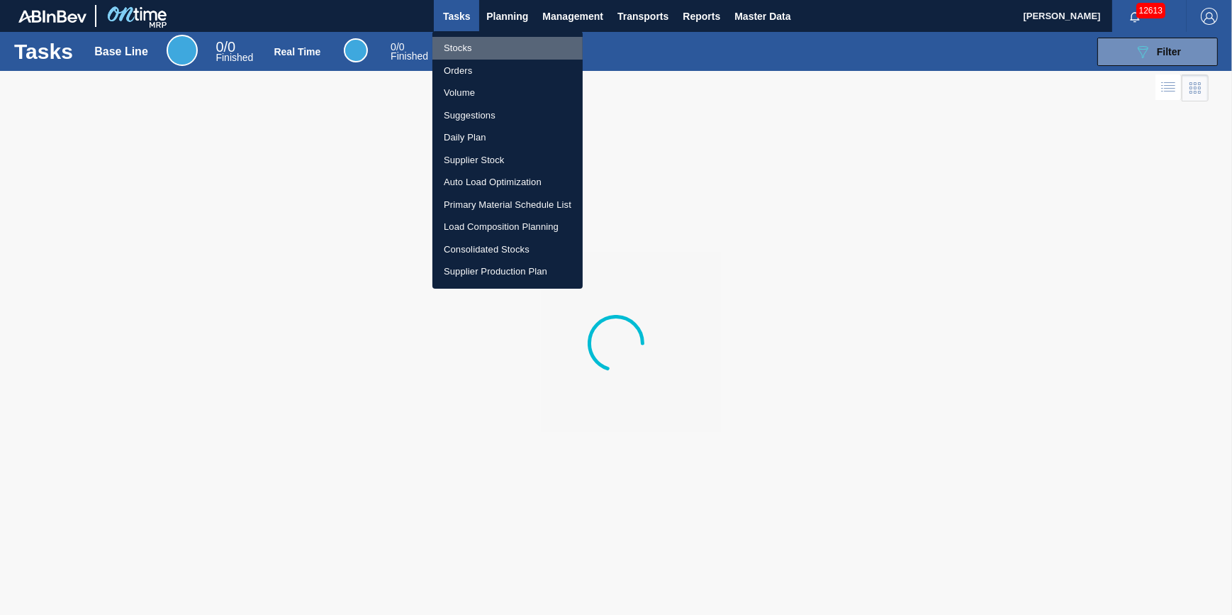
click at [499, 37] on li "Stocks" at bounding box center [507, 48] width 150 height 23
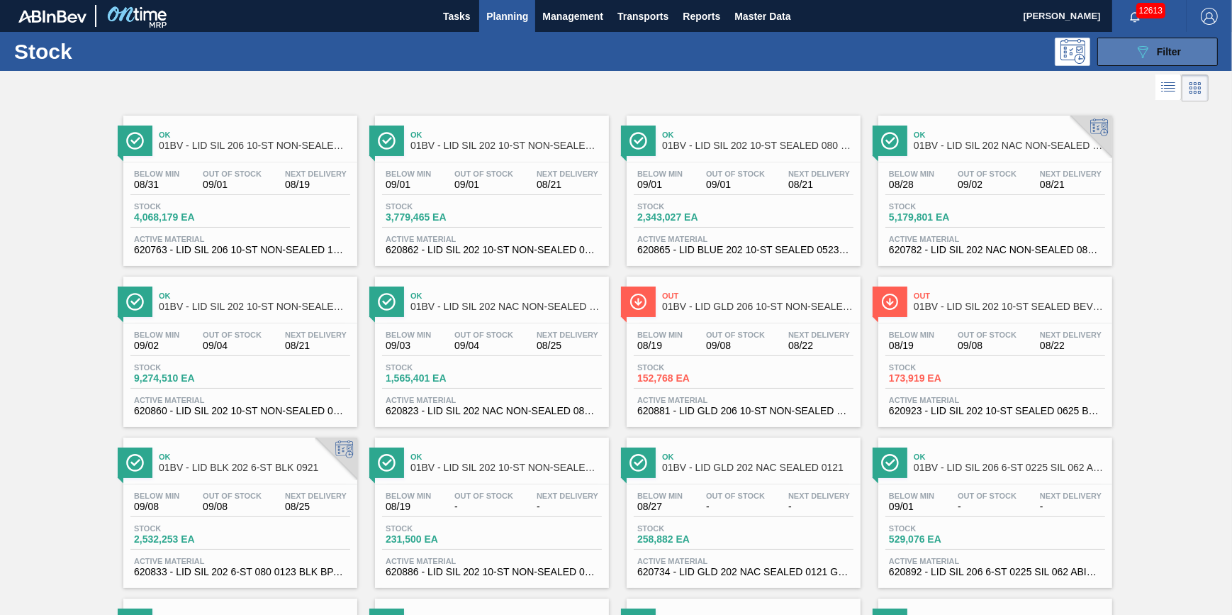
click at [1151, 55] on div "089F7B8B-B2A5-4AFE-B5C0-19BA573D28AC Filter" at bounding box center [1157, 51] width 47 height 17
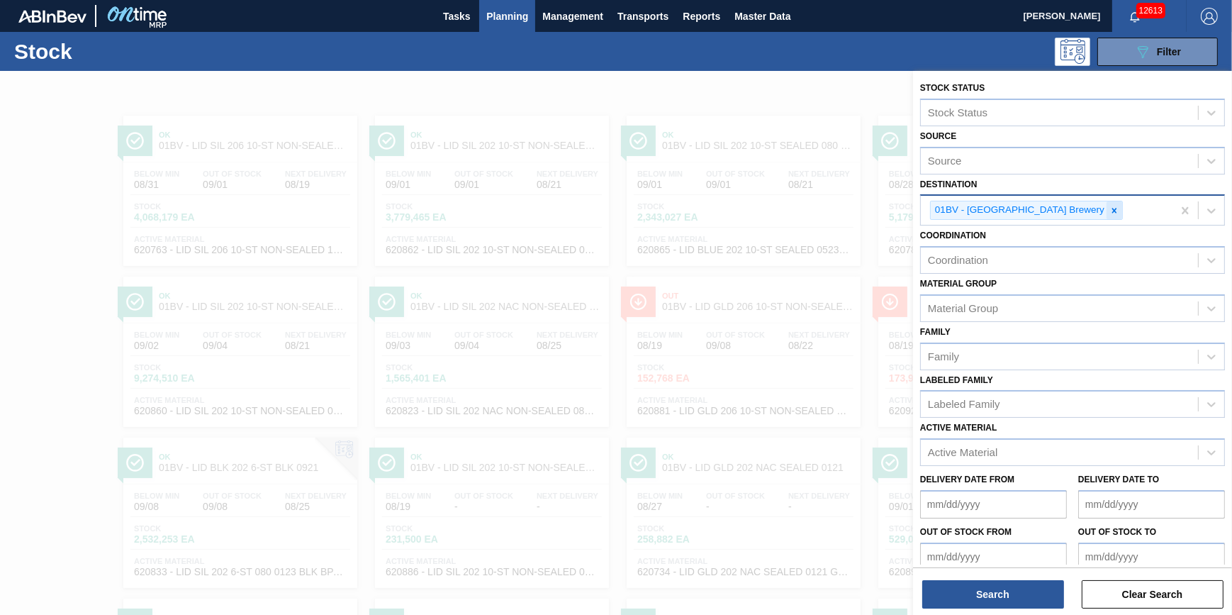
click at [1107, 215] on div at bounding box center [1115, 210] width 16 height 18
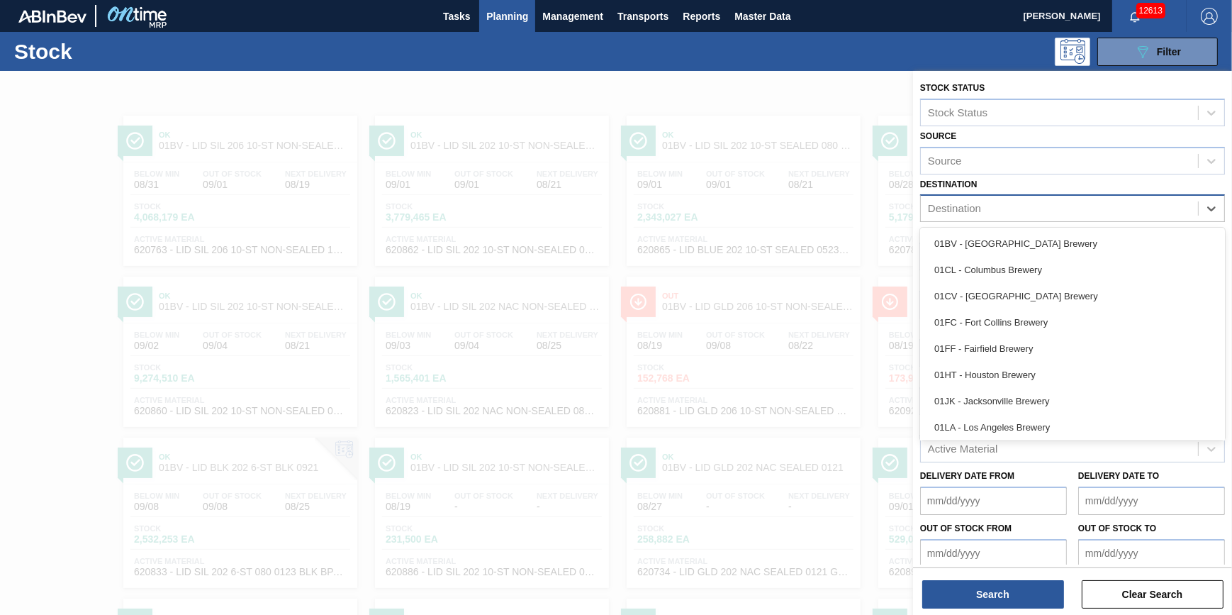
click at [1066, 215] on div "Destination" at bounding box center [1059, 209] width 277 height 21
click at [1061, 251] on div "01BV - [GEOGRAPHIC_DATA] Brewery" at bounding box center [1072, 243] width 305 height 26
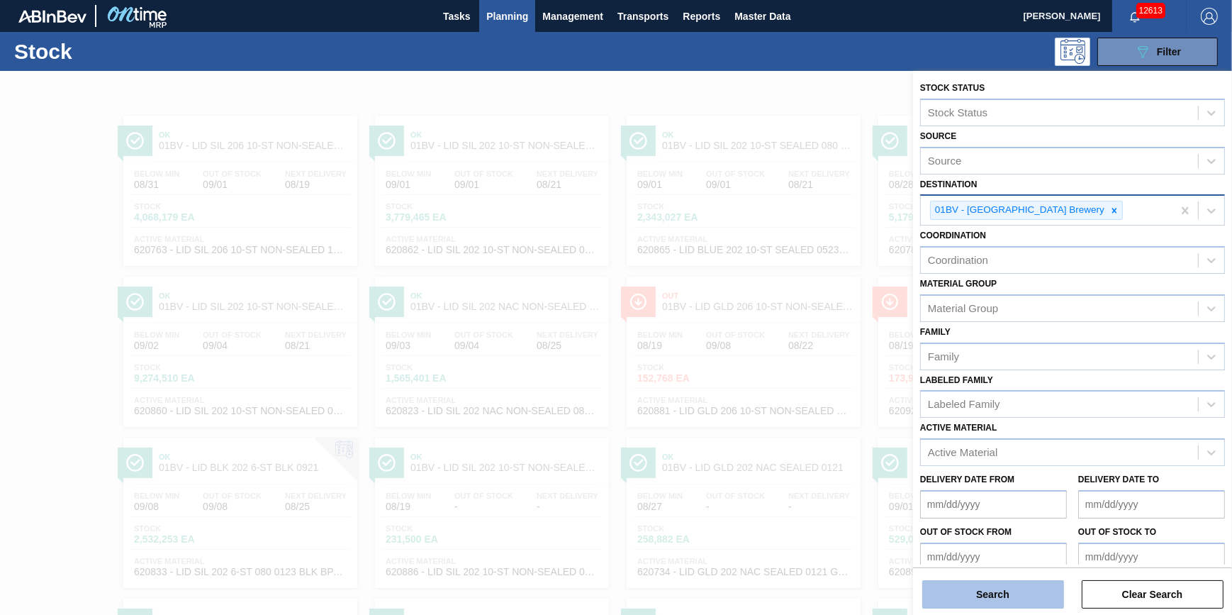
click at [1001, 599] on button "Search" at bounding box center [993, 594] width 142 height 28
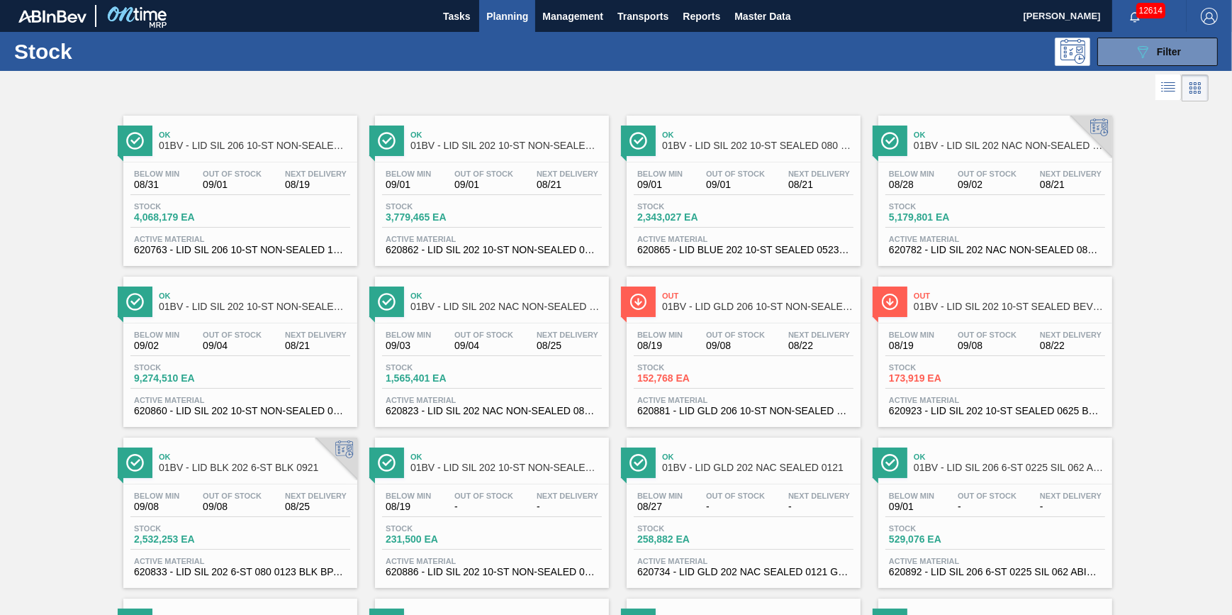
click at [496, 26] on button "Planning" at bounding box center [507, 16] width 56 height 32
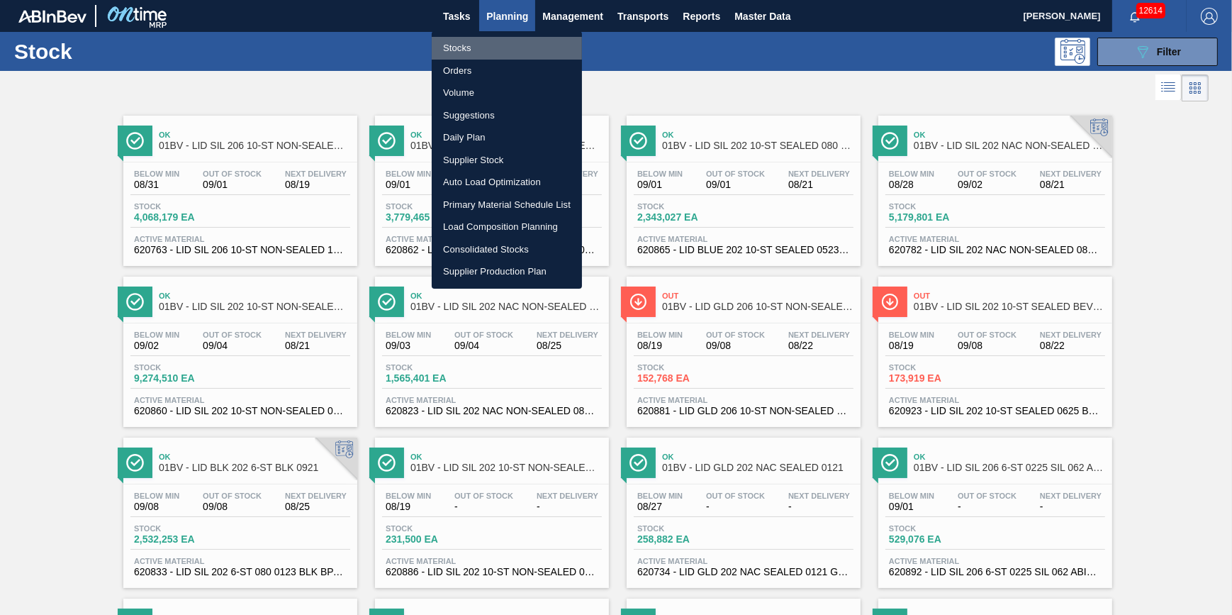
click at [490, 44] on li "Stocks" at bounding box center [507, 48] width 150 height 23
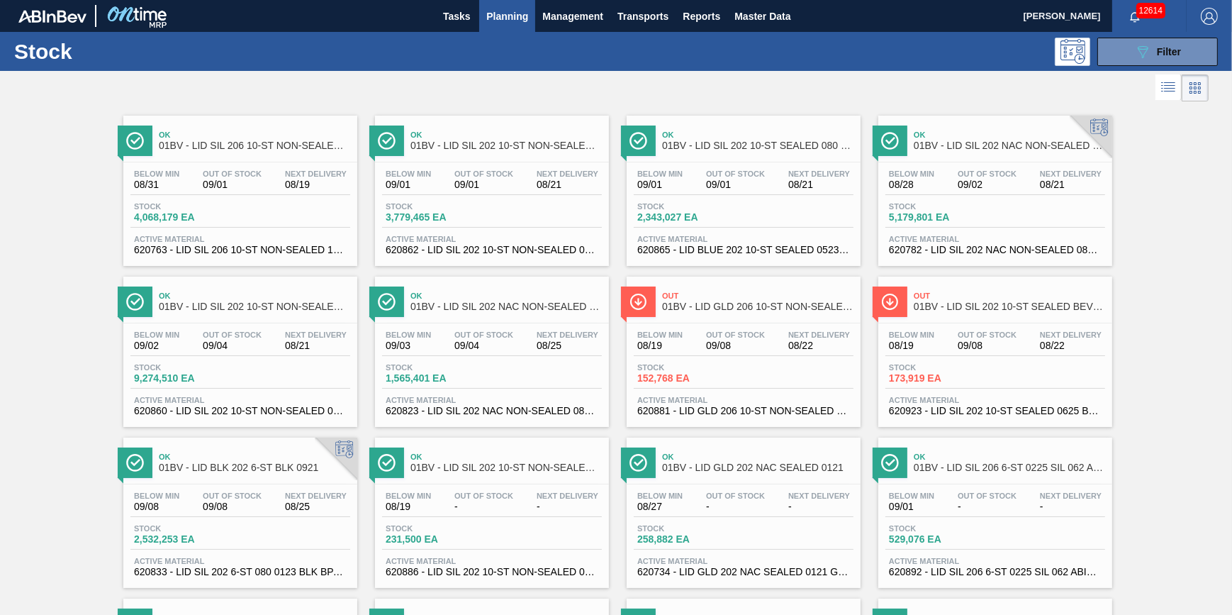
drag, startPoint x: 503, startPoint y: 21, endPoint x: 492, endPoint y: 41, distance: 23.1
click at [503, 21] on span "Planning" at bounding box center [507, 16] width 42 height 17
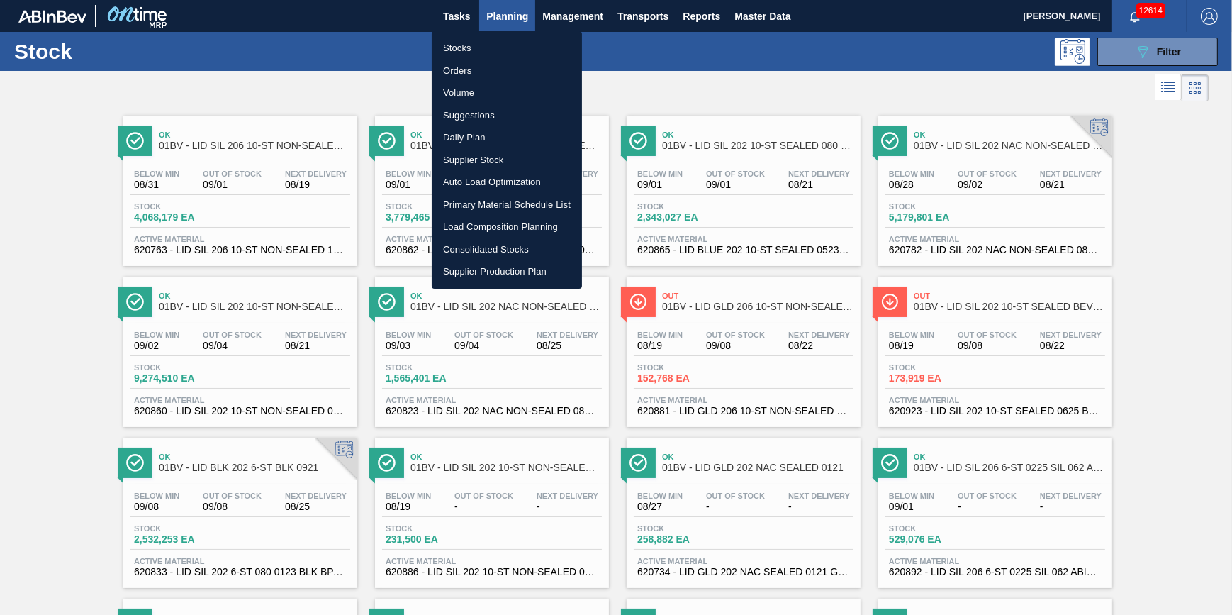
click at [491, 47] on li "Stocks" at bounding box center [507, 48] width 150 height 23
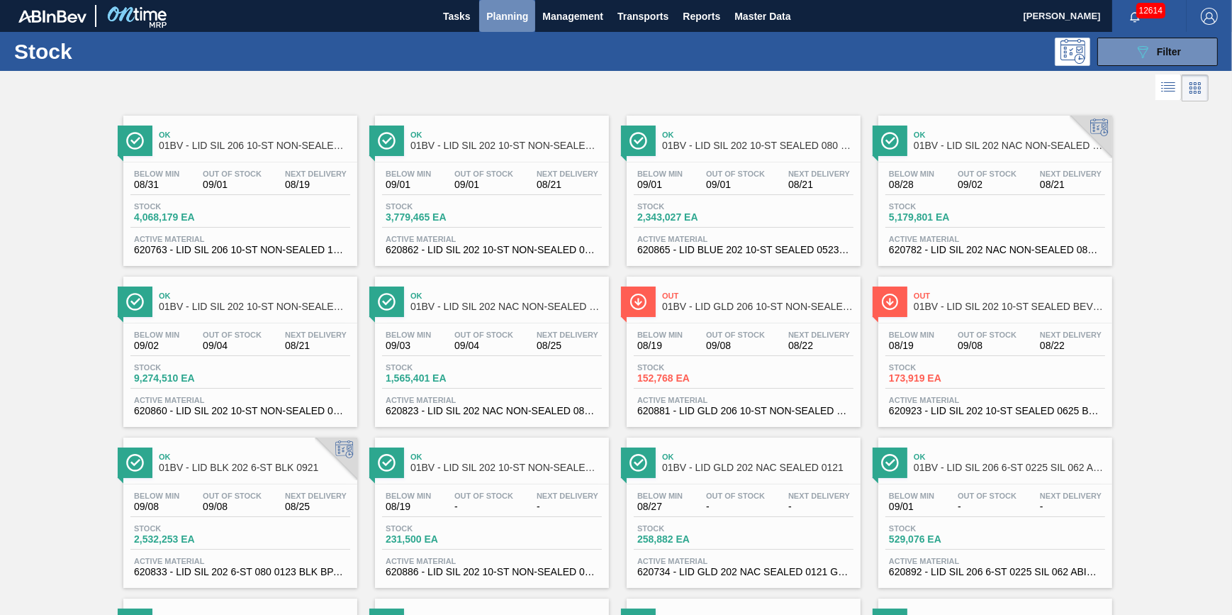
click at [506, 21] on span "Planning" at bounding box center [507, 16] width 42 height 17
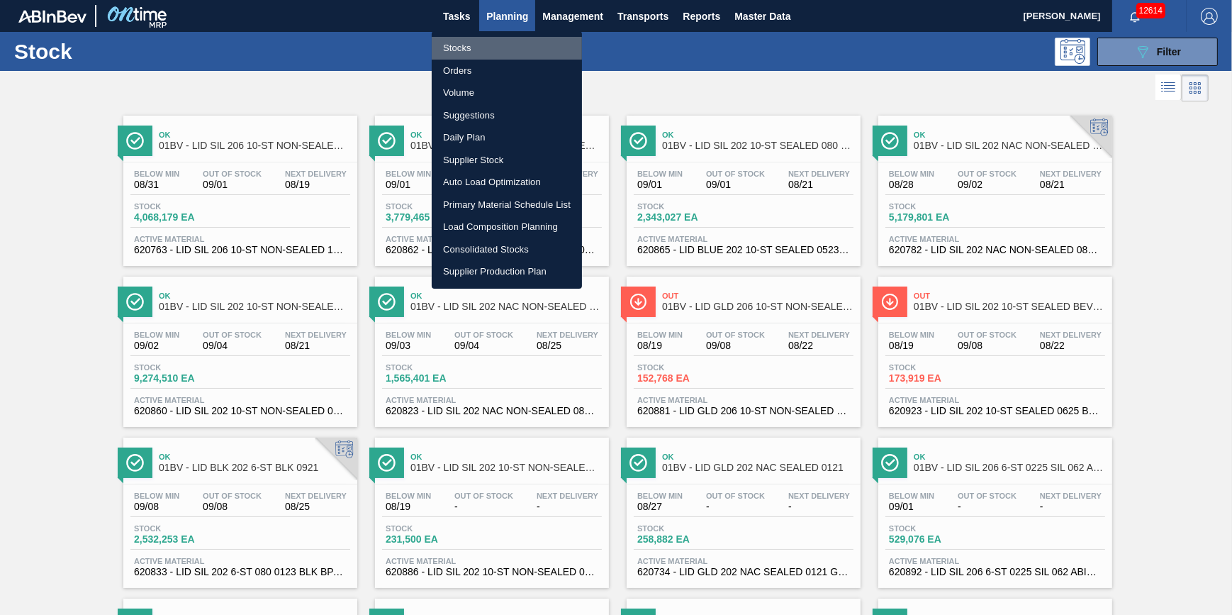
click at [503, 37] on li "Stocks" at bounding box center [507, 48] width 150 height 23
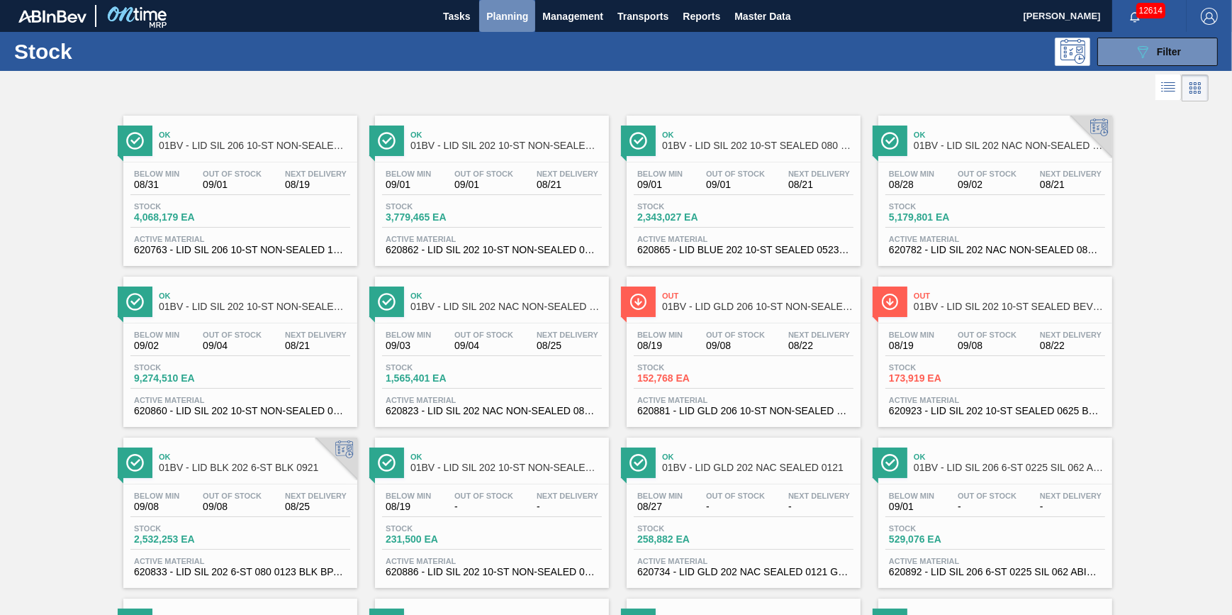
click at [510, 19] on span "Planning" at bounding box center [507, 16] width 42 height 17
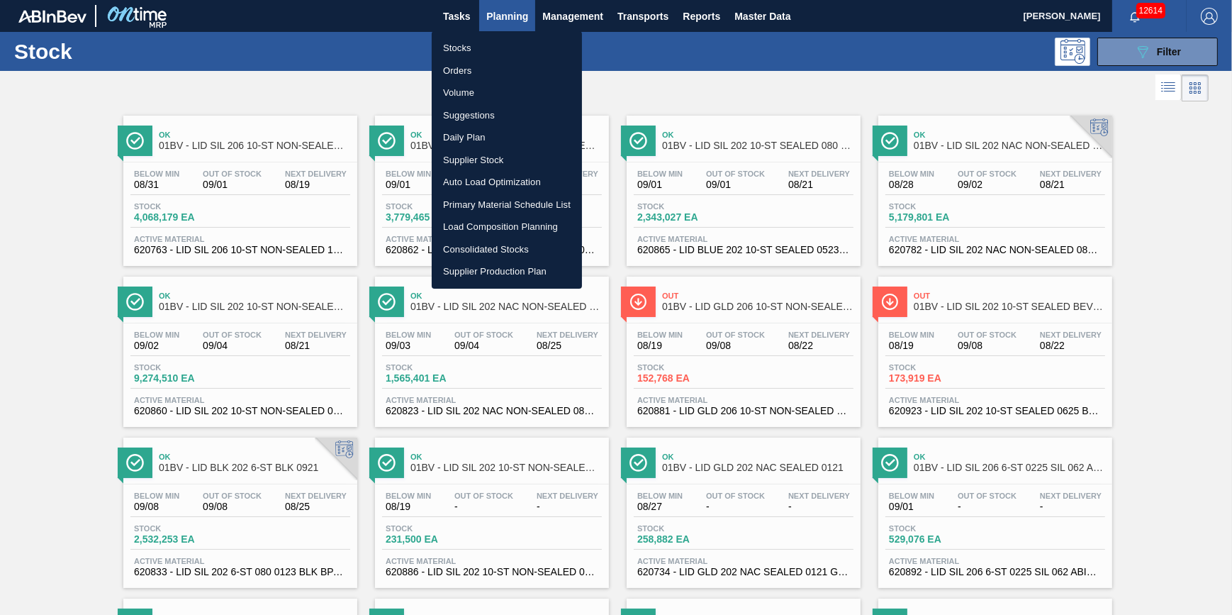
click at [503, 48] on li "Stocks" at bounding box center [507, 48] width 150 height 23
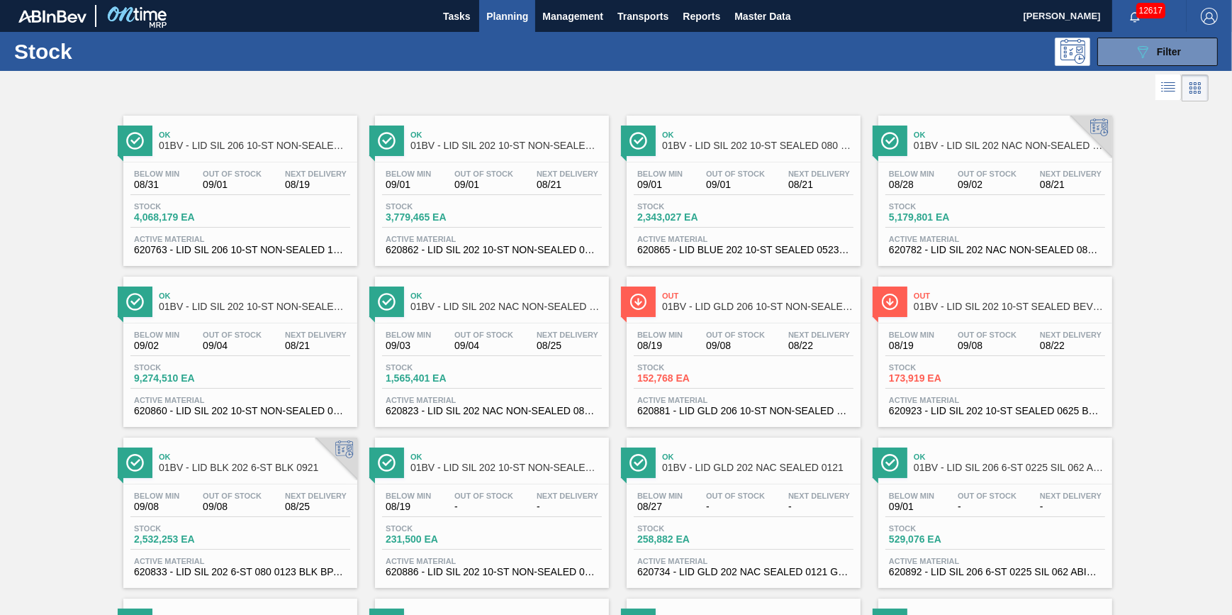
click at [485, 28] on button "Planning" at bounding box center [507, 16] width 56 height 32
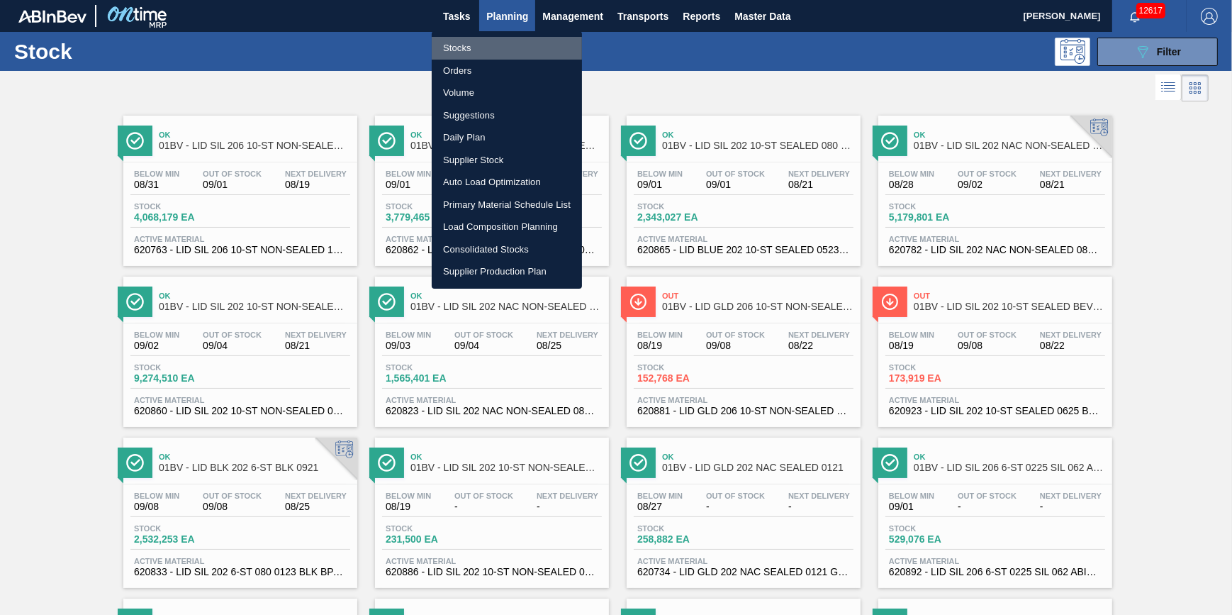
click at [486, 43] on li "Stocks" at bounding box center [507, 48] width 150 height 23
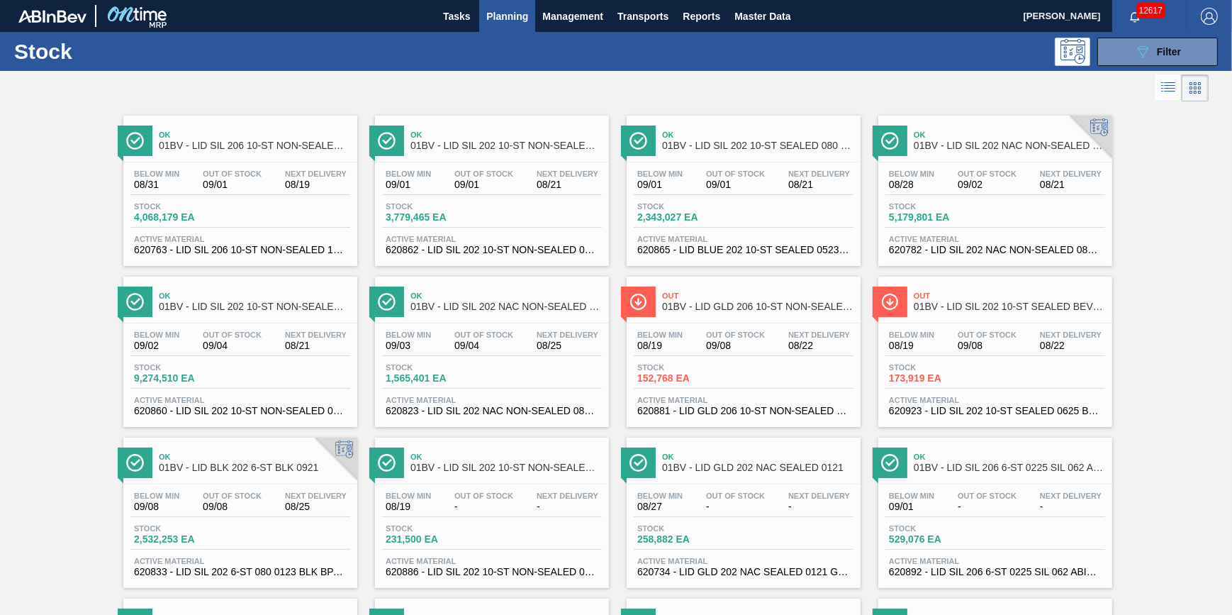
drag, startPoint x: 1166, startPoint y: 46, endPoint x: 1136, endPoint y: 86, distance: 50.2
click at [1166, 46] on span "Filter" at bounding box center [1169, 51] width 24 height 11
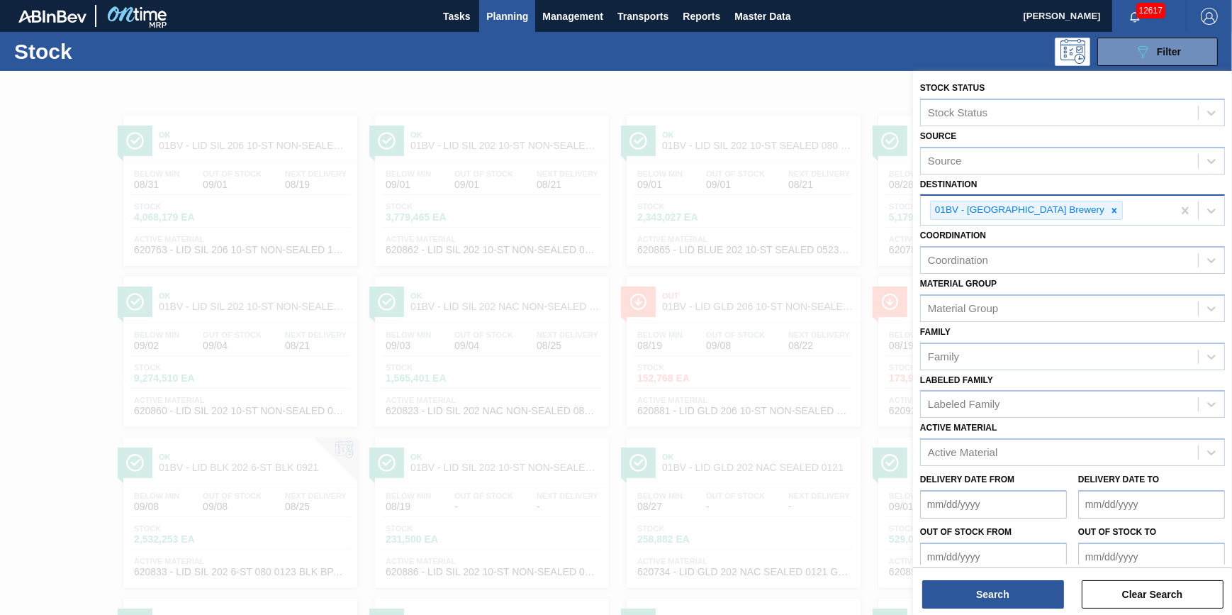
click at [1107, 202] on div at bounding box center [1115, 210] width 16 height 18
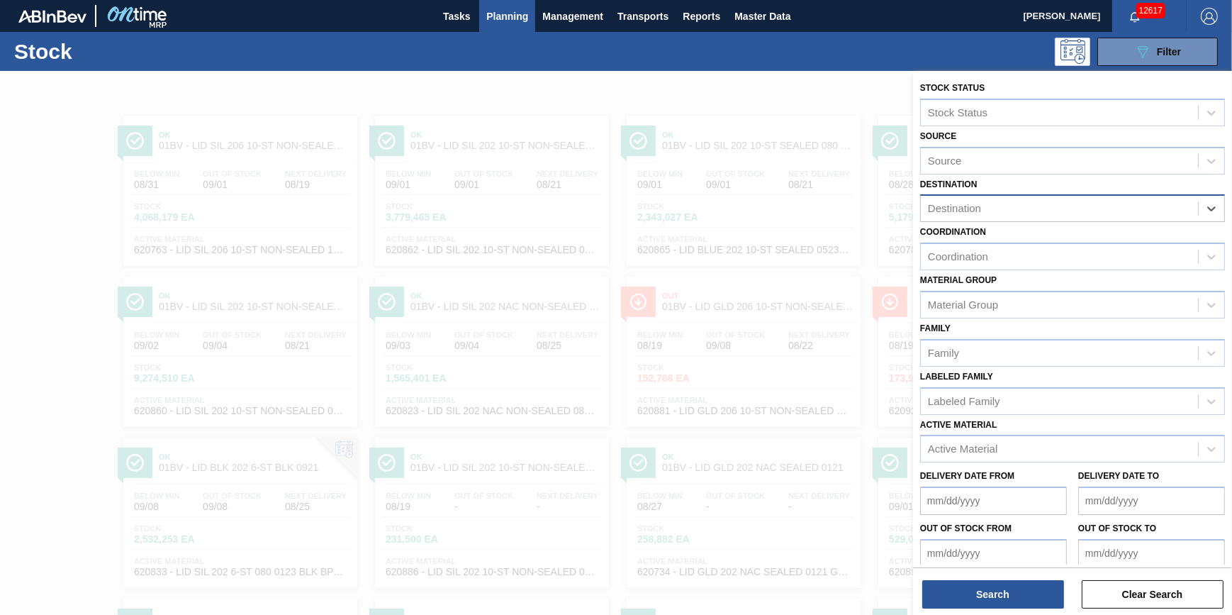
click at [1069, 203] on div "Destination" at bounding box center [1059, 209] width 277 height 21
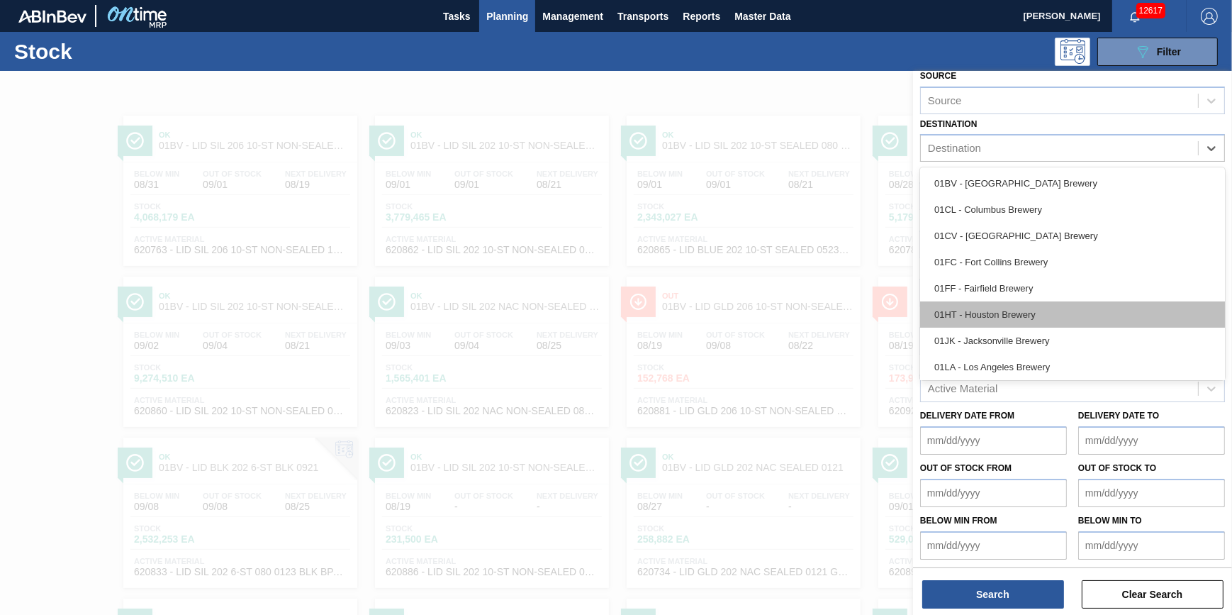
scroll to position [107, 0]
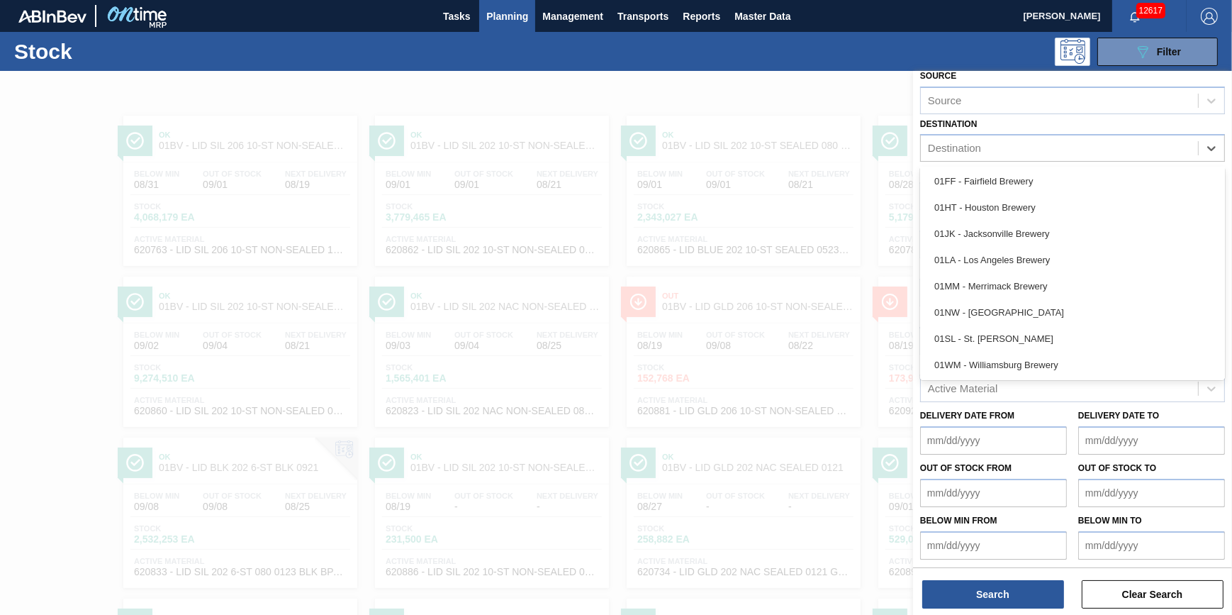
click at [1034, 346] on div "01SL - St. [PERSON_NAME]" at bounding box center [1072, 338] width 305 height 26
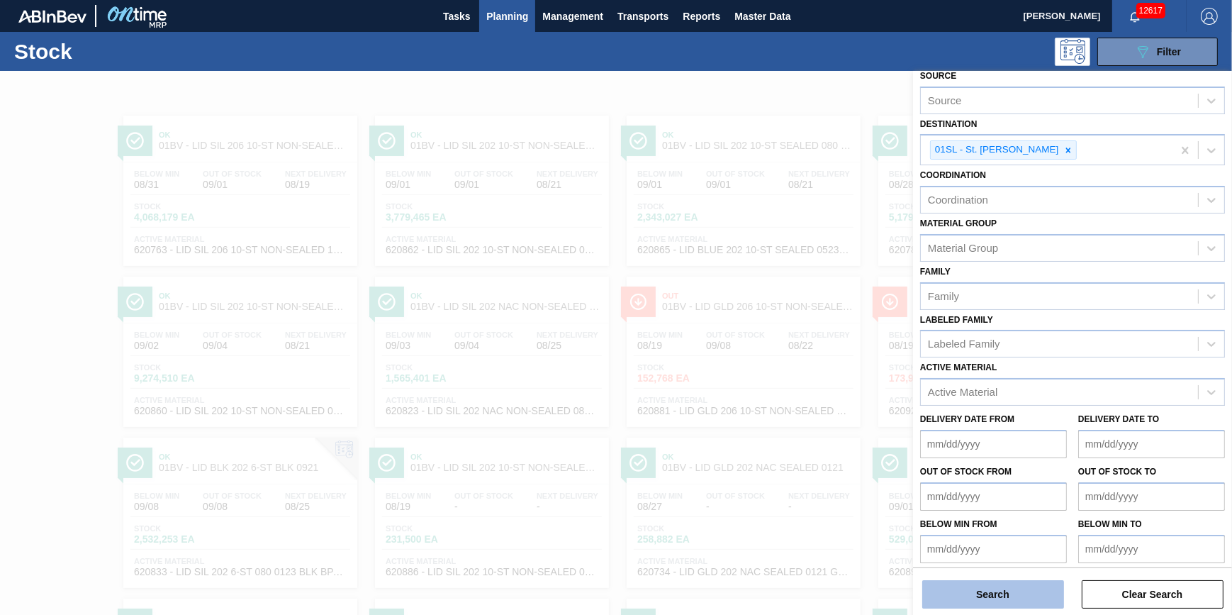
click at [969, 589] on button "Search" at bounding box center [993, 594] width 142 height 28
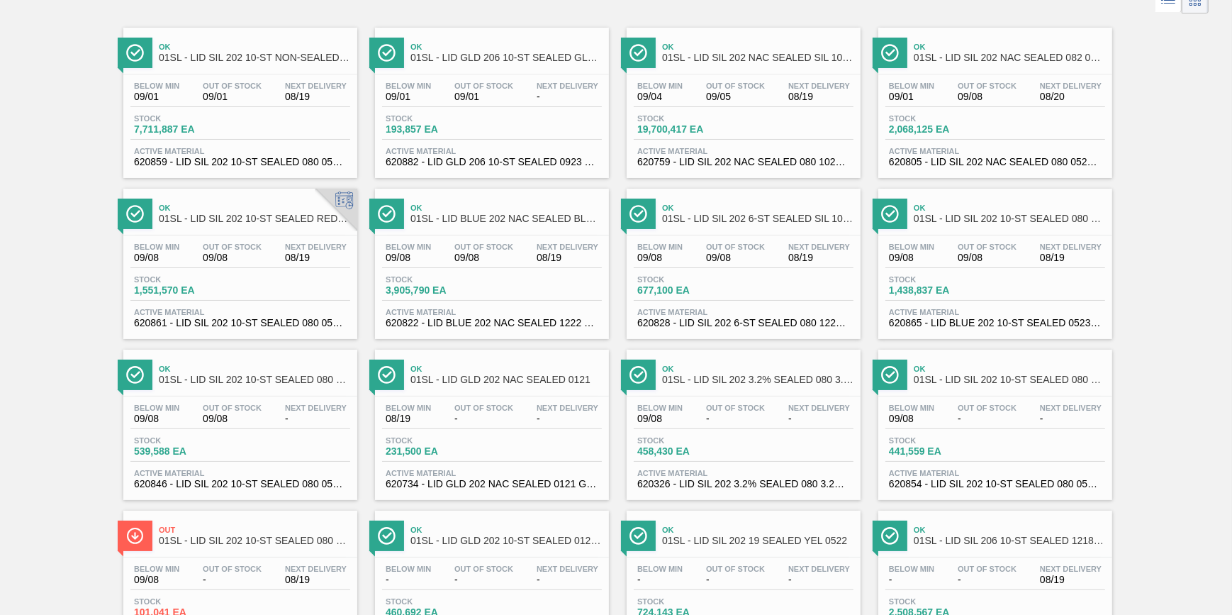
scroll to position [14, 0]
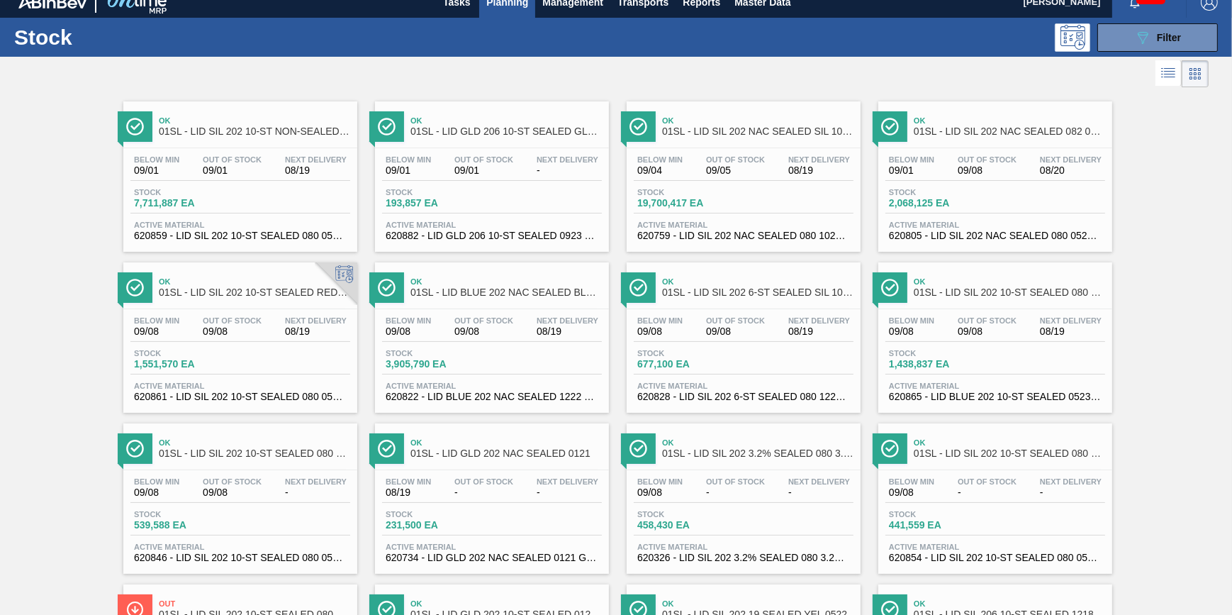
click at [746, 180] on div "Below Min 09/04 Out Of Stock 09/05 Next Delivery 08/19 Stock 19,700,417 EA Acti…" at bounding box center [744, 196] width 234 height 96
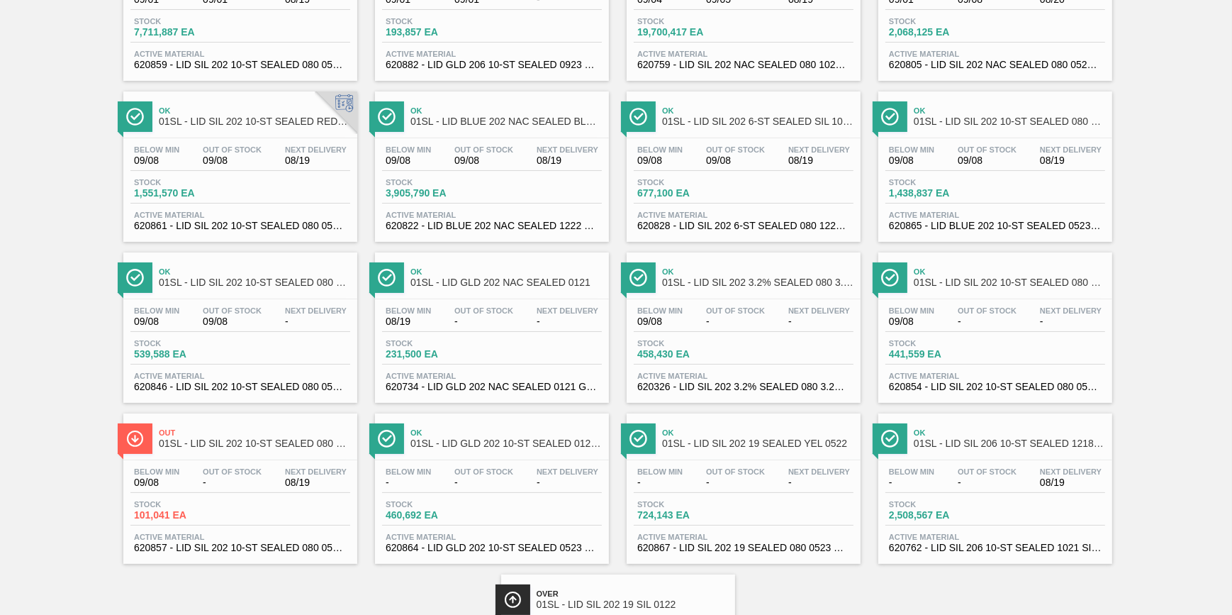
scroll to position [193, 0]
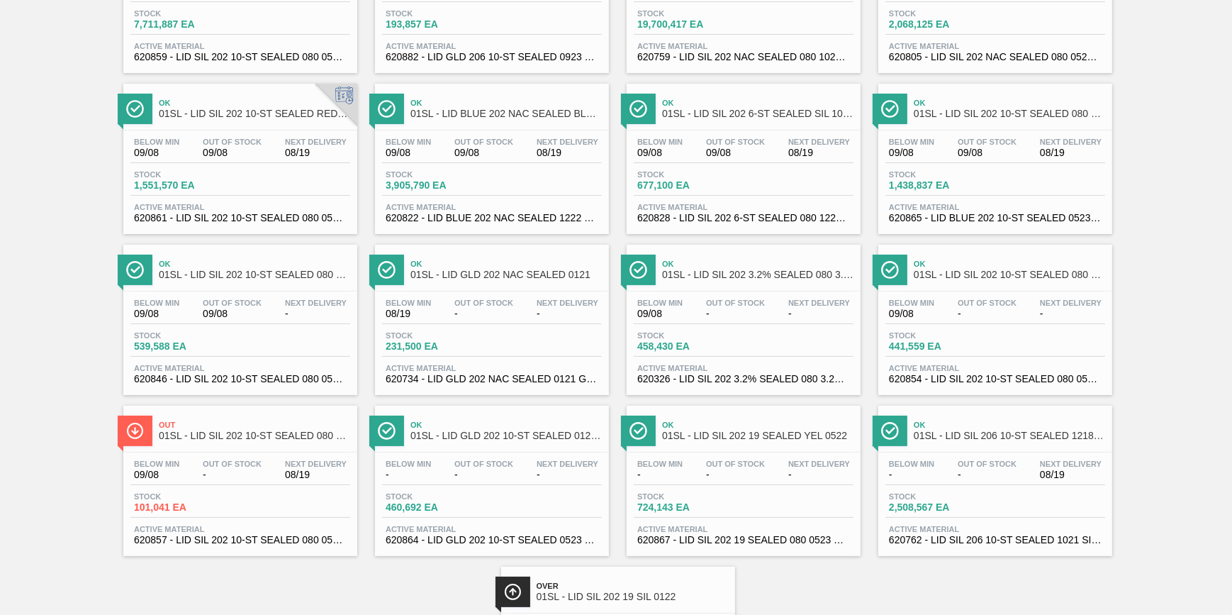
click at [702, 161] on div "Below Min 09/08 Out Of Stock 09/08 Next Delivery 08/19" at bounding box center [744, 151] width 220 height 26
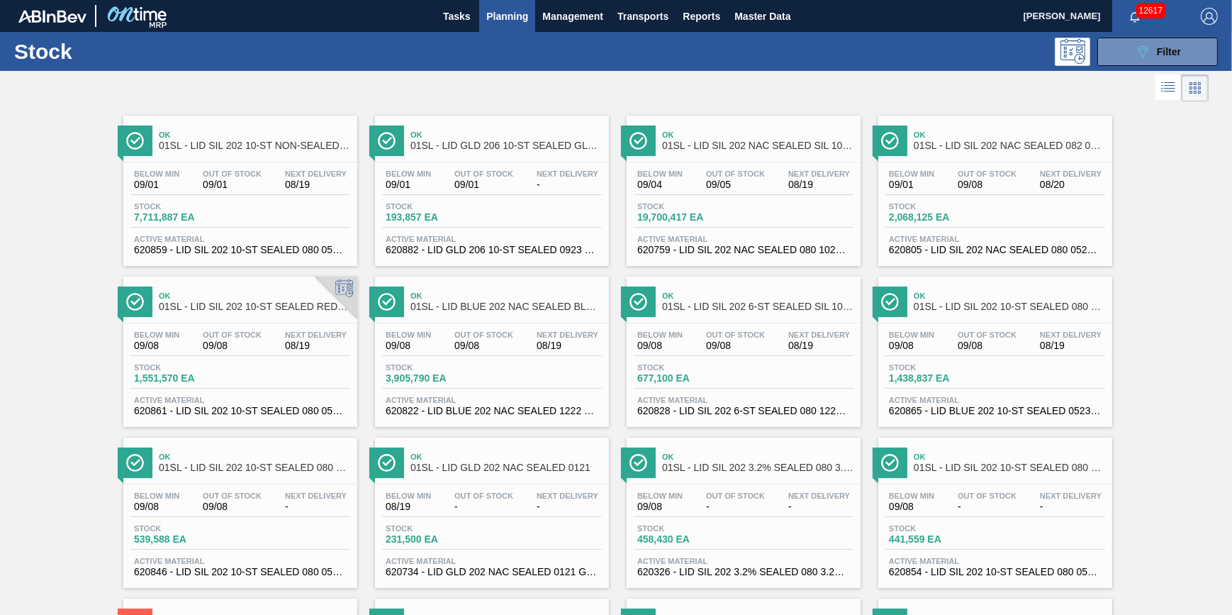
click at [280, 158] on div "Ok 01SL - LID SIL 202 10-ST NON-SEALED 088 0824 SI Below Min 09/01 Out Of Stock…" at bounding box center [240, 191] width 234 height 150
click at [928, 208] on span "Stock" at bounding box center [938, 206] width 99 height 9
click at [704, 220] on span "19,700,417 EA" at bounding box center [686, 217] width 99 height 11
click at [705, 228] on div "Below Min 09/04 Out Of Stock 09/05 Next Delivery 08/19 Stock 19,700,417 EA Acti…" at bounding box center [744, 210] width 234 height 96
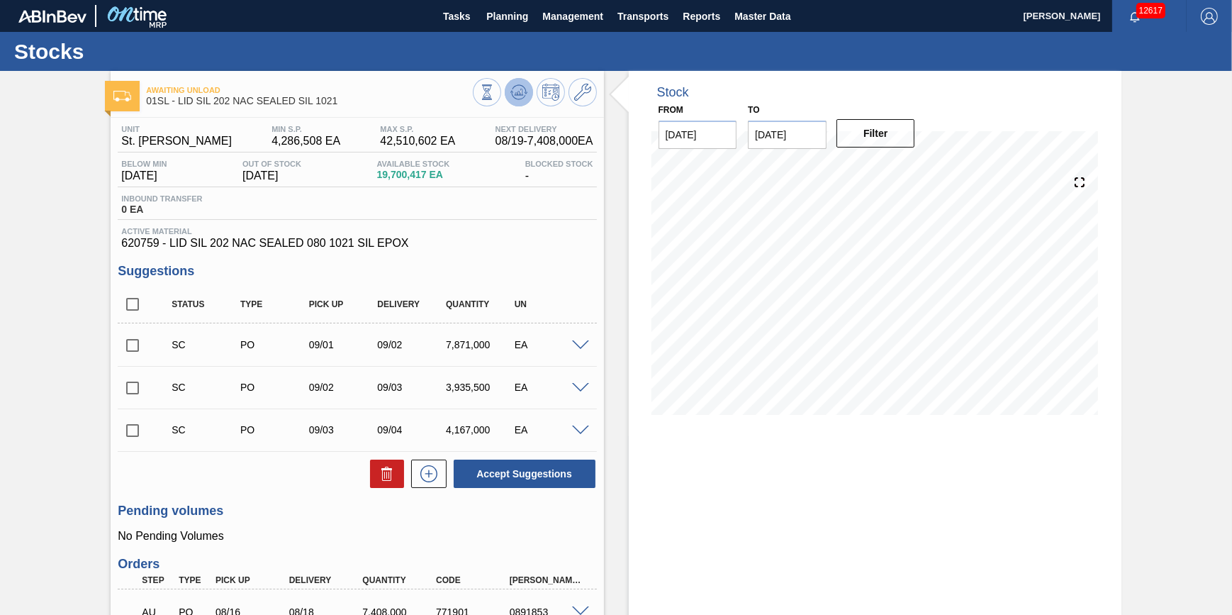
click at [519, 92] on icon at bounding box center [518, 92] width 9 height 6
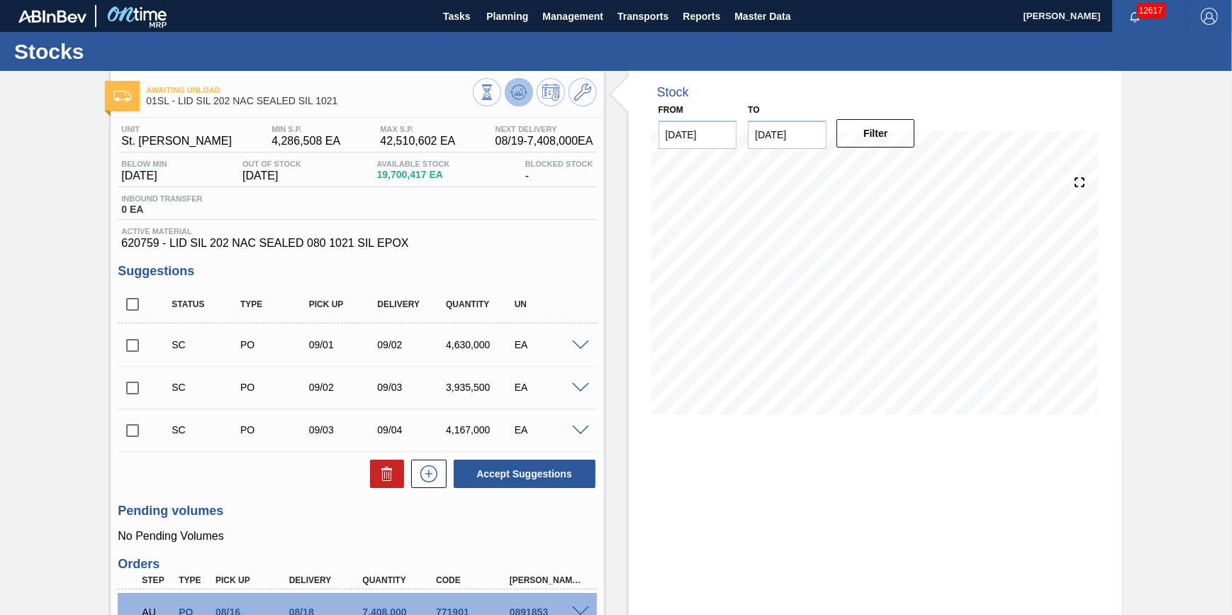
click at [528, 84] on button at bounding box center [519, 92] width 28 height 28
drag, startPoint x: 523, startPoint y: 26, endPoint x: 525, endPoint y: 49, distance: 23.5
click at [523, 26] on button "Planning" at bounding box center [507, 16] width 56 height 32
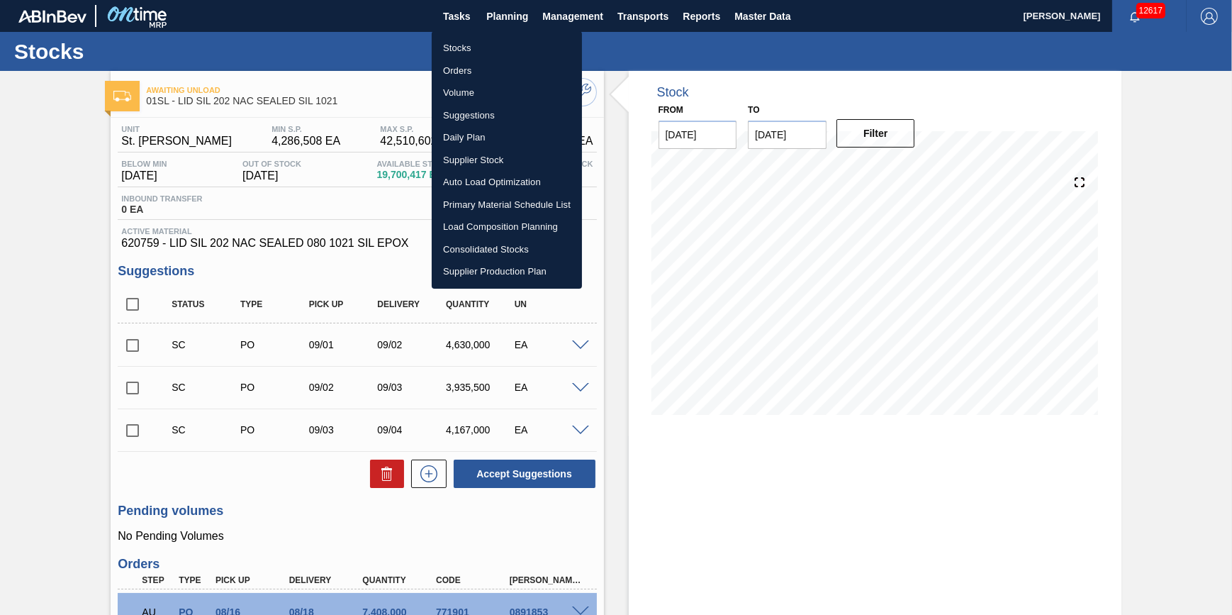
click at [525, 52] on li "Stocks" at bounding box center [507, 48] width 150 height 23
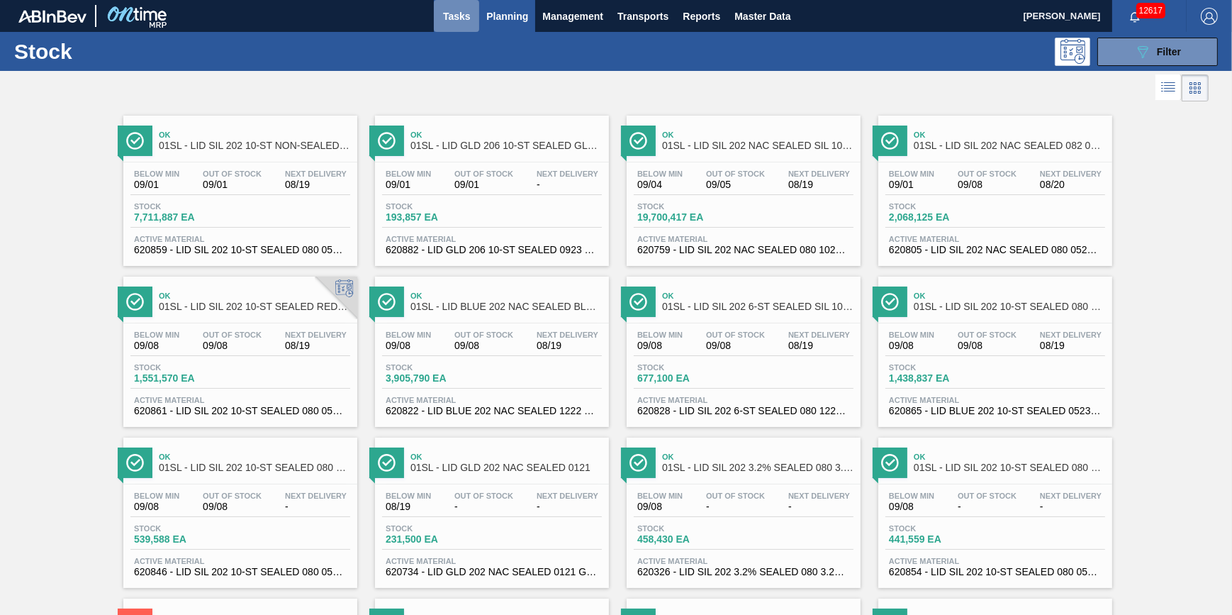
click at [457, 13] on span "Tasks" at bounding box center [456, 16] width 31 height 17
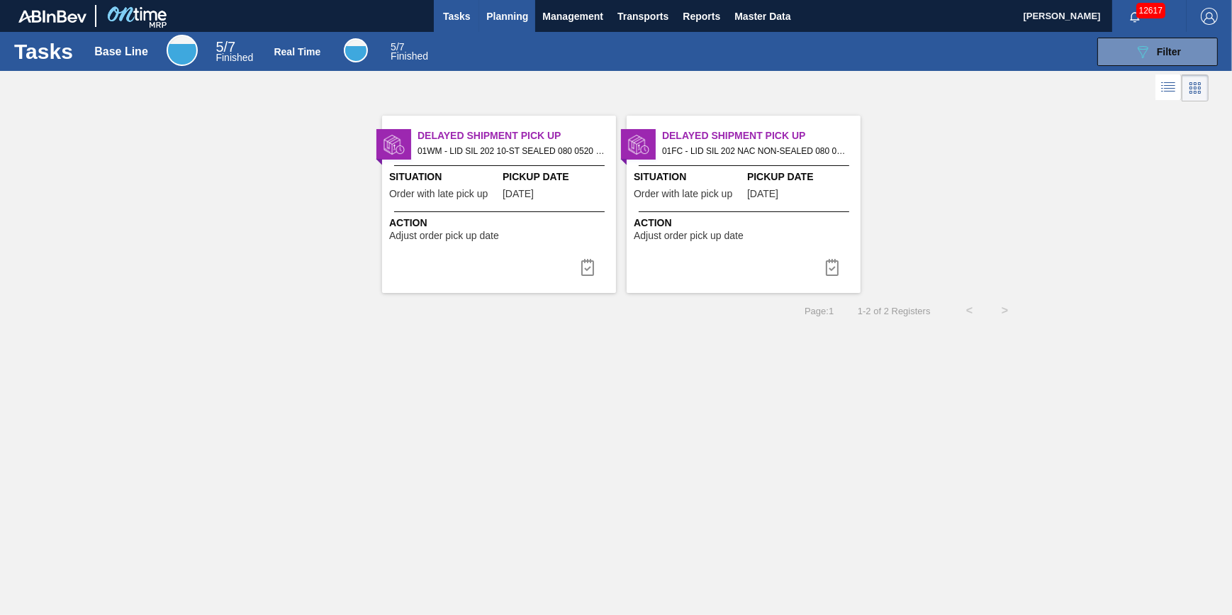
click at [503, 18] on span "Planning" at bounding box center [507, 16] width 42 height 17
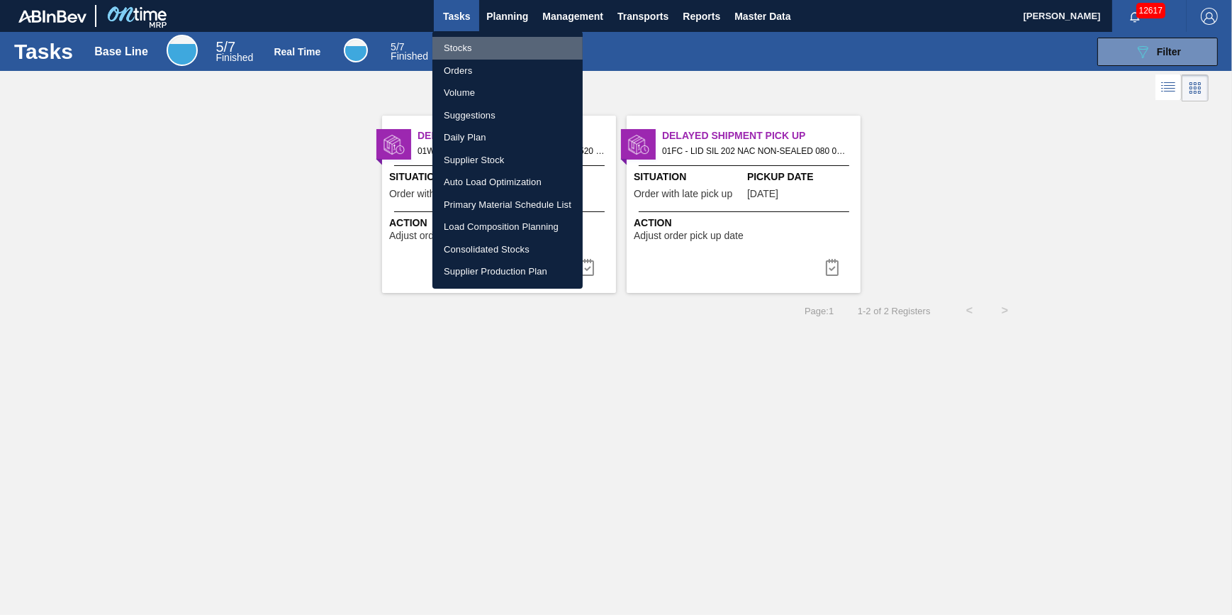
click at [491, 45] on li "Stocks" at bounding box center [507, 48] width 150 height 23
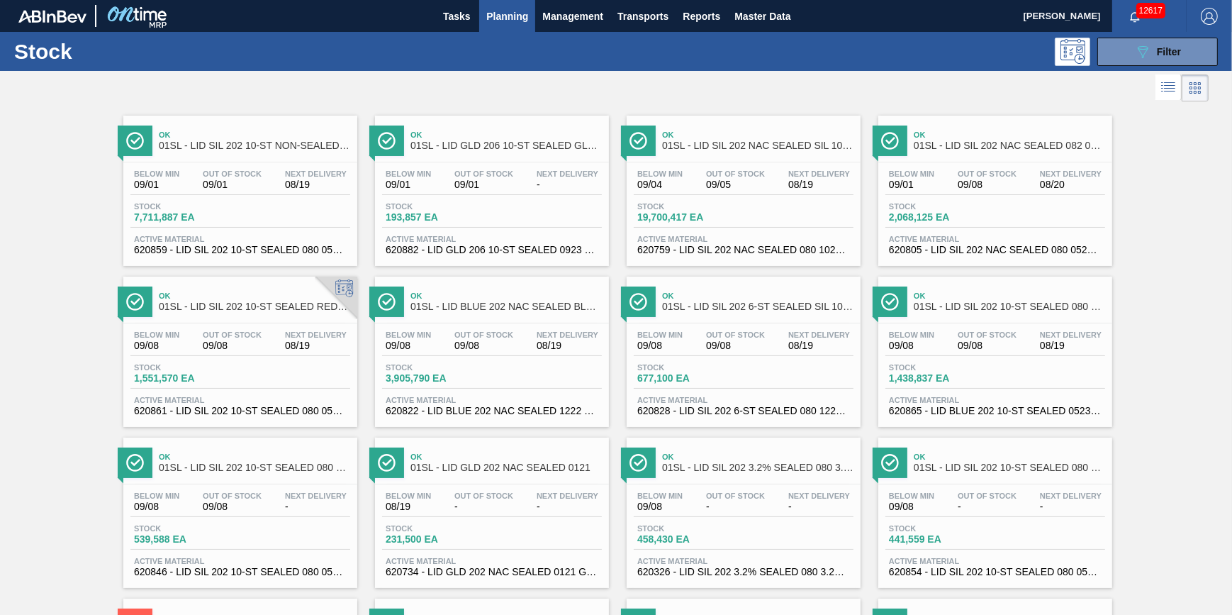
click at [488, 21] on span "Planning" at bounding box center [507, 16] width 42 height 17
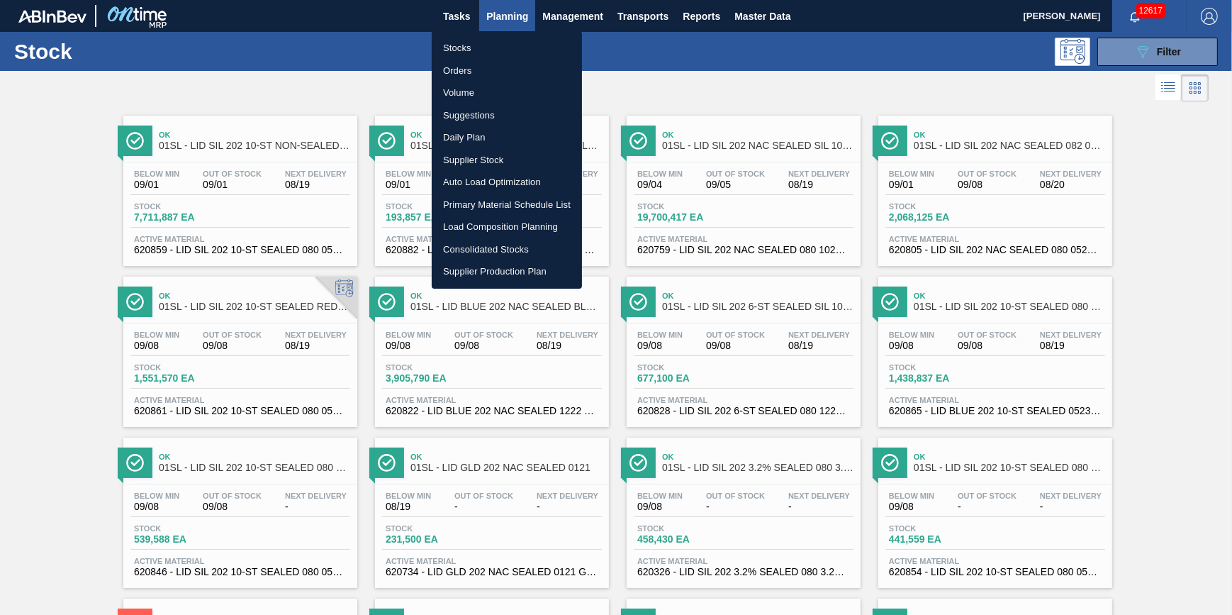
click at [486, 42] on li "Stocks" at bounding box center [507, 48] width 150 height 23
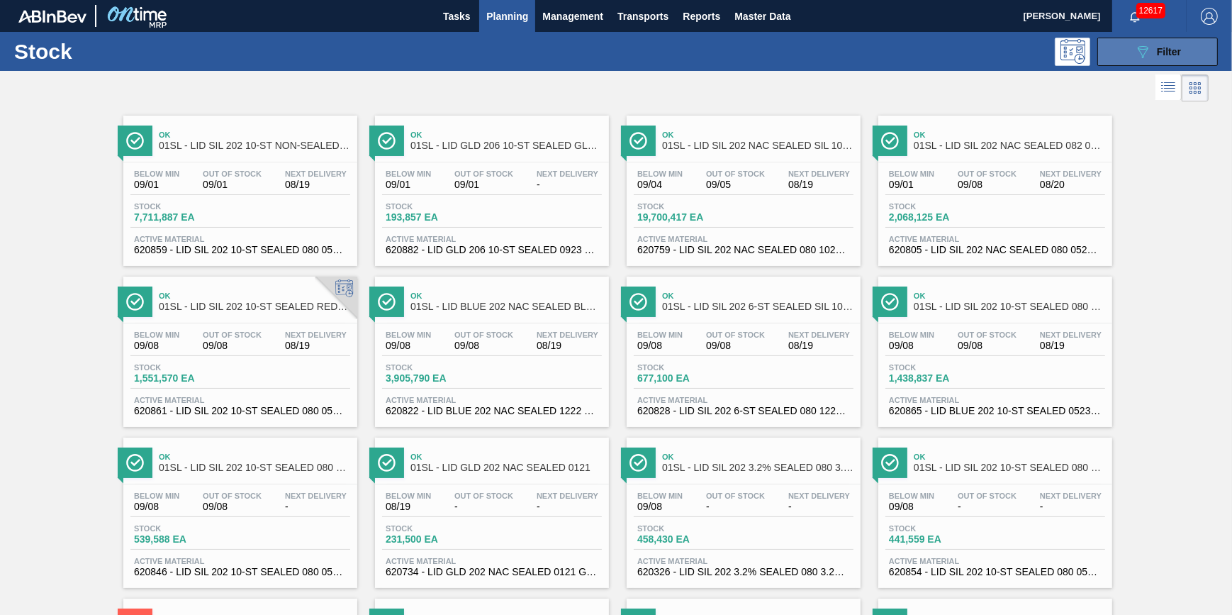
click at [1164, 61] on button "089F7B8B-B2A5-4AFE-B5C0-19BA573D28AC Filter" at bounding box center [1158, 52] width 121 height 28
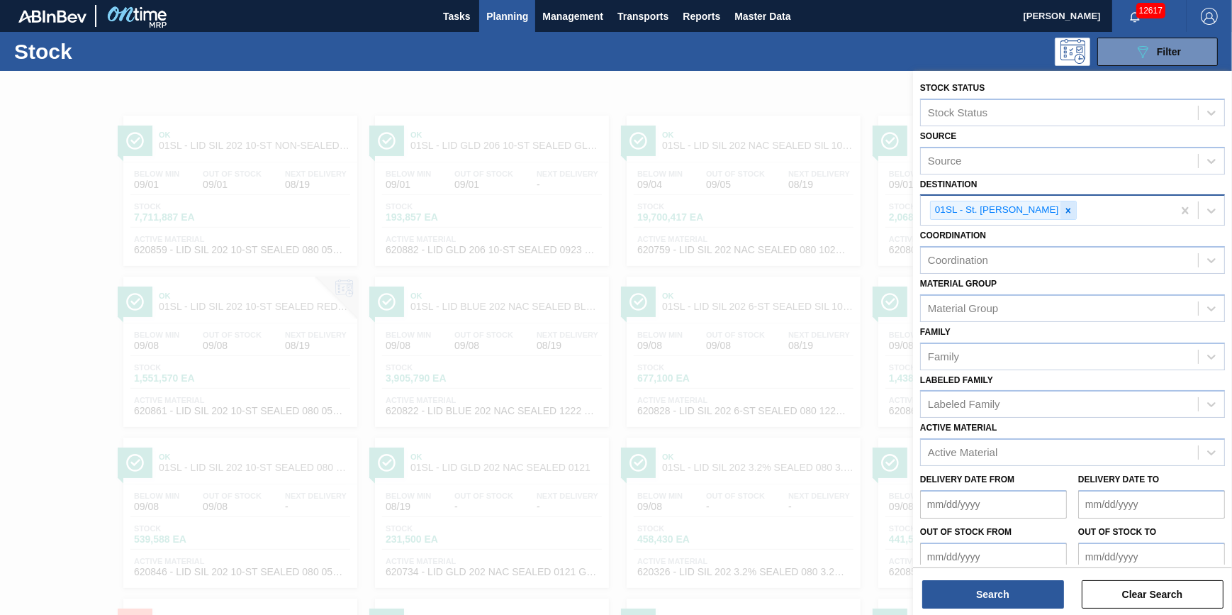
click at [1061, 217] on div at bounding box center [1069, 210] width 16 height 18
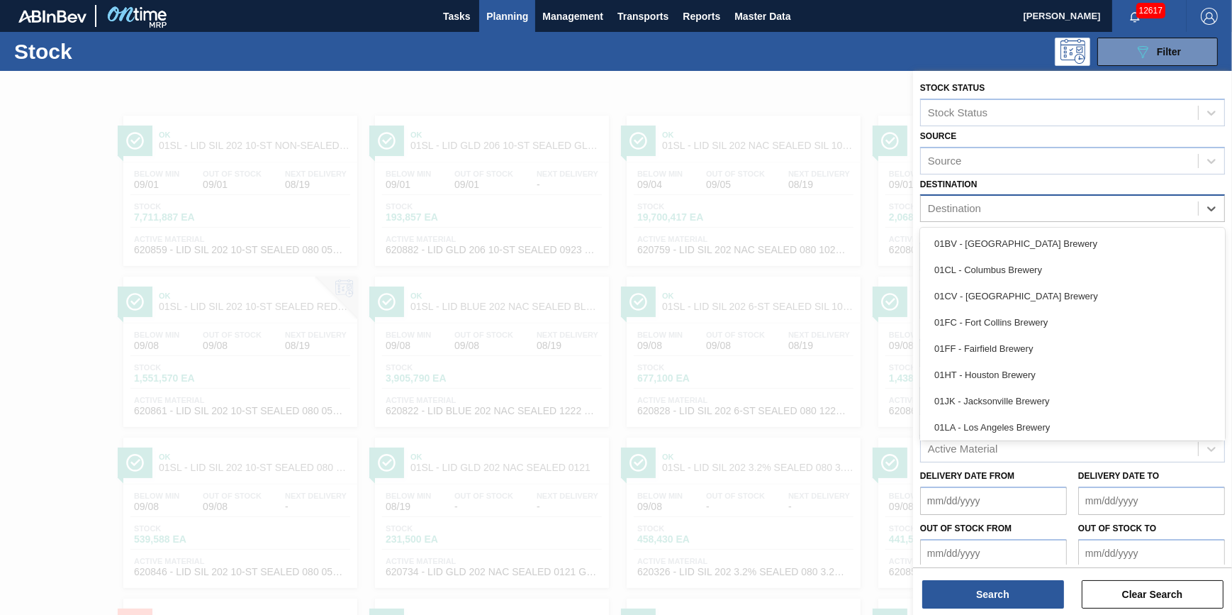
click at [1043, 217] on div "Destination" at bounding box center [1059, 209] width 277 height 21
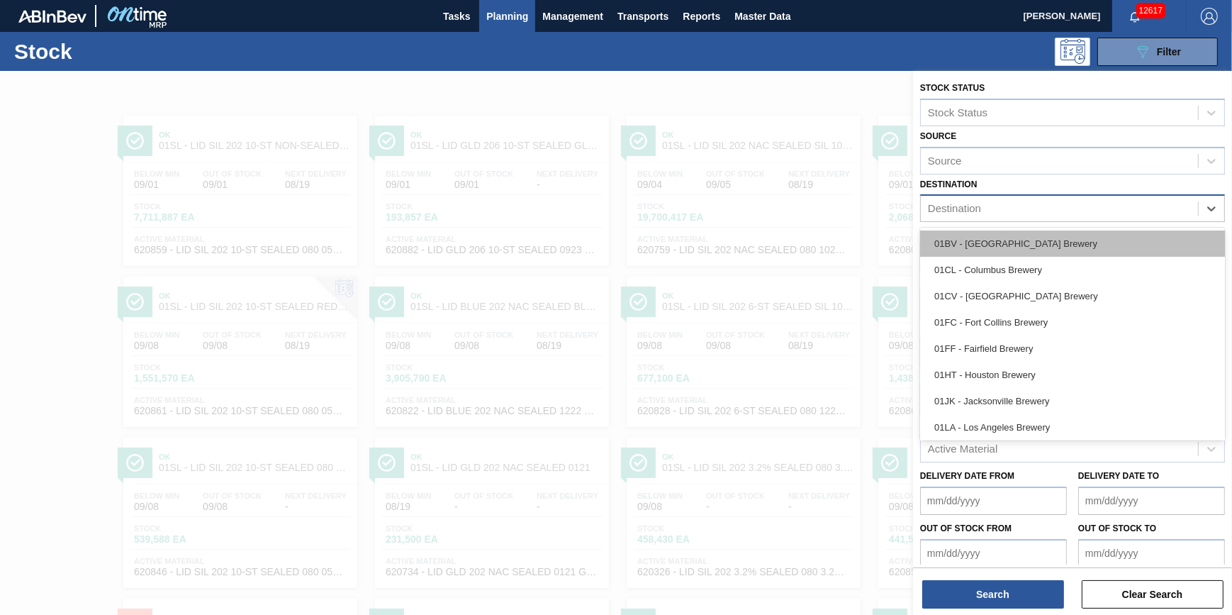
click at [1039, 238] on div "01BV - [GEOGRAPHIC_DATA] Brewery" at bounding box center [1072, 243] width 305 height 26
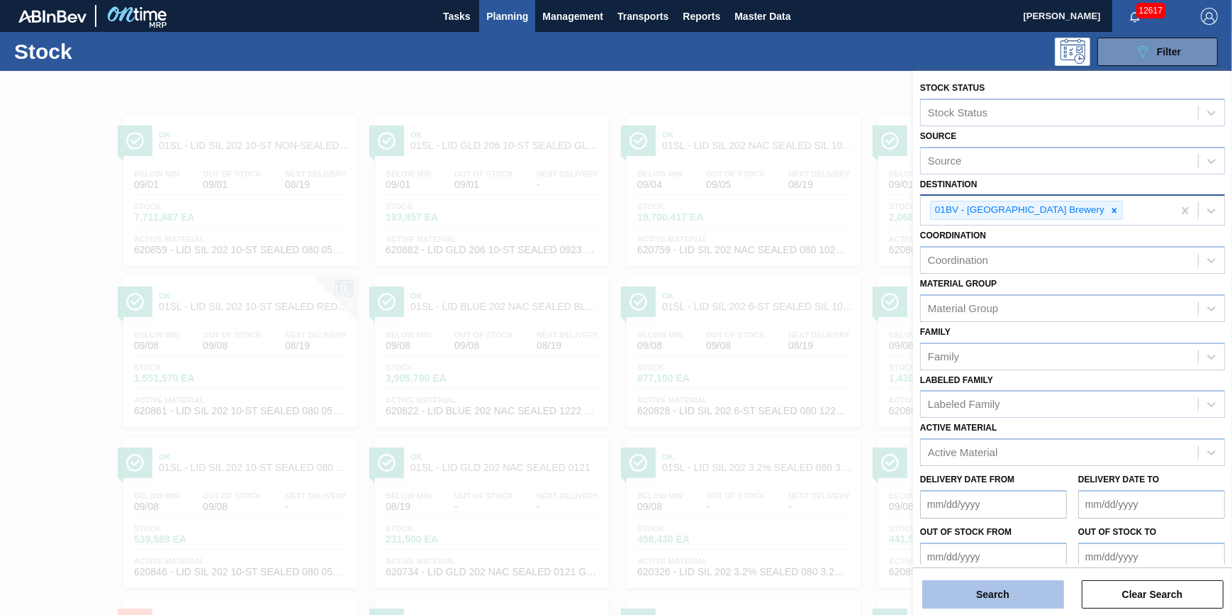
click at [971, 592] on button "Search" at bounding box center [993, 594] width 142 height 28
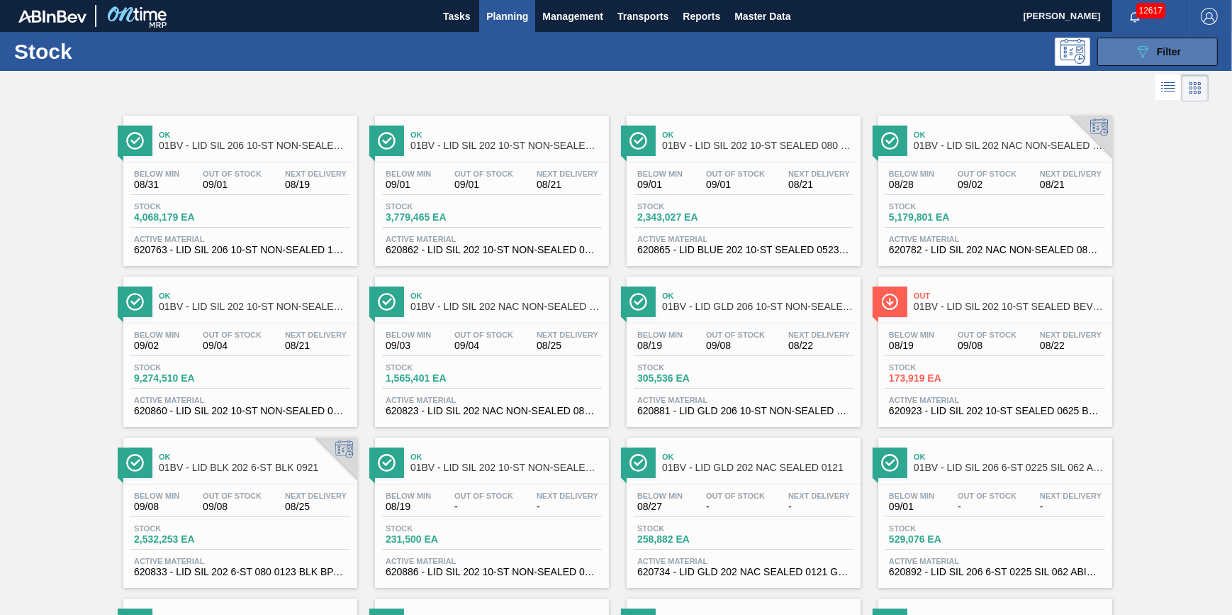
click at [1122, 51] on button "089F7B8B-B2A5-4AFE-B5C0-19BA573D28AC Filter" at bounding box center [1158, 52] width 121 height 28
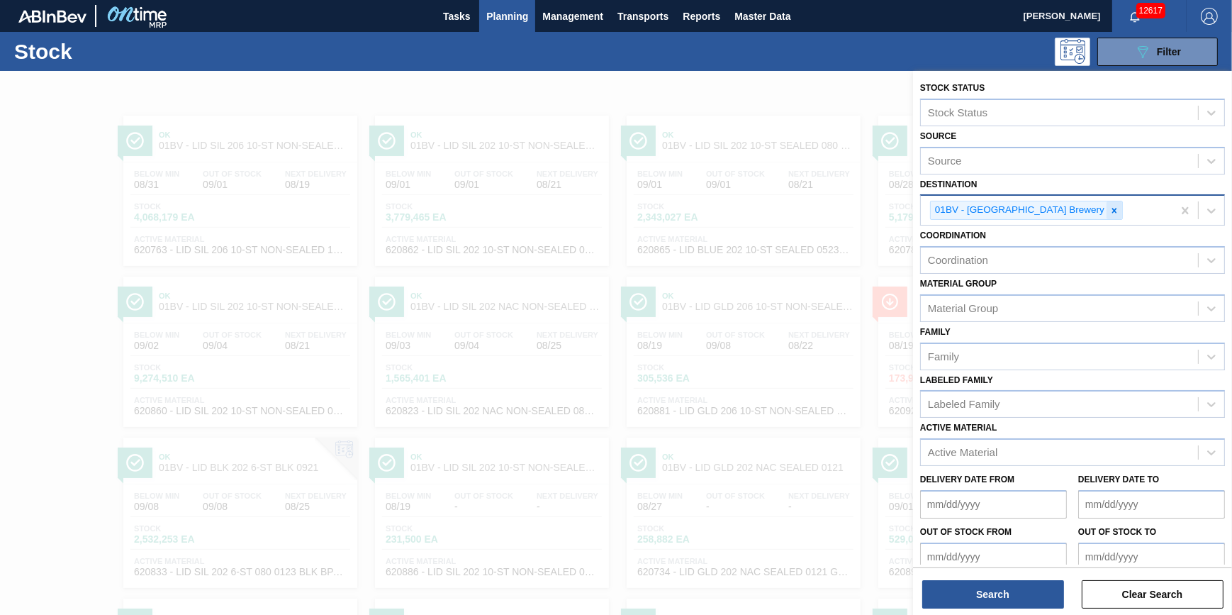
click at [1110, 213] on icon at bounding box center [1115, 211] width 10 height 10
click at [1064, 216] on div "01BV - [GEOGRAPHIC_DATA] Brewery" at bounding box center [1047, 210] width 252 height 29
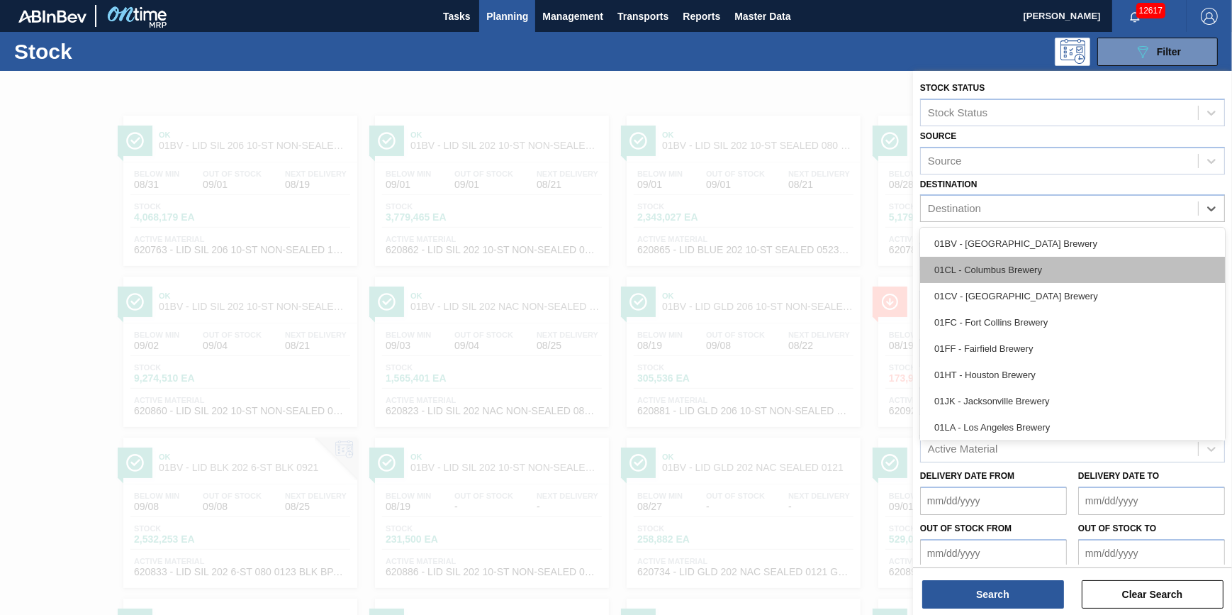
click at [1035, 272] on div "01CL - Columbus Brewery" at bounding box center [1072, 270] width 305 height 26
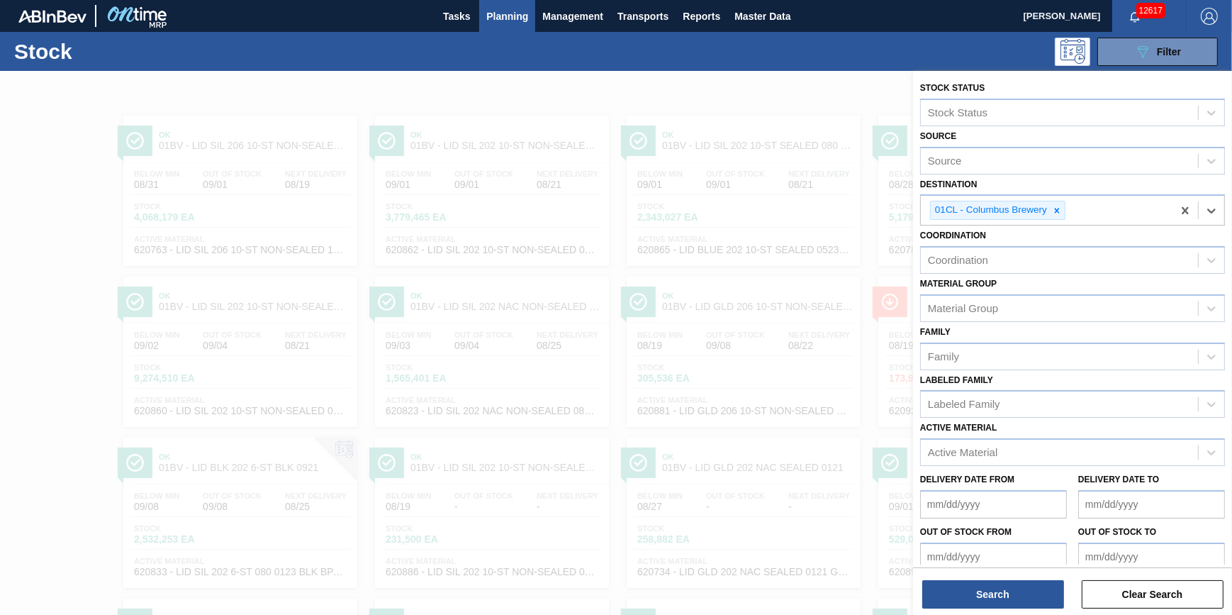
click at [920, 576] on div "Search Clear Search" at bounding box center [1072, 587] width 319 height 40
click at [938, 588] on button "Search" at bounding box center [993, 594] width 142 height 28
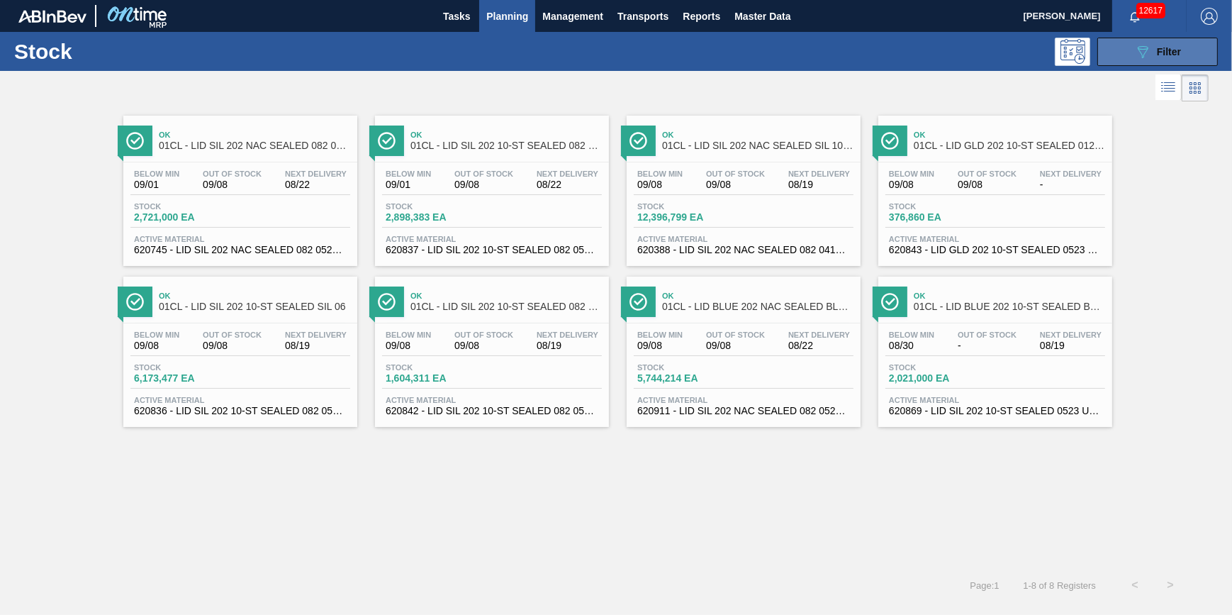
click at [1152, 43] on div "089F7B8B-B2A5-4AFE-B5C0-19BA573D28AC Filter" at bounding box center [1157, 51] width 47 height 17
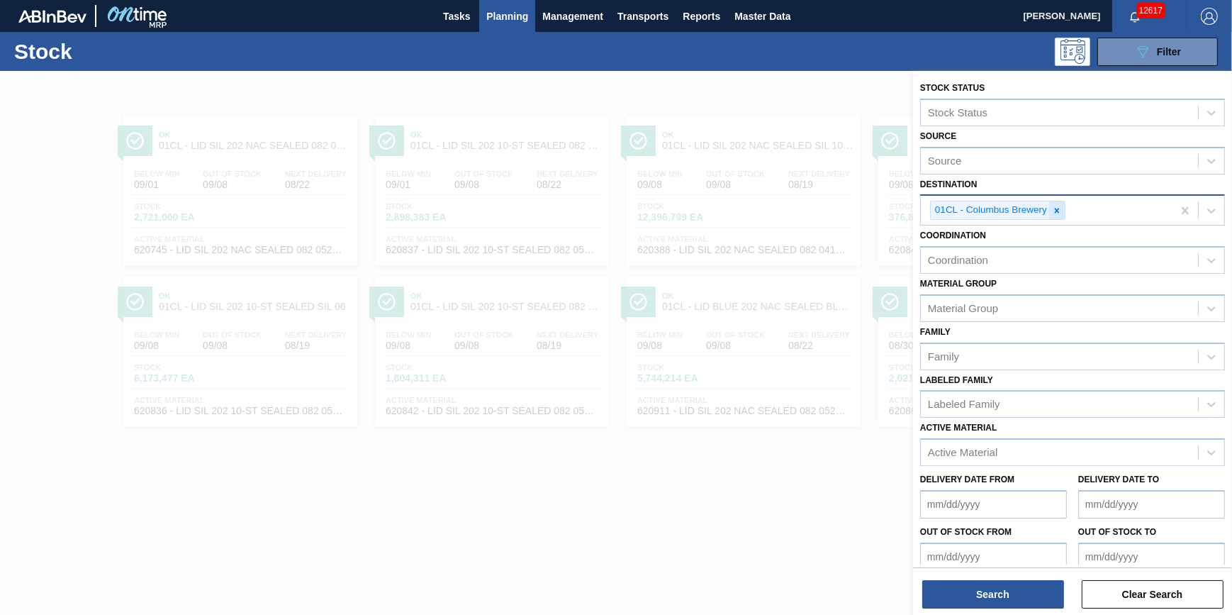
click at [1060, 206] on icon at bounding box center [1057, 211] width 10 height 10
click at [1059, 212] on div "01CL - Columbus Brewery" at bounding box center [1047, 210] width 252 height 29
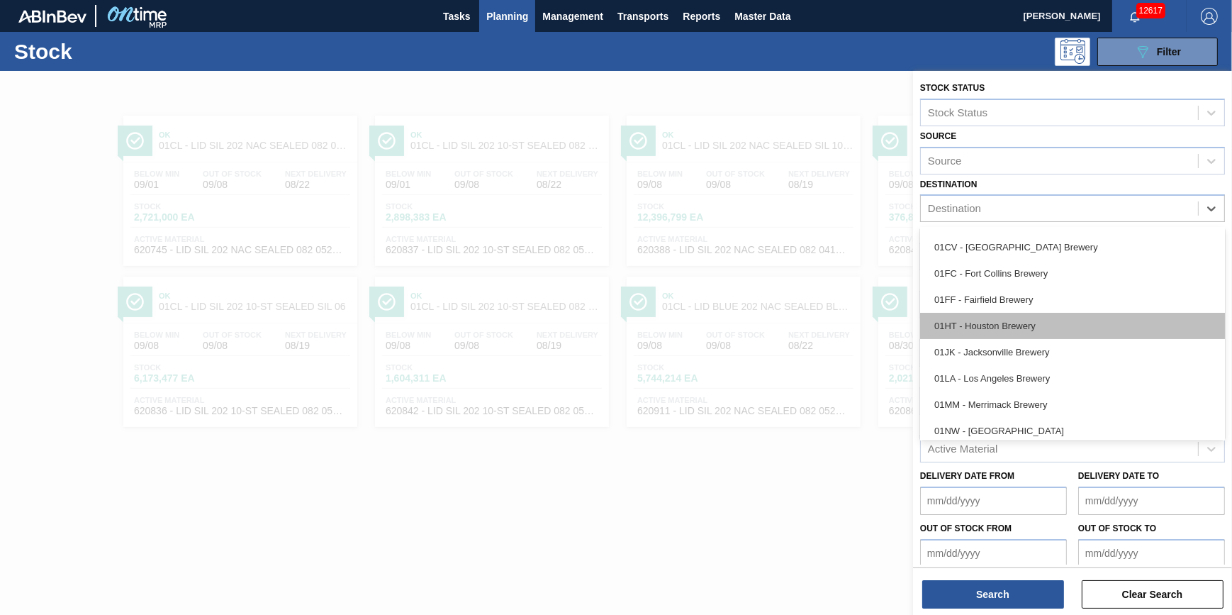
scroll to position [107, 0]
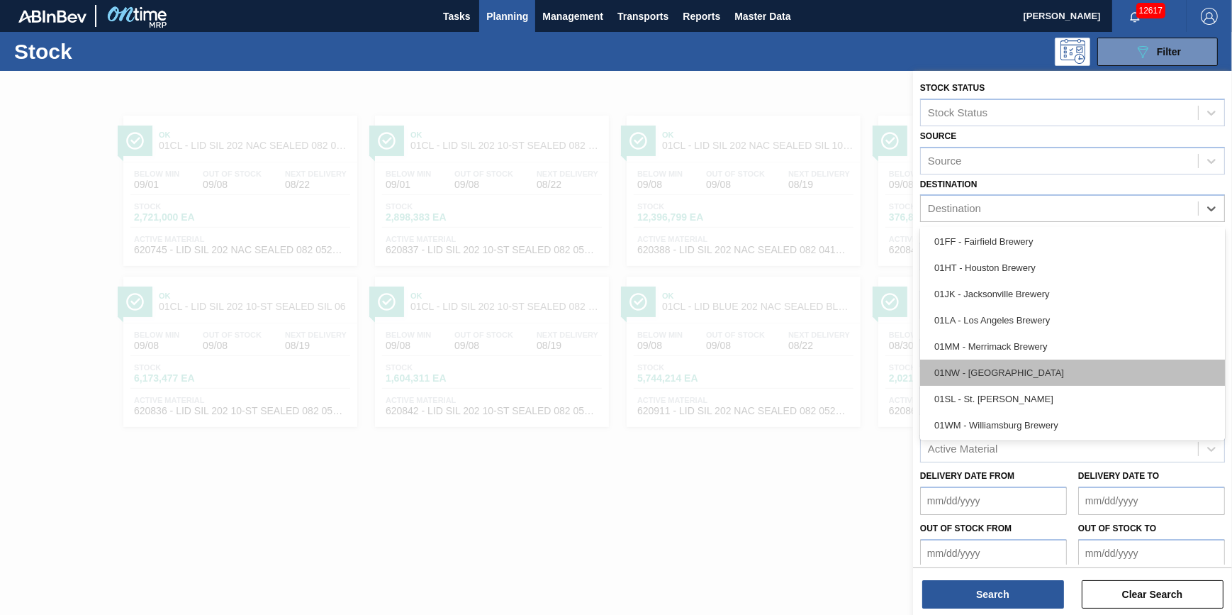
click at [1039, 373] on div "01NW - [GEOGRAPHIC_DATA]" at bounding box center [1072, 372] width 305 height 26
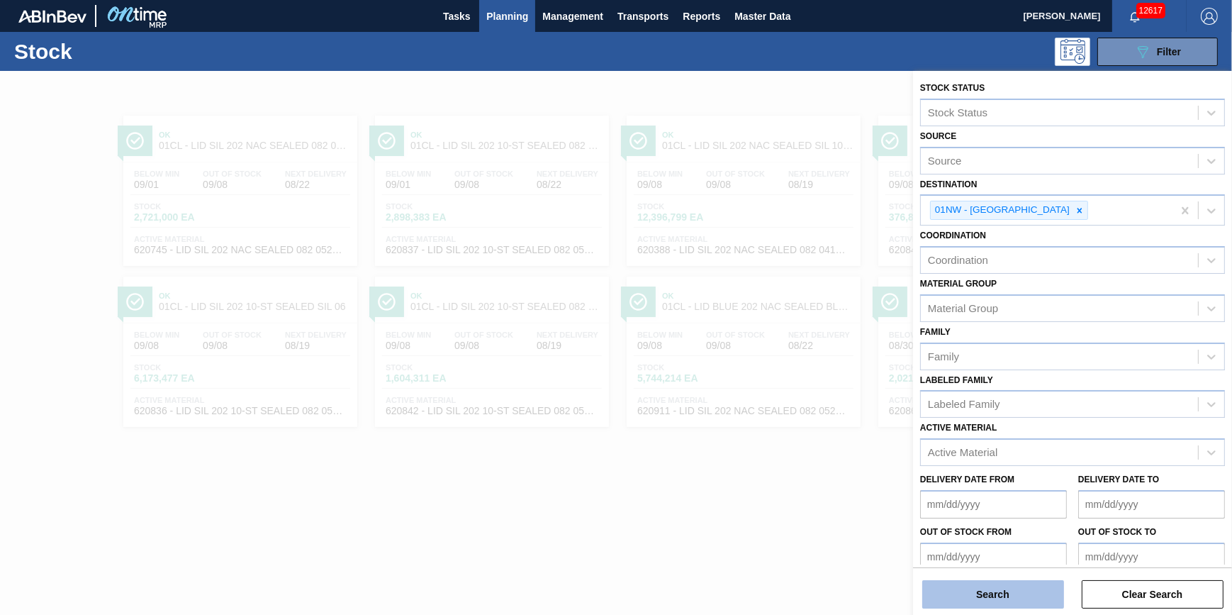
click at [990, 590] on button "Search" at bounding box center [993, 594] width 142 height 28
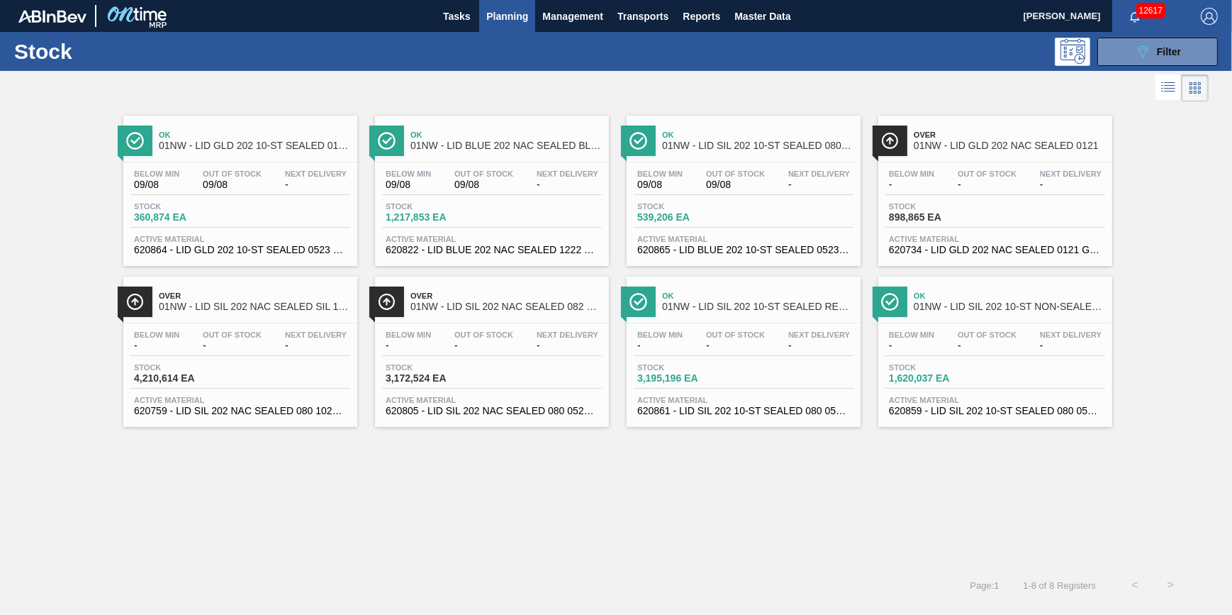
click at [277, 193] on div "Below Min 09/08 Out Of Stock 09/08 Next Delivery -" at bounding box center [240, 182] width 220 height 26
click at [488, 191] on div "Below Min 09/08 Out Of Stock 09/08 Next Delivery -" at bounding box center [492, 182] width 220 height 26
click at [704, 196] on div "Below Min 09/08 Out Of Stock 09/08 Next Delivery - Stock 539,206 EA Active Mate…" at bounding box center [744, 210] width 234 height 96
click at [729, 179] on span "09/08" at bounding box center [735, 184] width 59 height 11
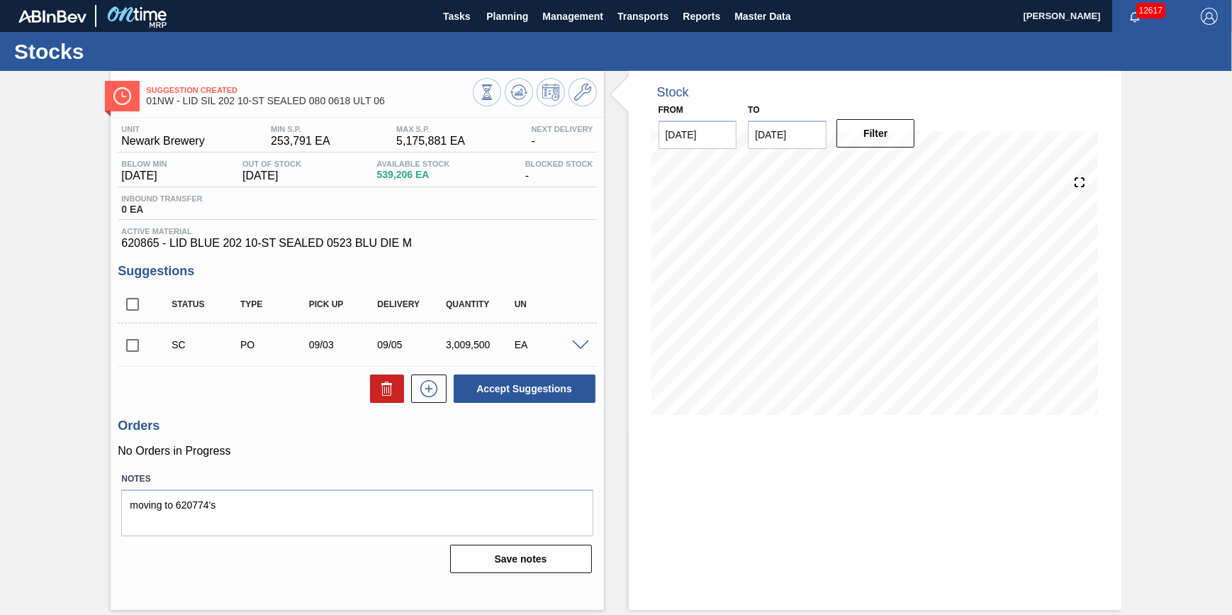
click at [581, 349] on span at bounding box center [580, 345] width 17 height 11
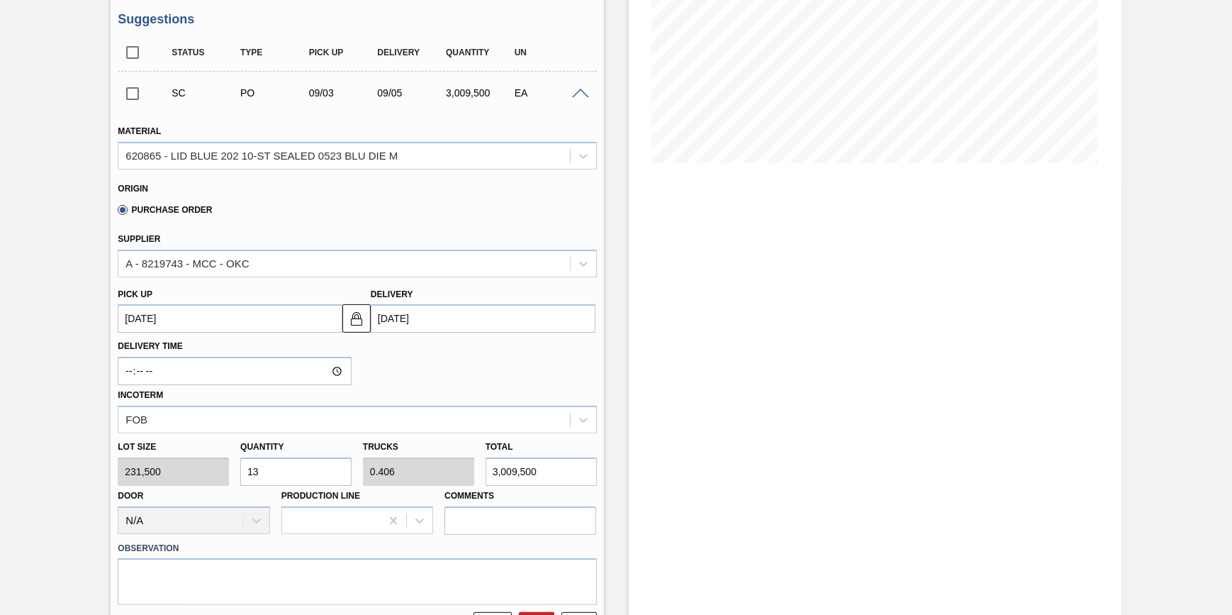
scroll to position [257, 0]
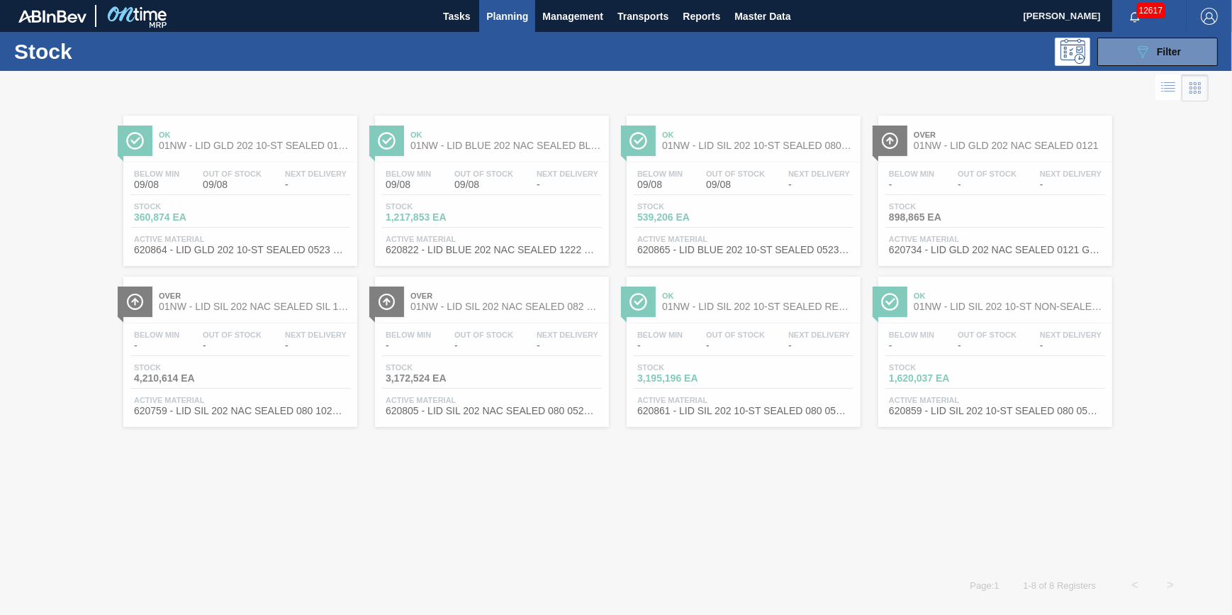
click at [267, 185] on div at bounding box center [616, 343] width 1232 height 544
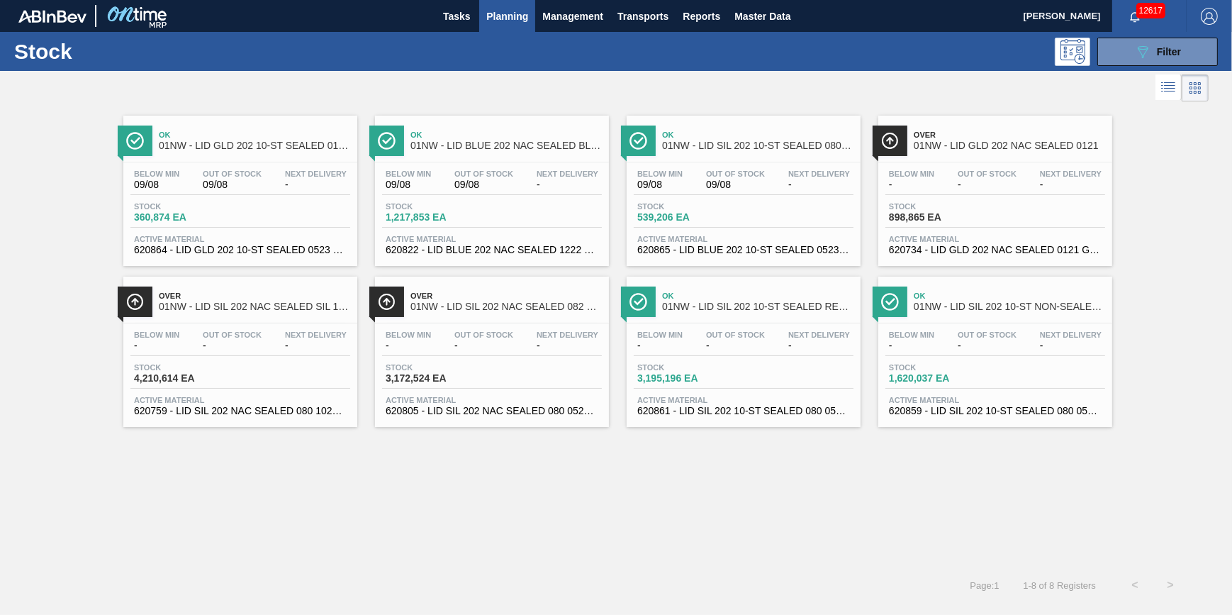
click at [265, 186] on div "Below Min 09/08 Out Of Stock 09/08 Next Delivery -" at bounding box center [240, 182] width 220 height 26
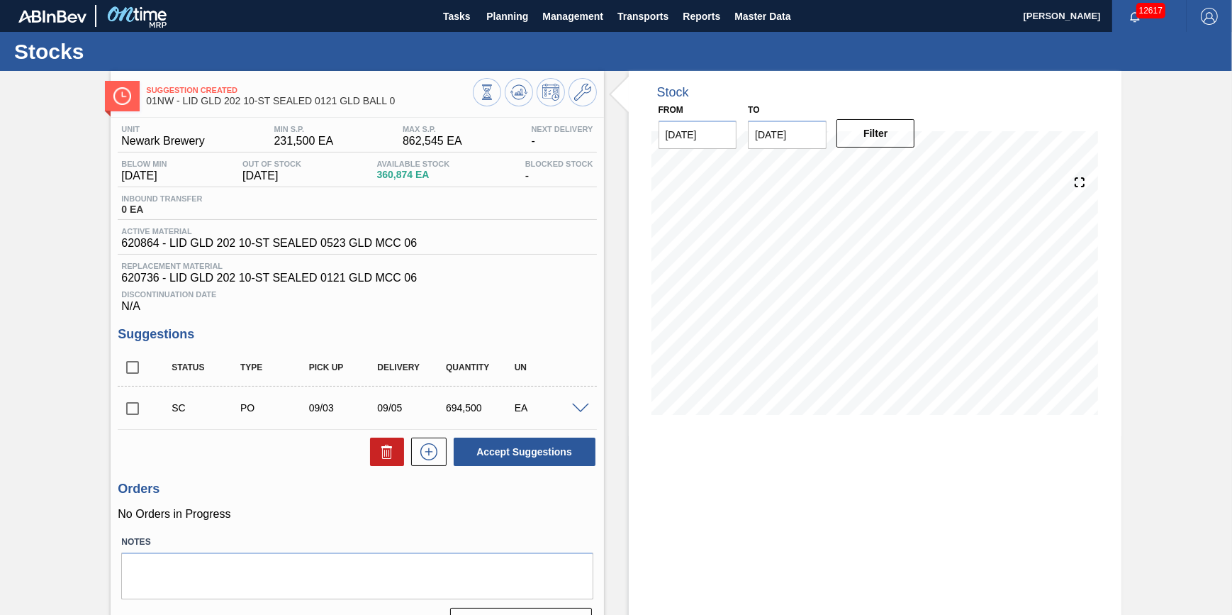
click at [578, 414] on span at bounding box center [580, 408] width 17 height 11
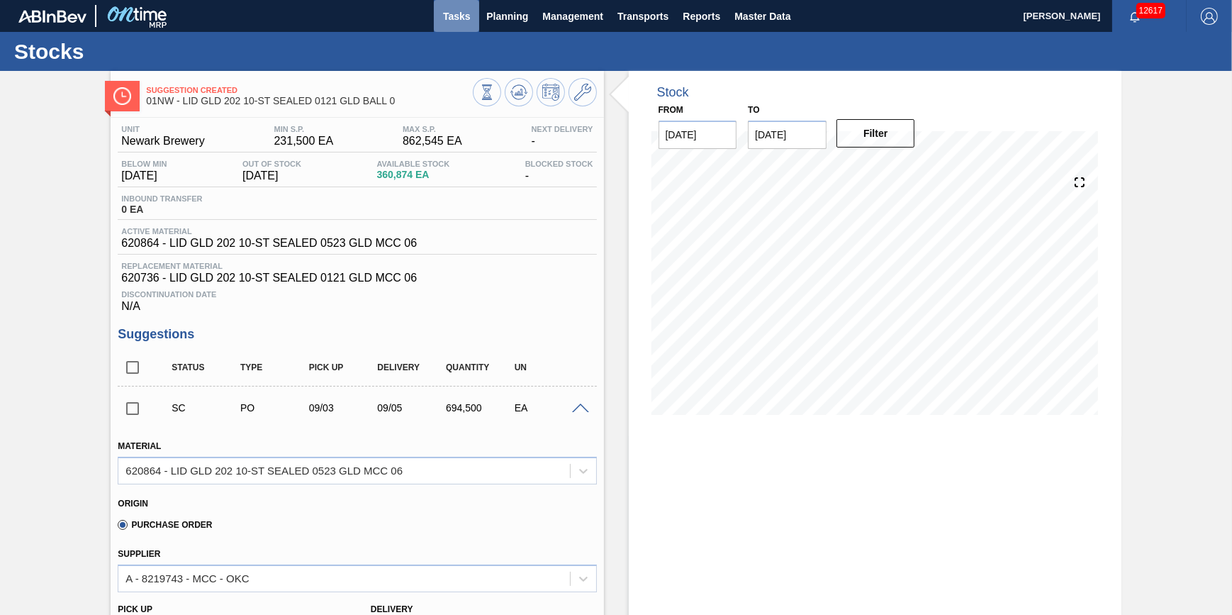
click at [463, 16] on span "Tasks" at bounding box center [456, 16] width 31 height 17
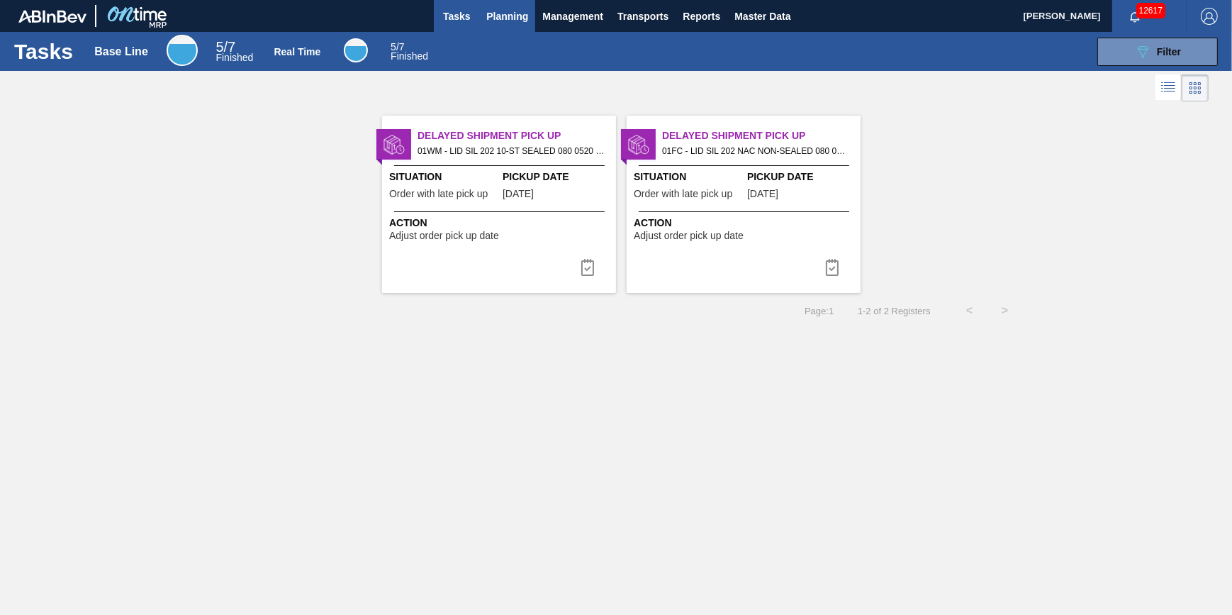
click at [501, 16] on span "Planning" at bounding box center [507, 16] width 42 height 17
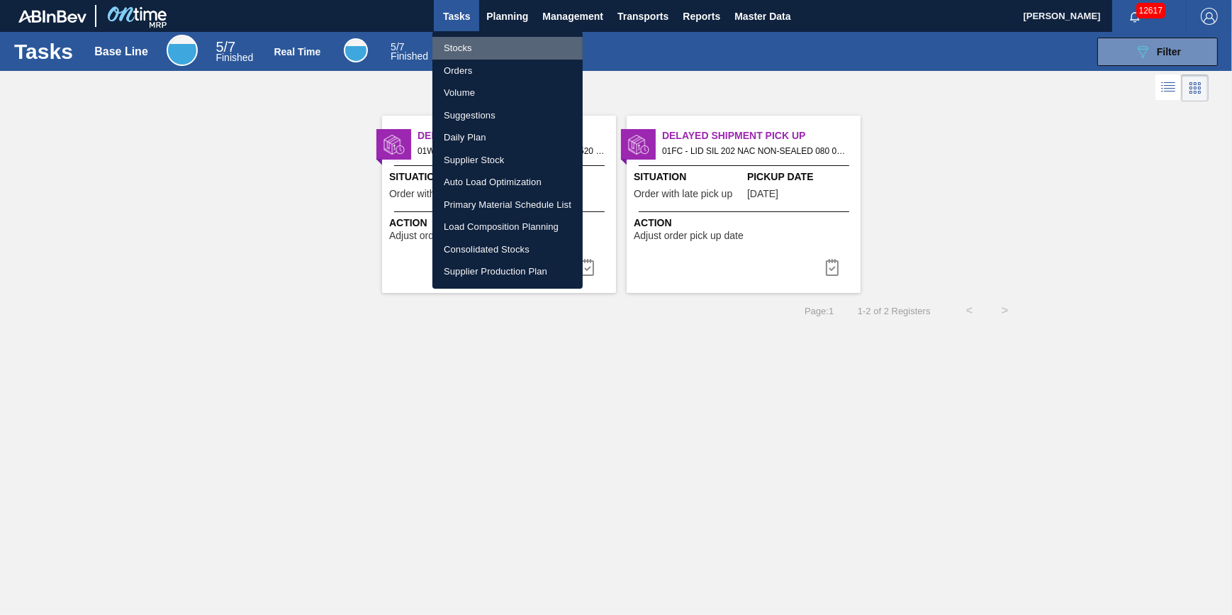
click at [501, 45] on li "Stocks" at bounding box center [507, 48] width 150 height 23
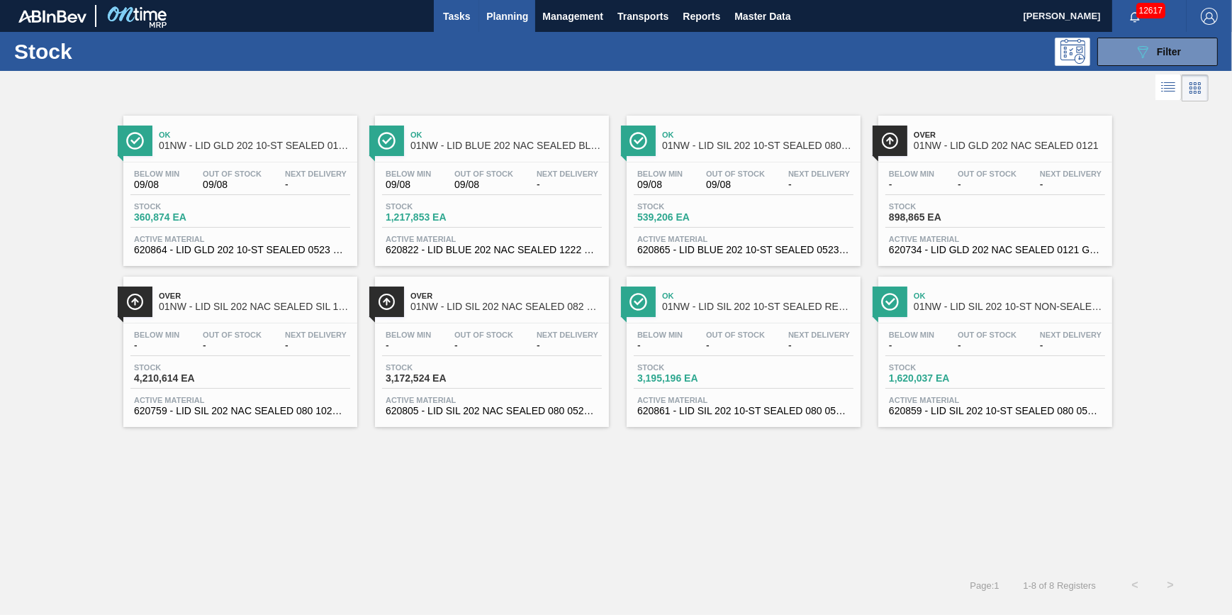
click at [450, 23] on span "Tasks" at bounding box center [456, 16] width 31 height 17
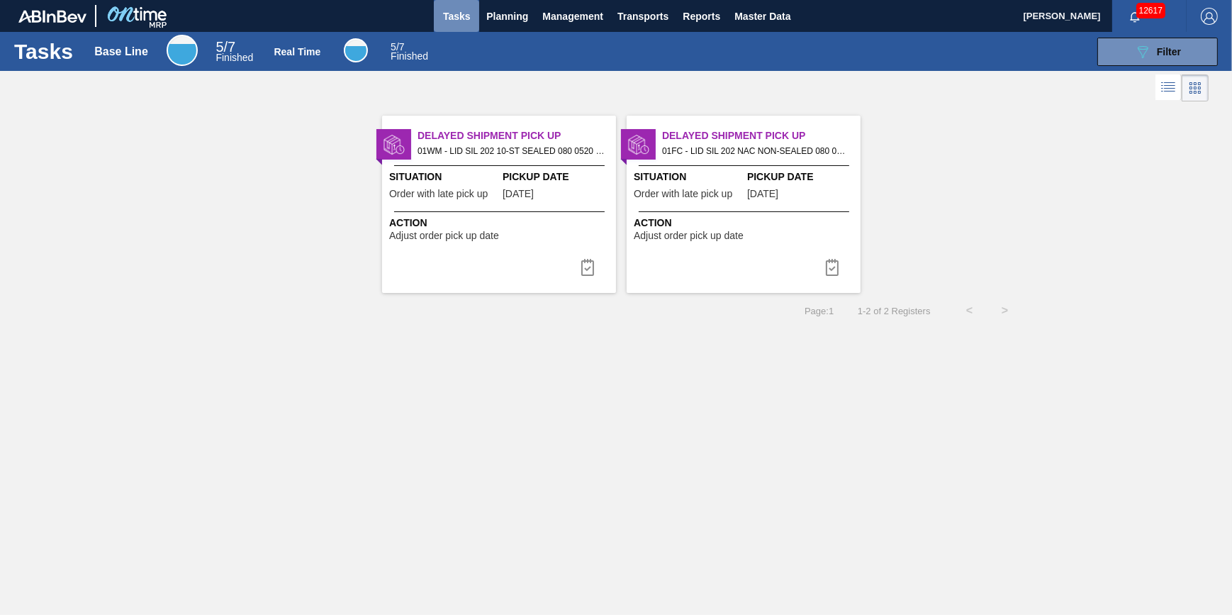
click at [457, 28] on button "Tasks" at bounding box center [456, 16] width 45 height 32
click at [506, 18] on span "Planning" at bounding box center [507, 16] width 42 height 17
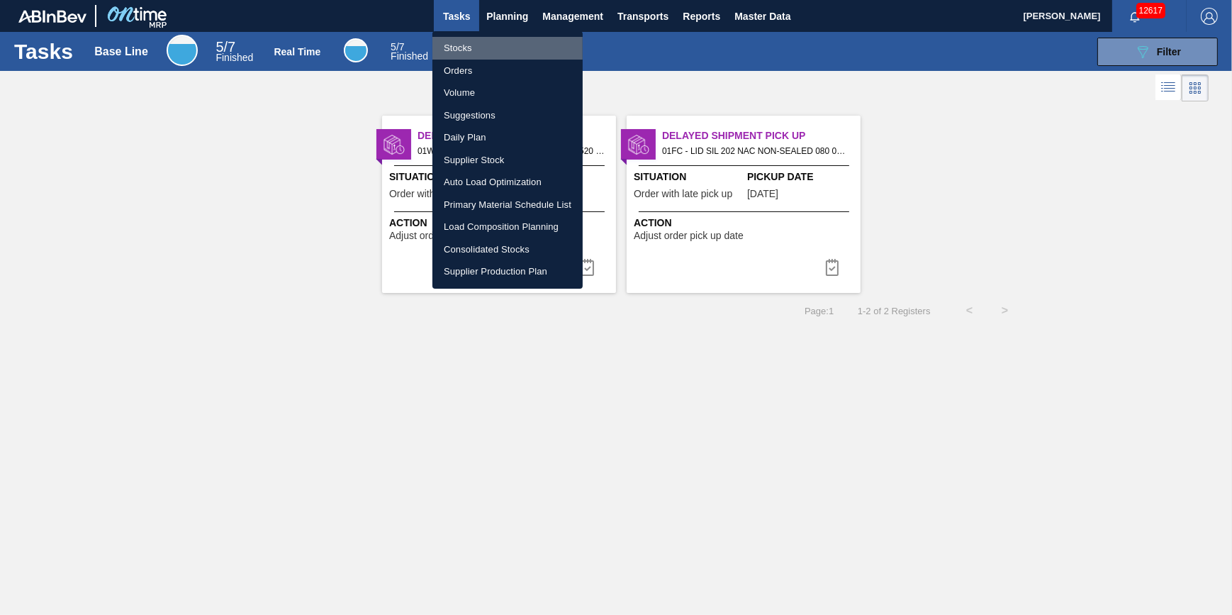
click at [507, 49] on li "Stocks" at bounding box center [507, 48] width 150 height 23
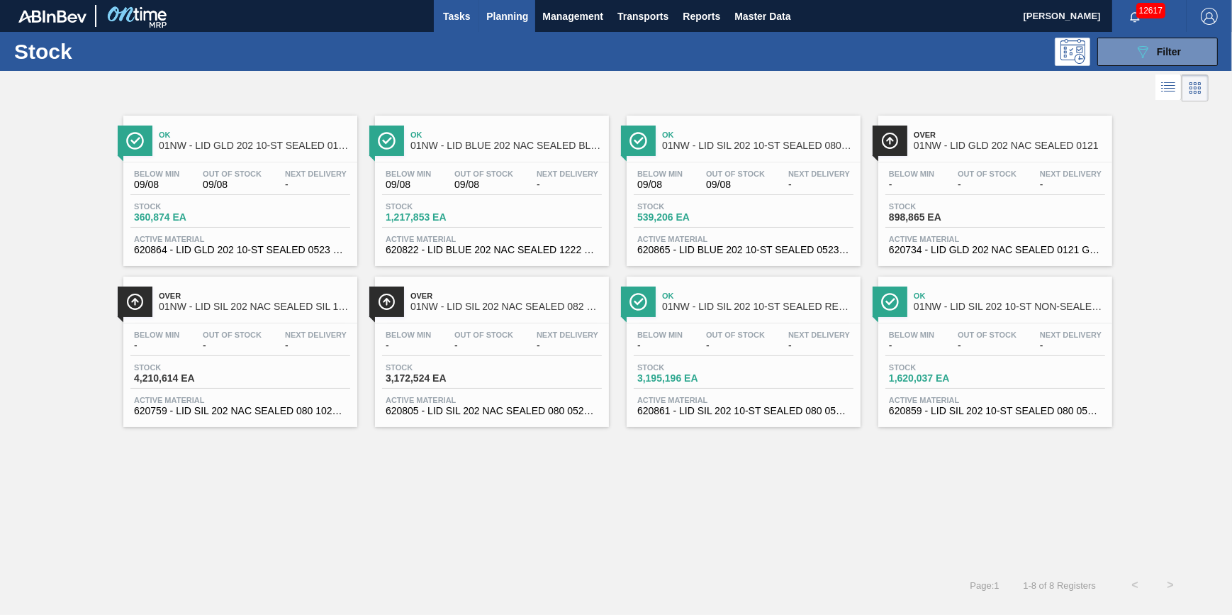
click at [475, 26] on button "Tasks" at bounding box center [456, 16] width 45 height 32
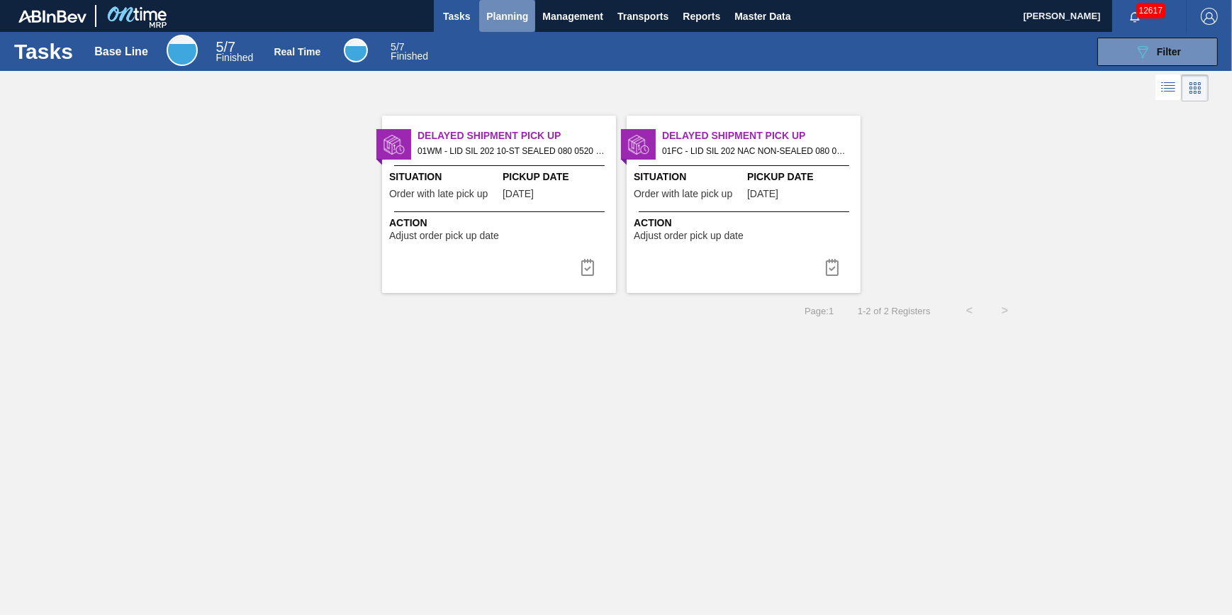
click at [506, 24] on button "Planning" at bounding box center [507, 16] width 56 height 32
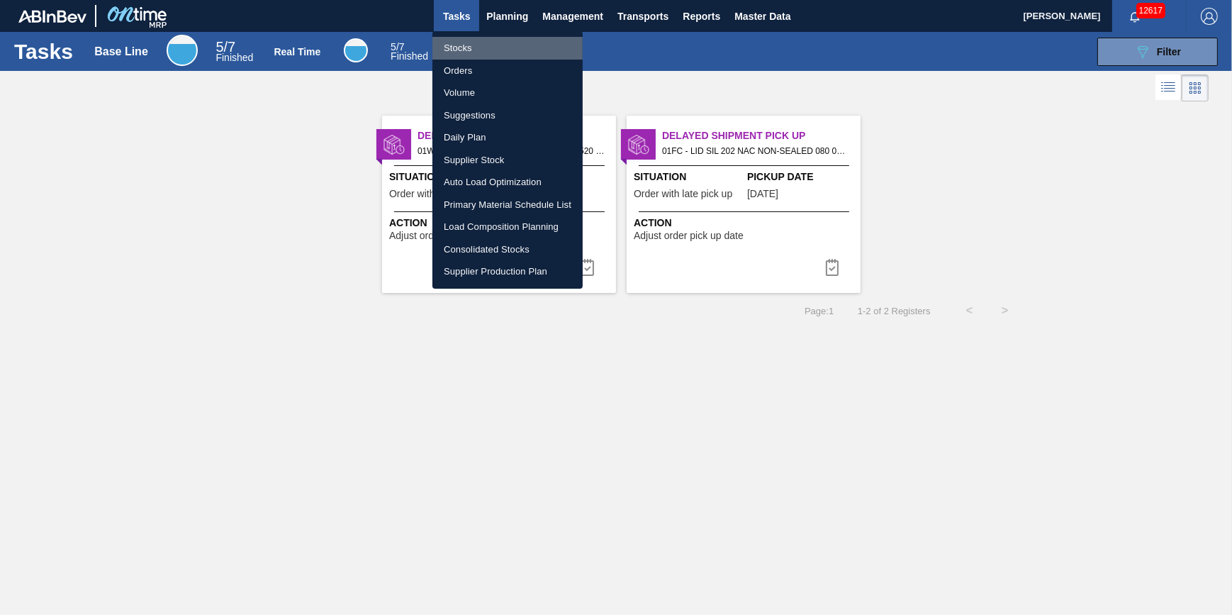
click at [508, 41] on li "Stocks" at bounding box center [507, 48] width 150 height 23
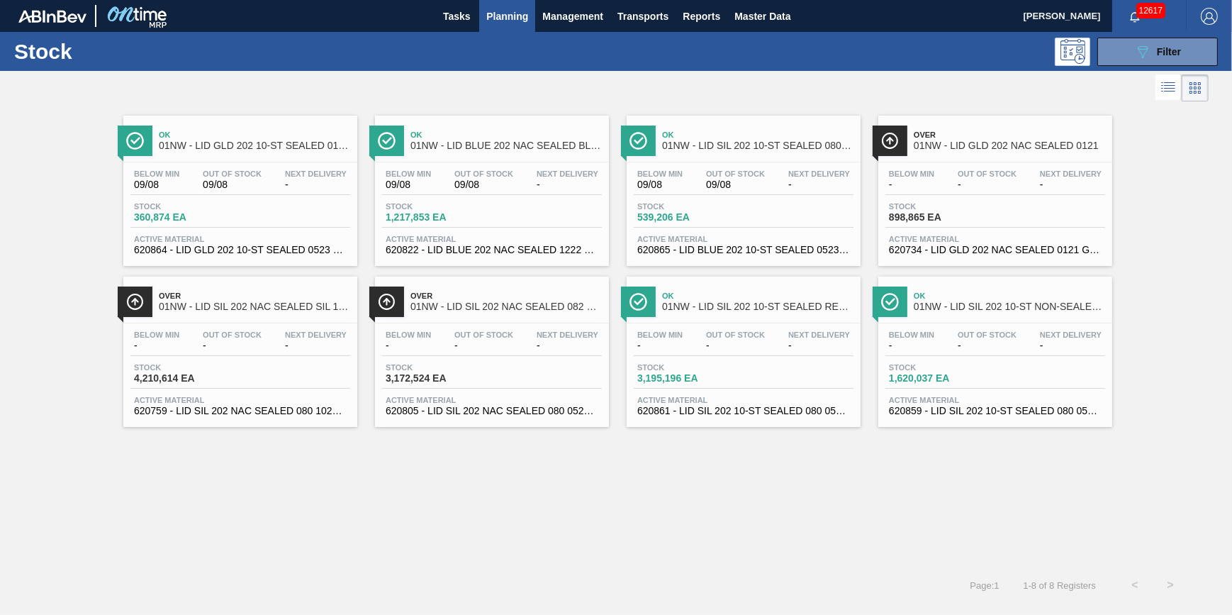
click at [503, 9] on span "Planning" at bounding box center [507, 16] width 42 height 17
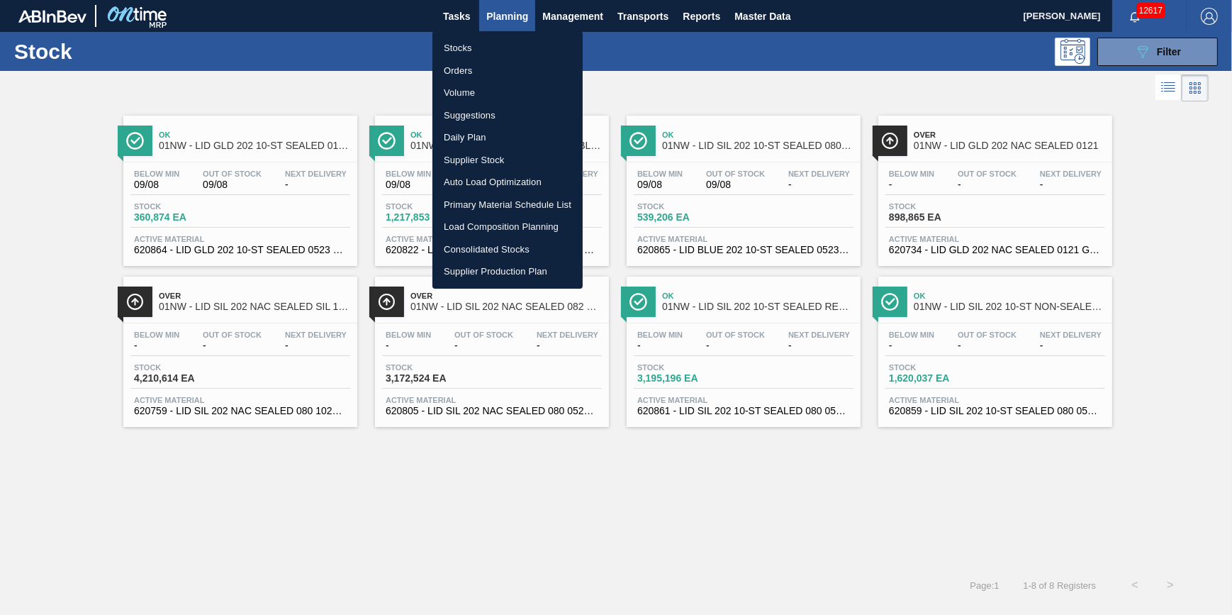
click at [495, 40] on li "Stocks" at bounding box center [507, 48] width 150 height 23
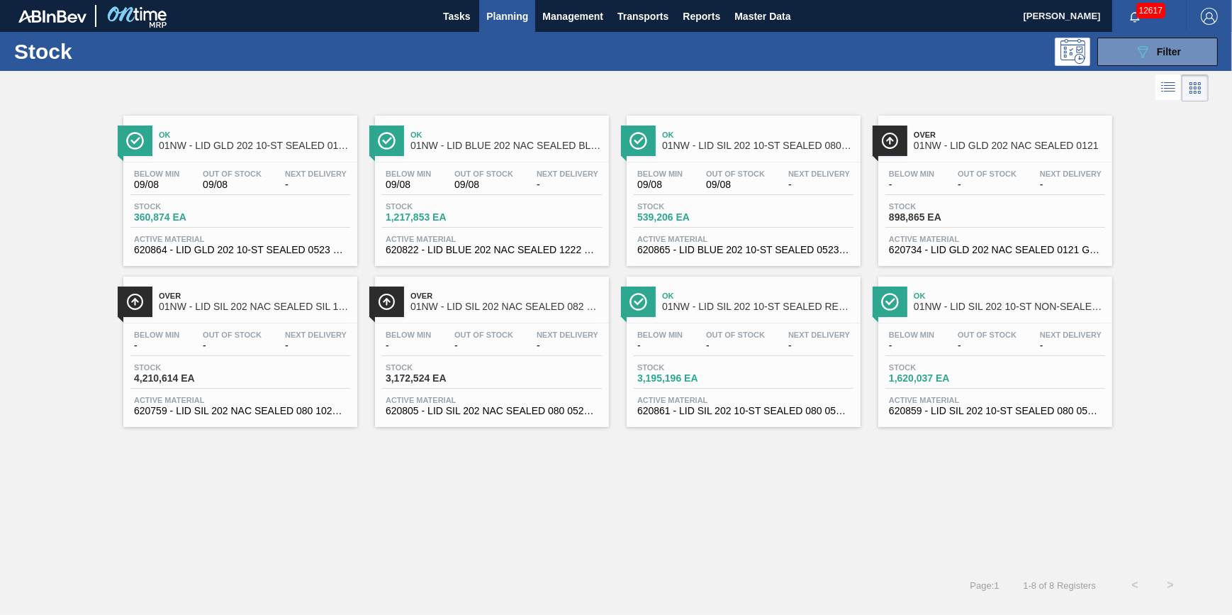
click at [453, 34] on div "Stock 089F7B8B-B2A5-4AFE-B5C0-19BA573D28AC Filter" at bounding box center [616, 51] width 1232 height 39
click at [454, 21] on span "Tasks" at bounding box center [456, 16] width 31 height 17
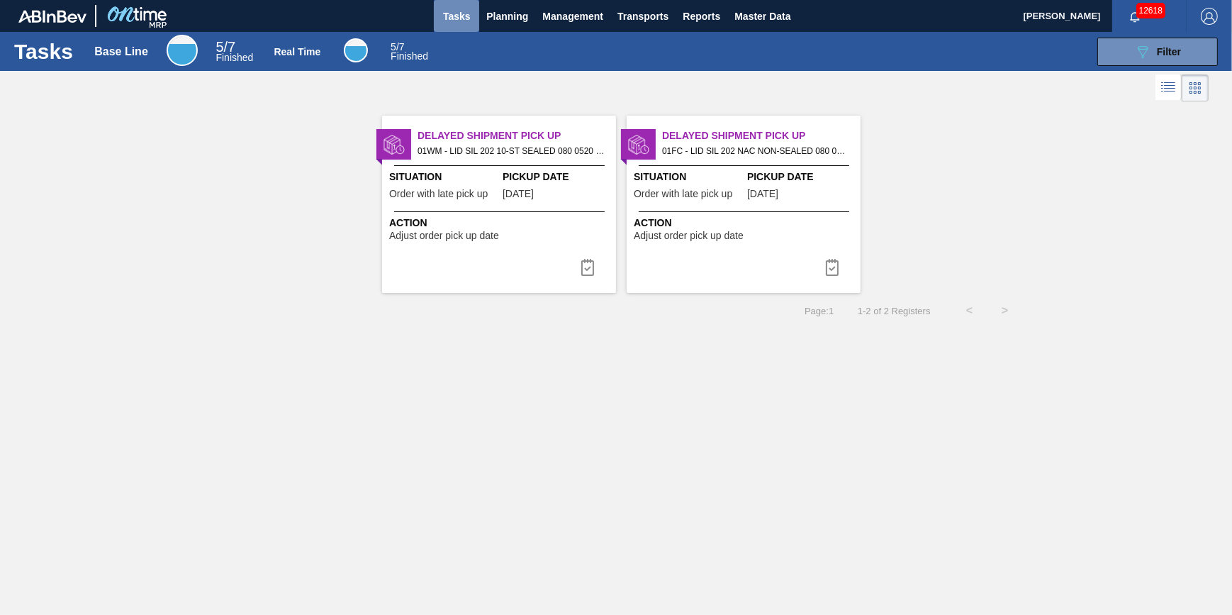
click at [454, 11] on span "Tasks" at bounding box center [456, 16] width 31 height 17
click at [508, 19] on span "Planning" at bounding box center [507, 16] width 42 height 17
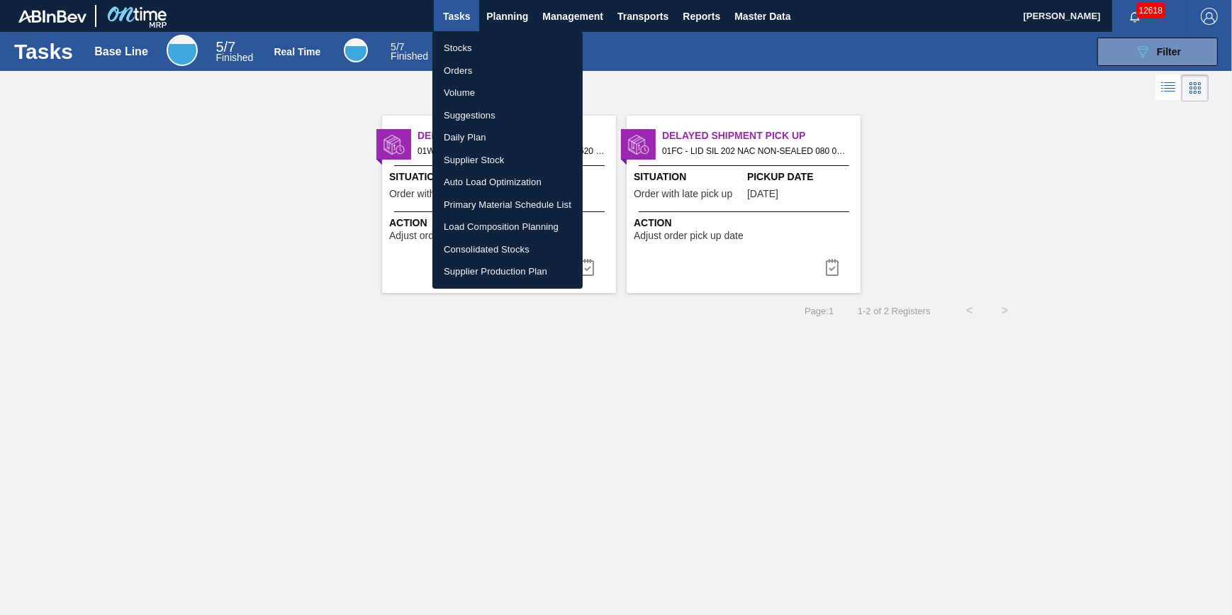
click at [501, 41] on li "Stocks" at bounding box center [507, 48] width 150 height 23
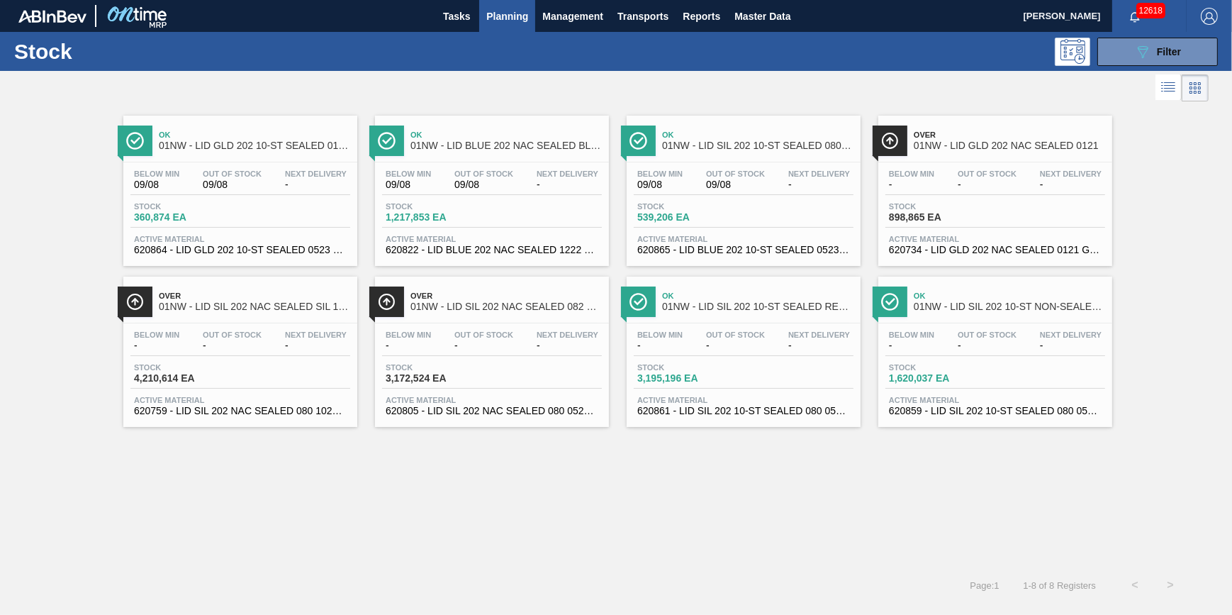
click at [666, 555] on div "Ok 01NW - LID GLD 202 10-ST SEALED 0121 GLD BALL 0 Below Min 09/08 Out Of Stock…" at bounding box center [616, 336] width 1232 height 462
click at [936, 513] on div "Ok 01NW - LID GLD 202 10-ST SEALED 0121 GLD BALL 0 Below Min 09/08 Out Of Stock…" at bounding box center [616, 336] width 1232 height 462
click at [509, 26] on button "Planning" at bounding box center [507, 16] width 56 height 32
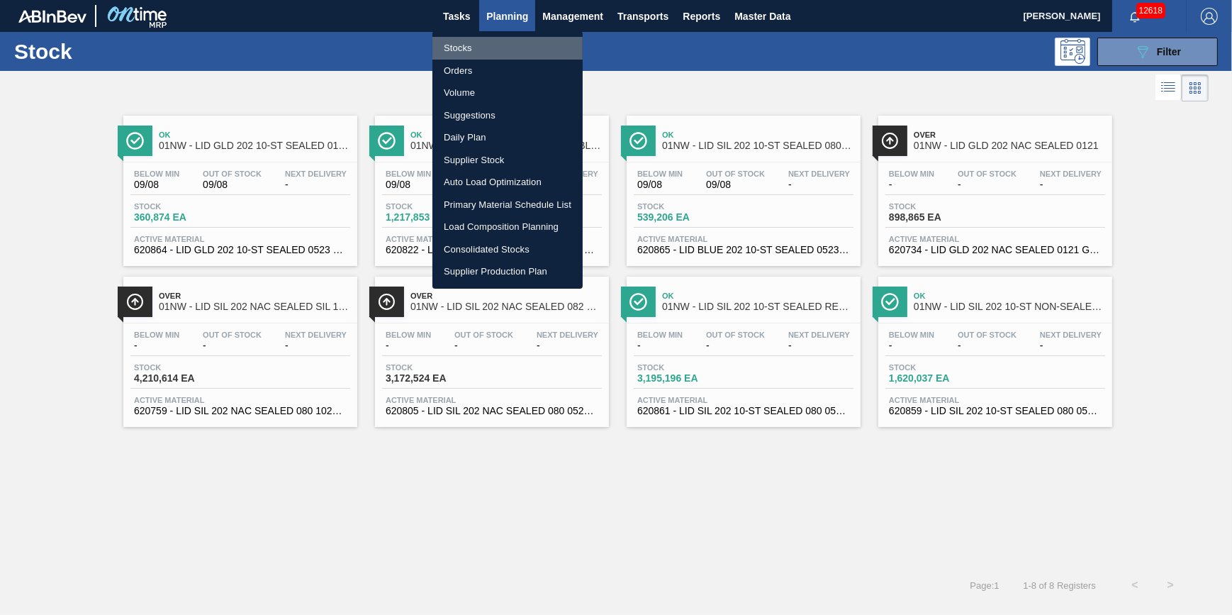
click at [504, 44] on li "Stocks" at bounding box center [507, 48] width 150 height 23
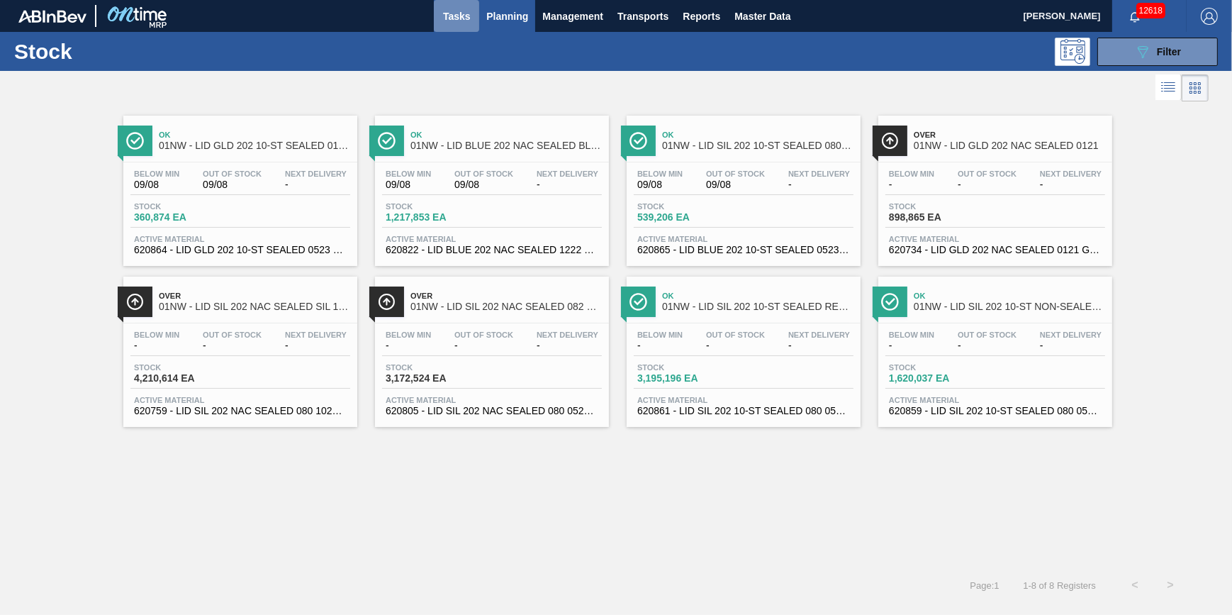
click at [465, 20] on span "Tasks" at bounding box center [456, 16] width 31 height 17
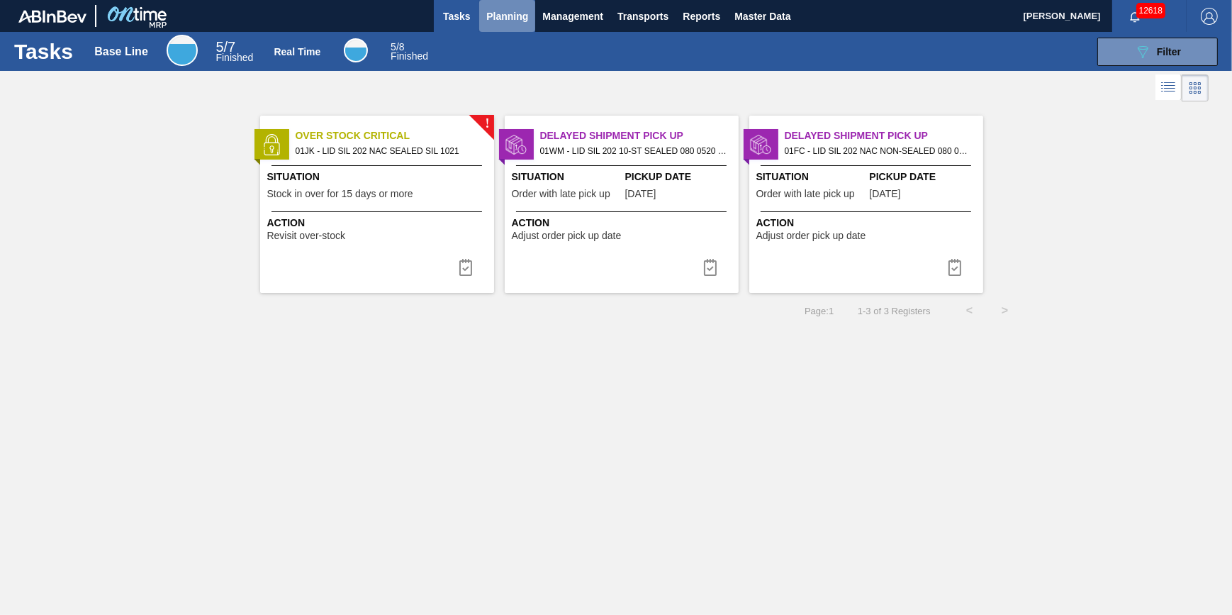
click at [506, 21] on span "Planning" at bounding box center [507, 16] width 42 height 17
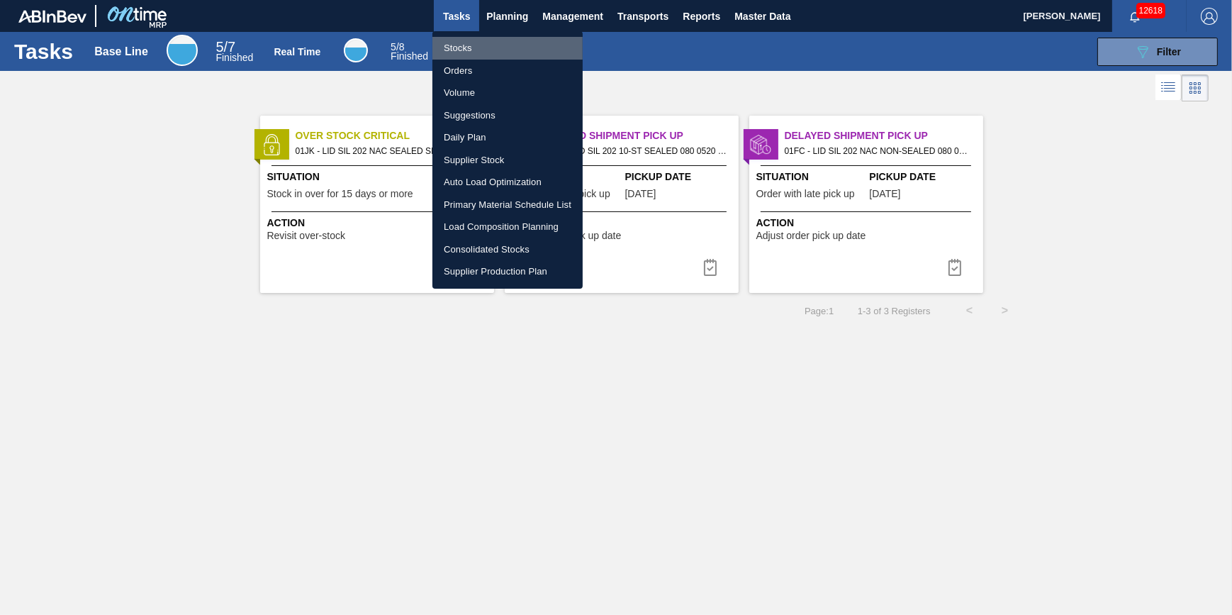
click at [498, 42] on li "Stocks" at bounding box center [507, 48] width 150 height 23
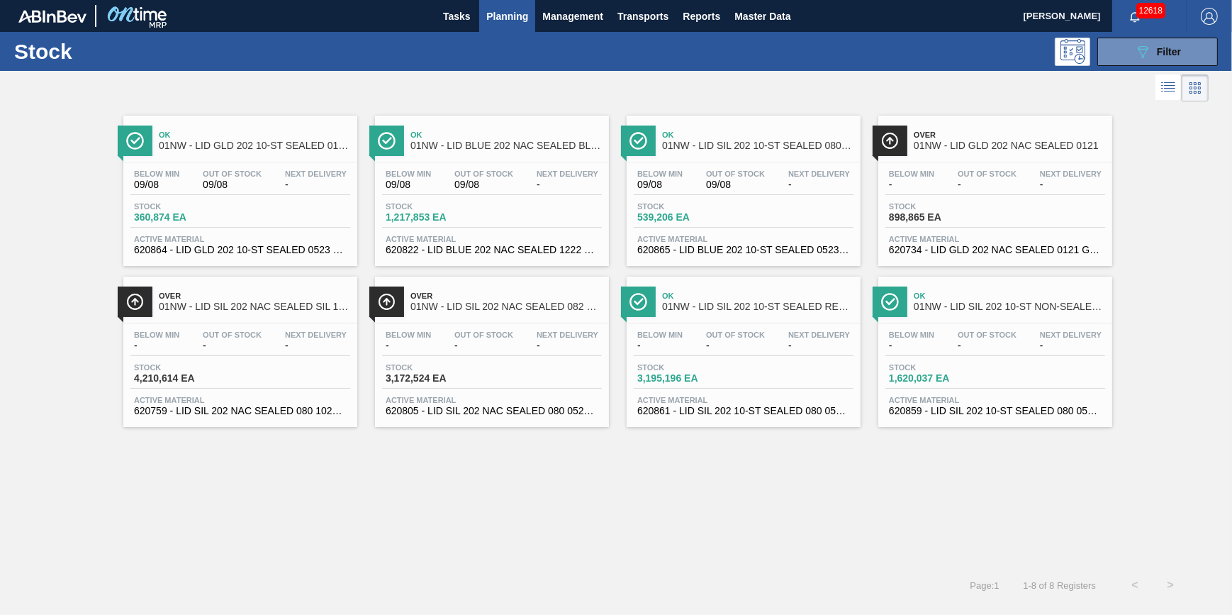
click at [1089, 486] on div "Ok 01NW - LID GLD 202 10-ST SEALED 0121 GLD BALL 0 Below Min 09/08 Out Of Stock…" at bounding box center [616, 336] width 1232 height 462
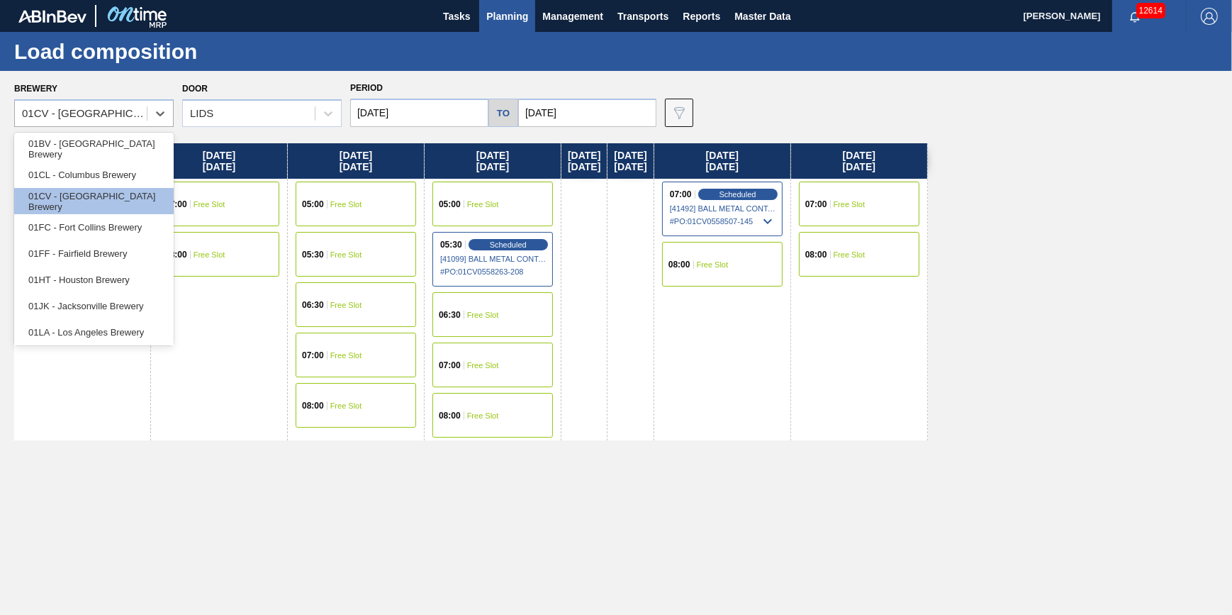
click at [150, 125] on div at bounding box center [160, 114] width 26 height 26
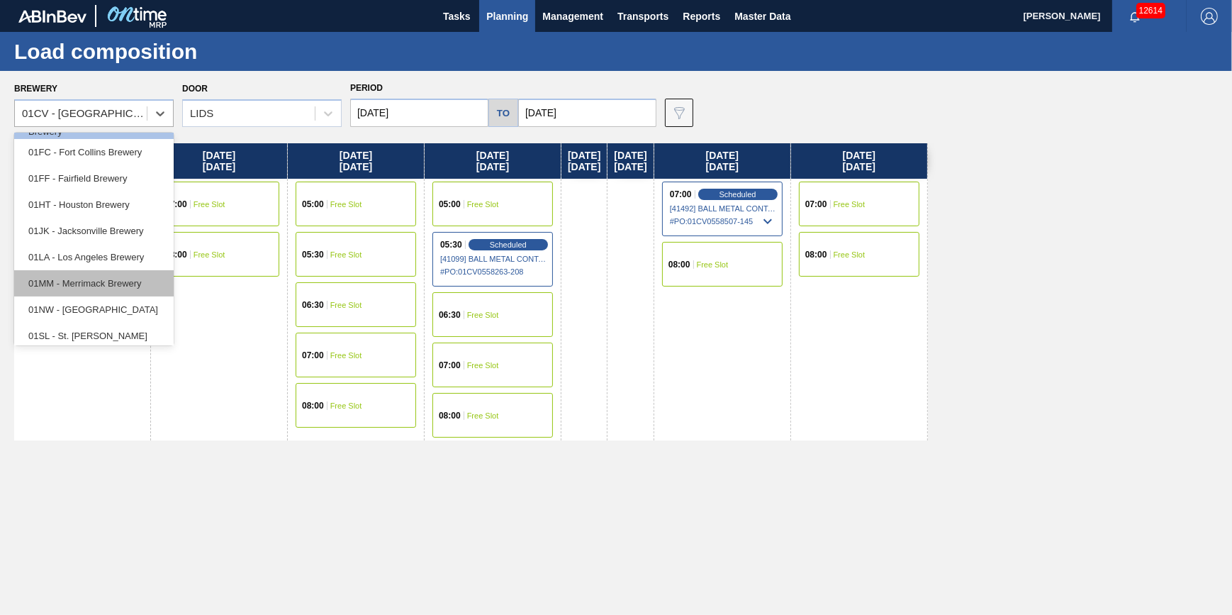
scroll to position [107, 0]
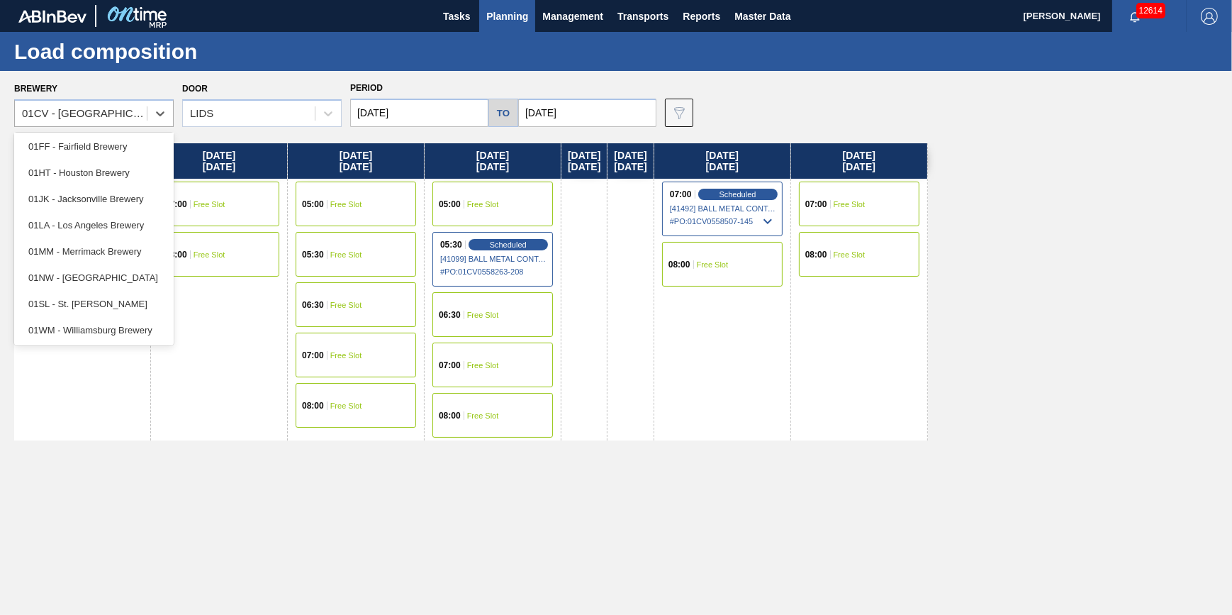
click at [135, 298] on div "01SL - St. [PERSON_NAME]" at bounding box center [94, 304] width 160 height 26
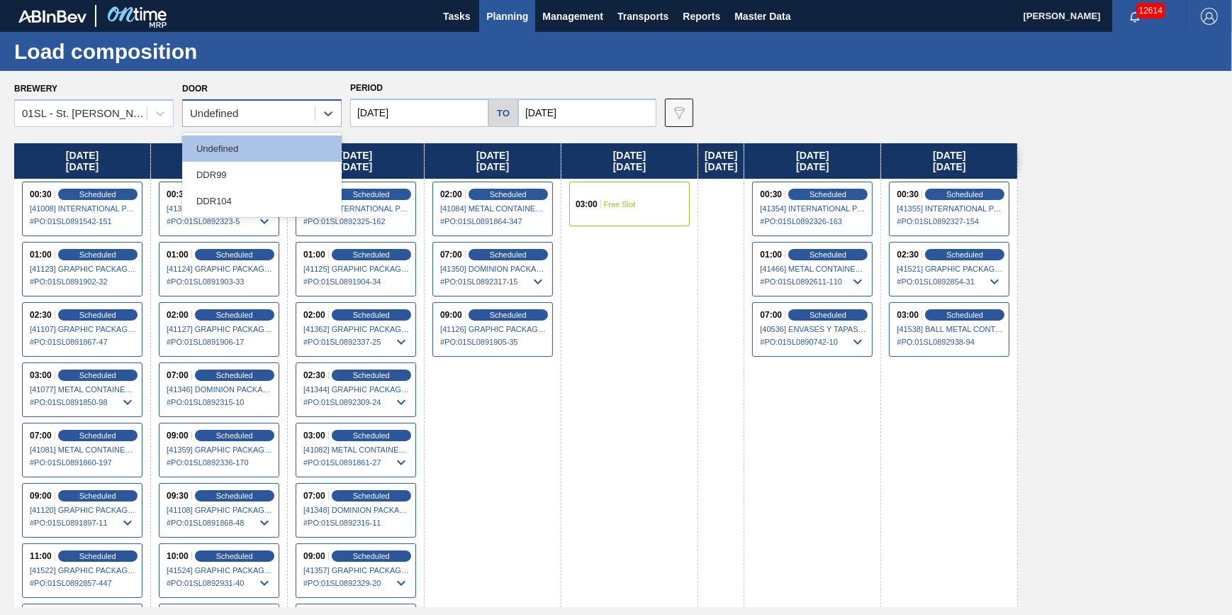
click at [257, 119] on div "Undefined" at bounding box center [249, 114] width 132 height 21
click at [265, 196] on div "DDR104" at bounding box center [262, 201] width 160 height 26
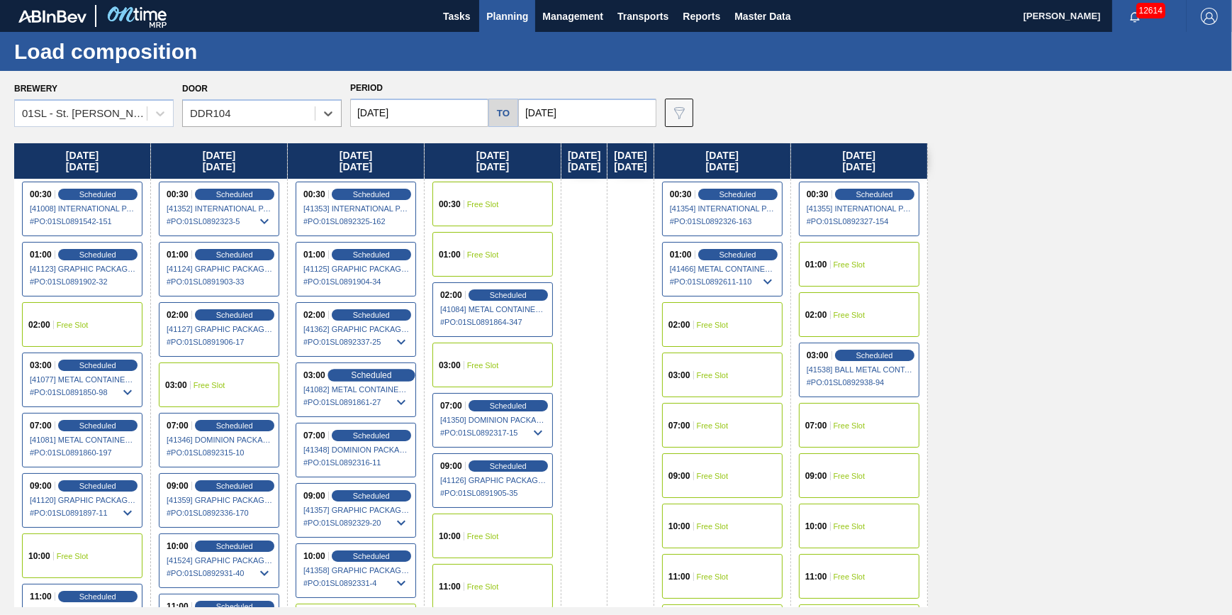
click at [355, 369] on div "Scheduled" at bounding box center [371, 375] width 87 height 13
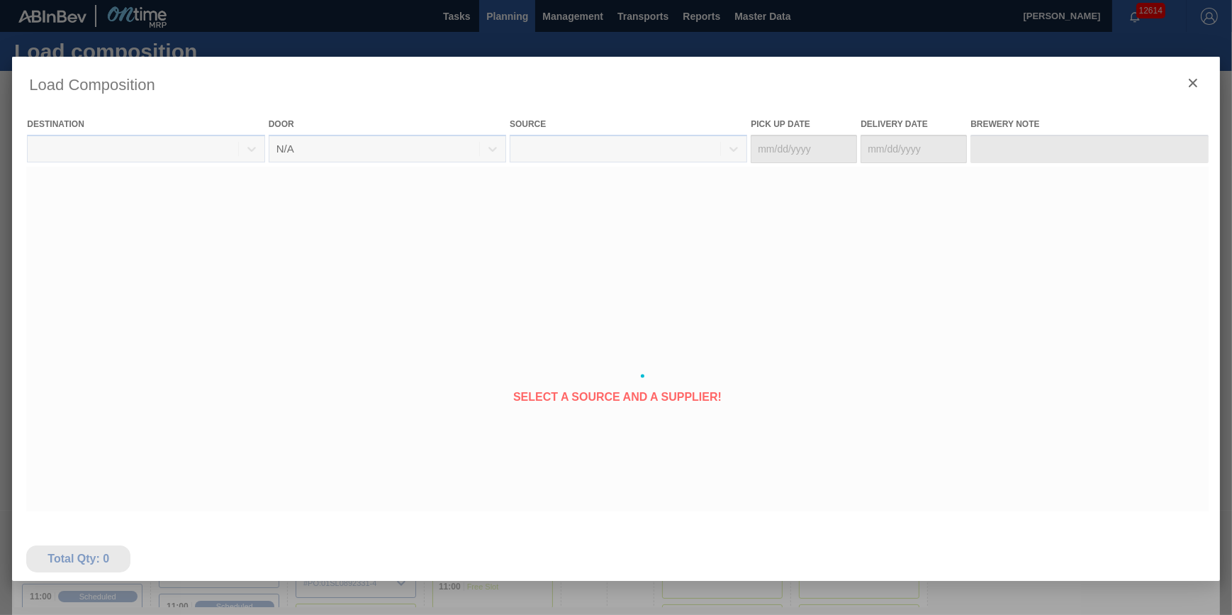
type Date "[DATE]"
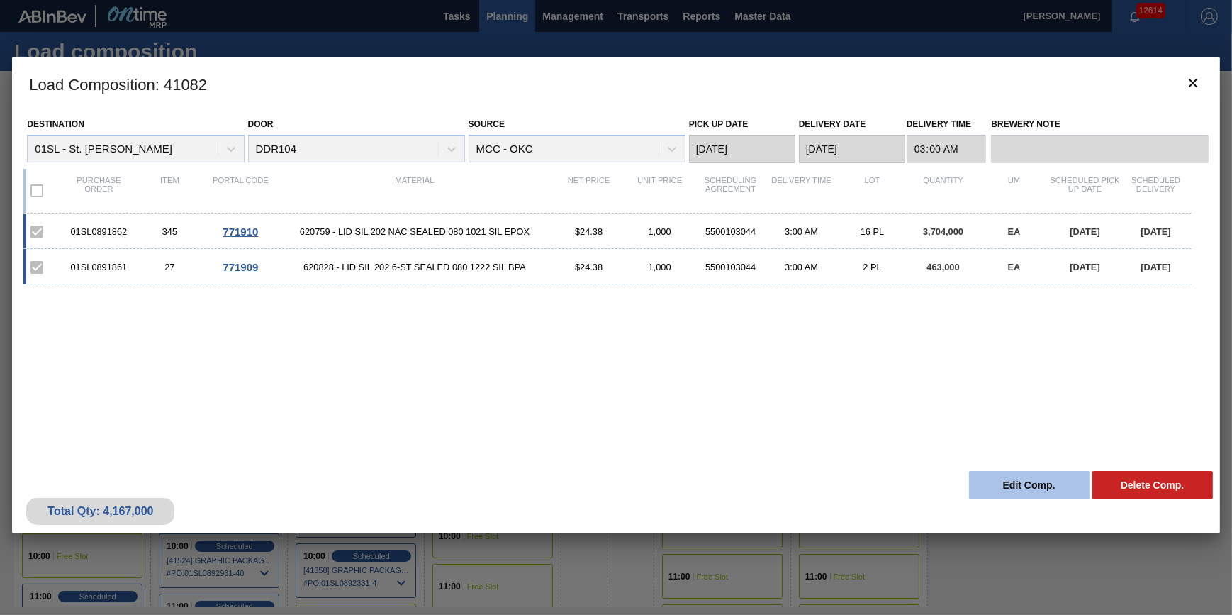
click at [1005, 486] on button "Edit Comp." at bounding box center [1029, 485] width 121 height 28
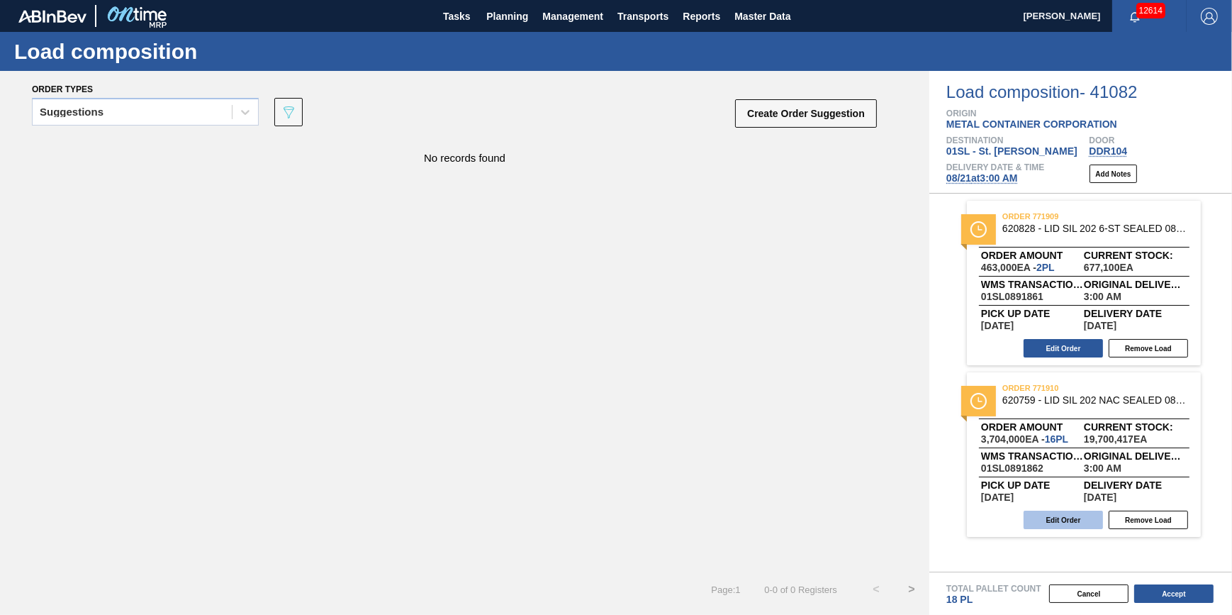
click at [1064, 517] on button "Edit Order" at bounding box center [1063, 519] width 79 height 18
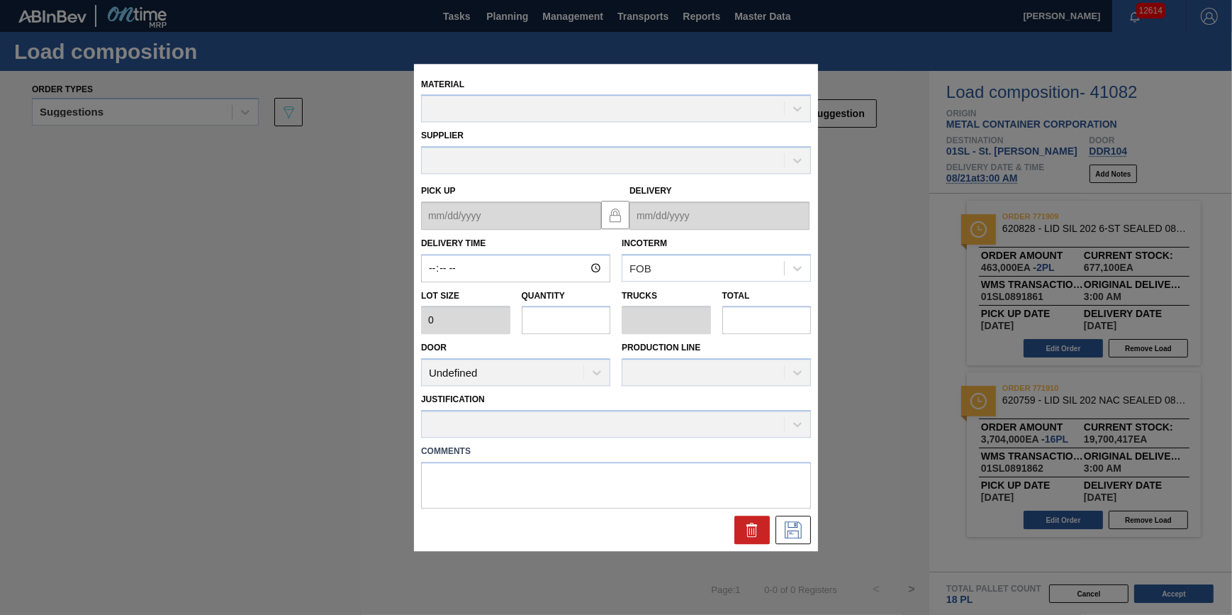
type input "03:00:00"
type input "231,500"
type input "16"
type input "0.5"
type input "3,704,000"
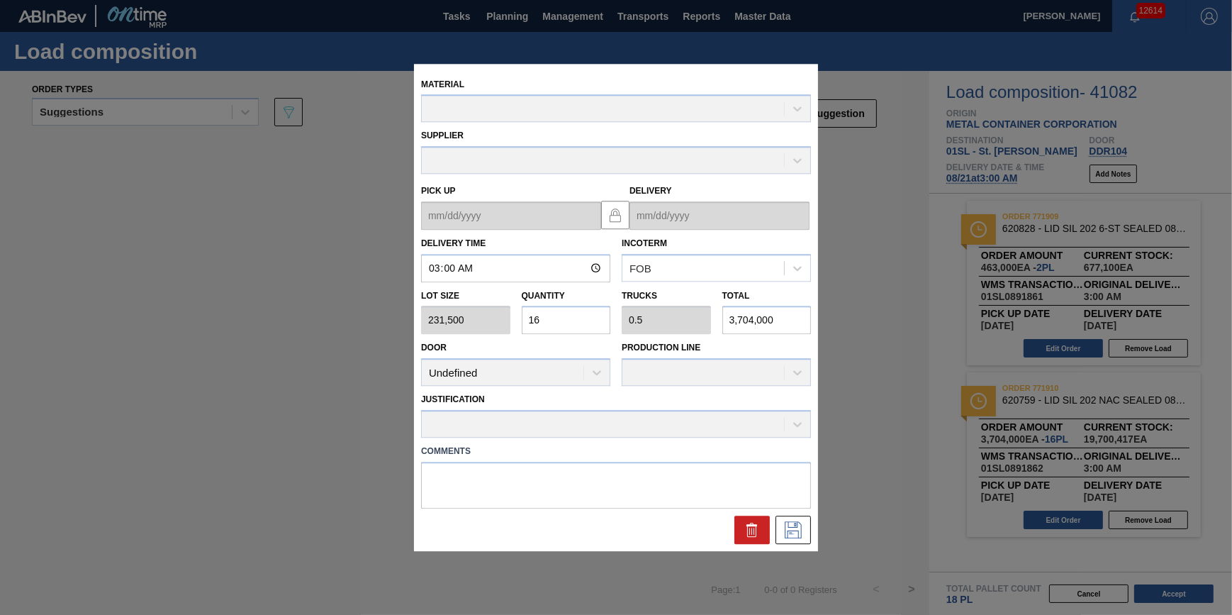
type up "[DATE]"
type input "[DATE]"
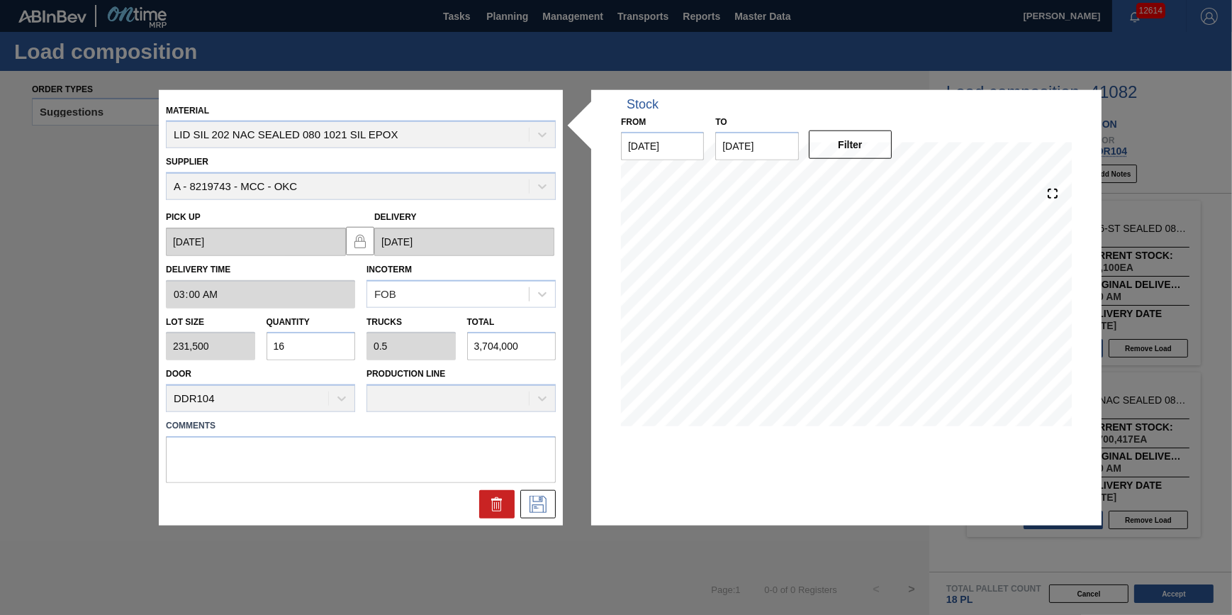
click at [335, 342] on input "16" at bounding box center [311, 346] width 89 height 28
type input "0"
type input "3"
type input "0.094"
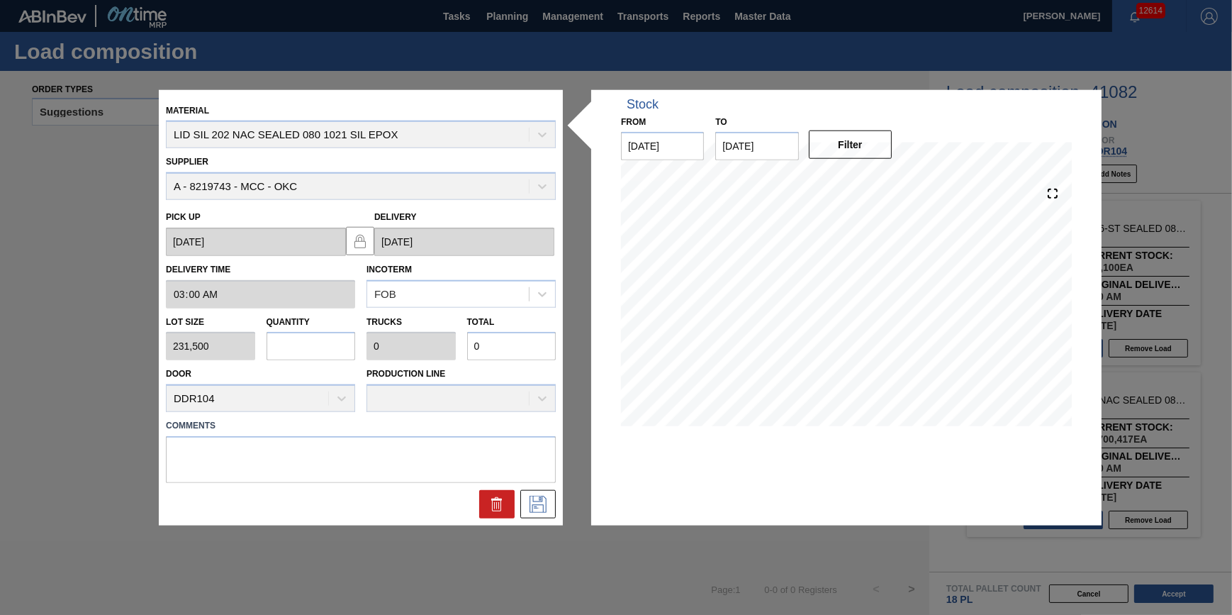
type input "694,500"
type input "30"
type input "0.938"
type input "6,945,000"
type input "30"
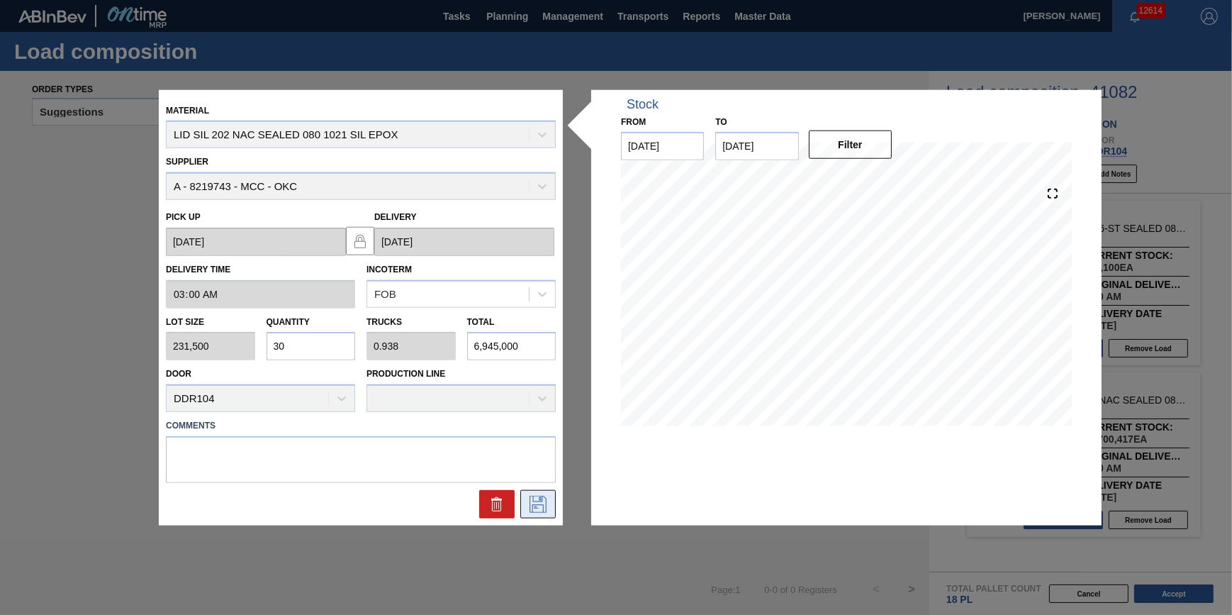
click at [533, 502] on icon at bounding box center [538, 504] width 23 height 17
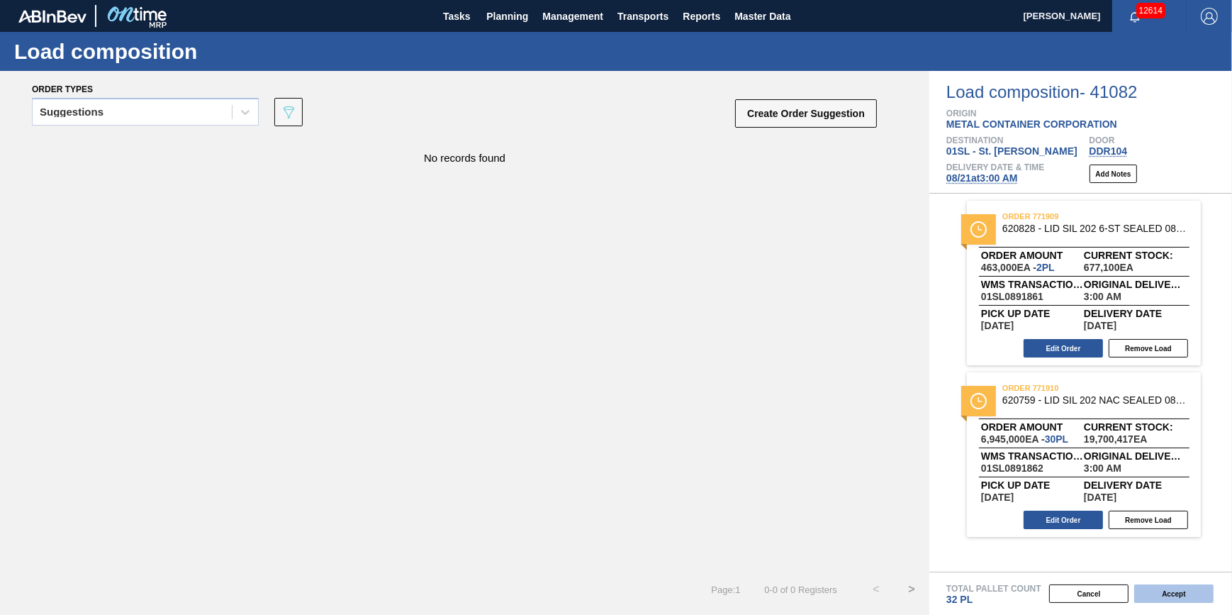
click at [1189, 598] on button "Accept" at bounding box center [1173, 593] width 79 height 18
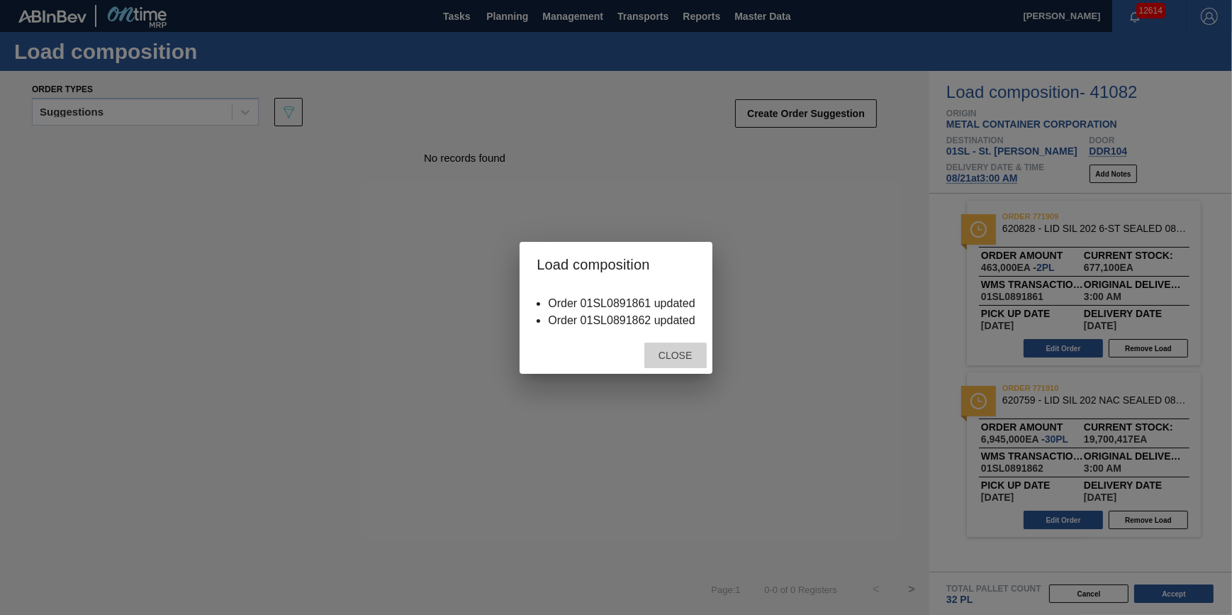
click at [678, 368] on div "Close" at bounding box center [675, 355] width 62 height 26
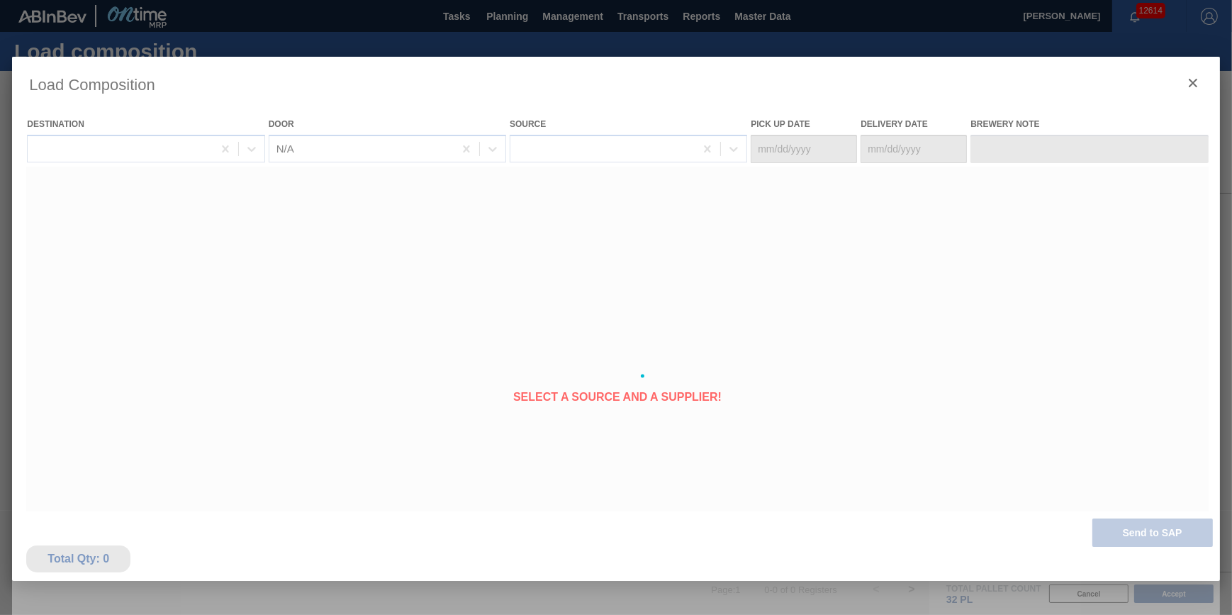
type Date "[DATE]"
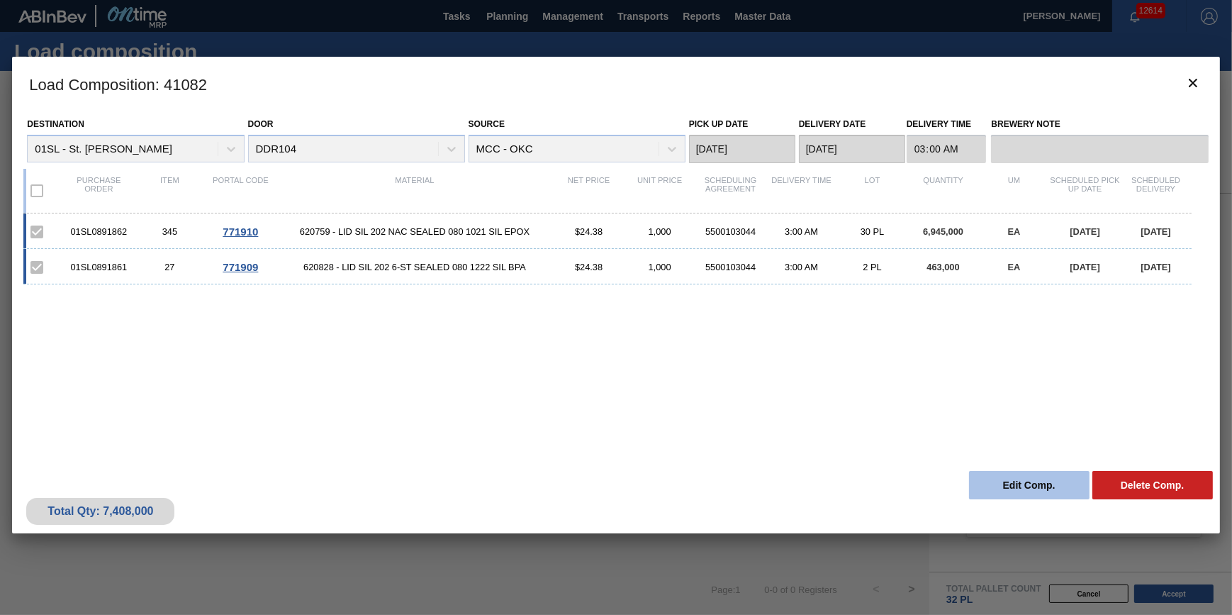
click at [1000, 481] on button "Edit Comp." at bounding box center [1029, 485] width 121 height 28
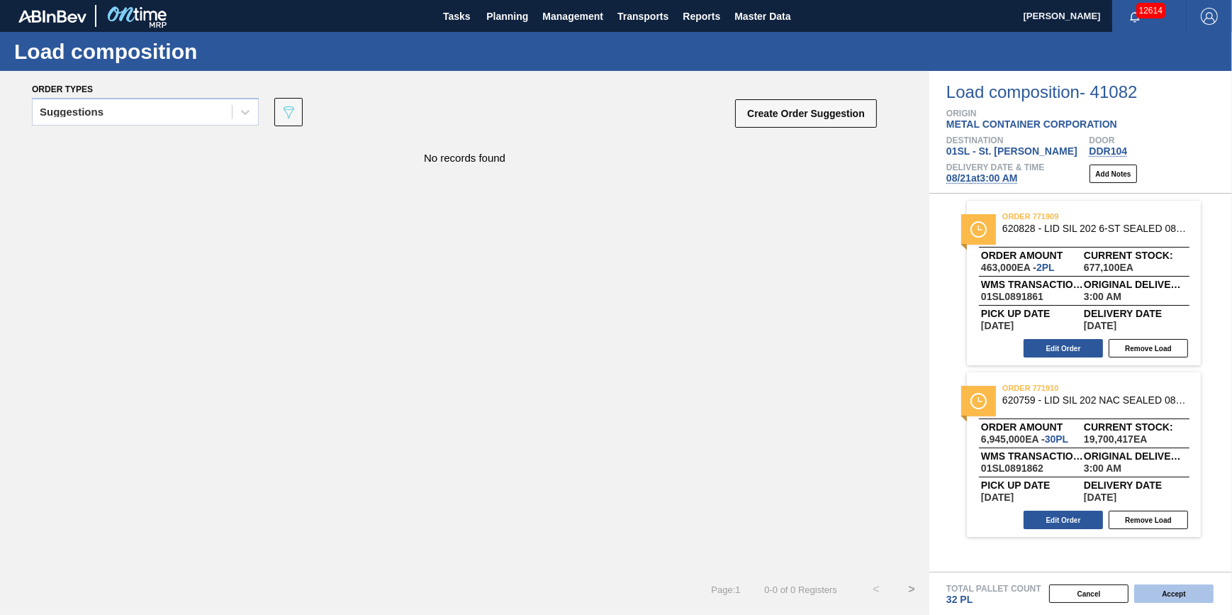
click at [1149, 591] on button "Accept" at bounding box center [1173, 593] width 79 height 18
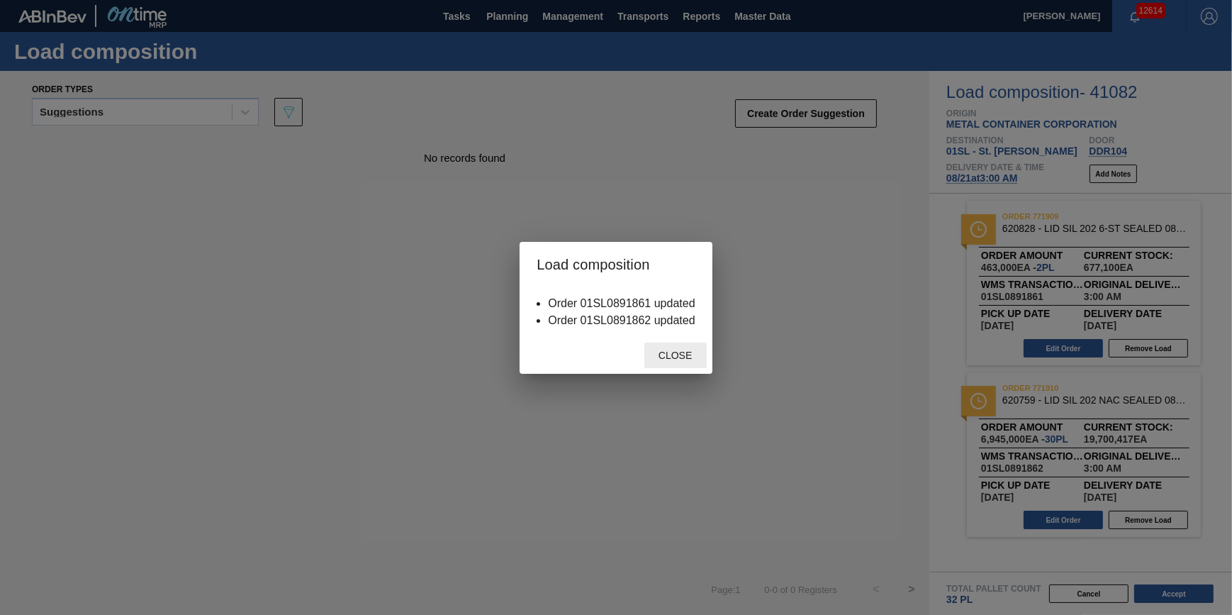
click at [680, 356] on span "Close" at bounding box center [675, 355] width 56 height 11
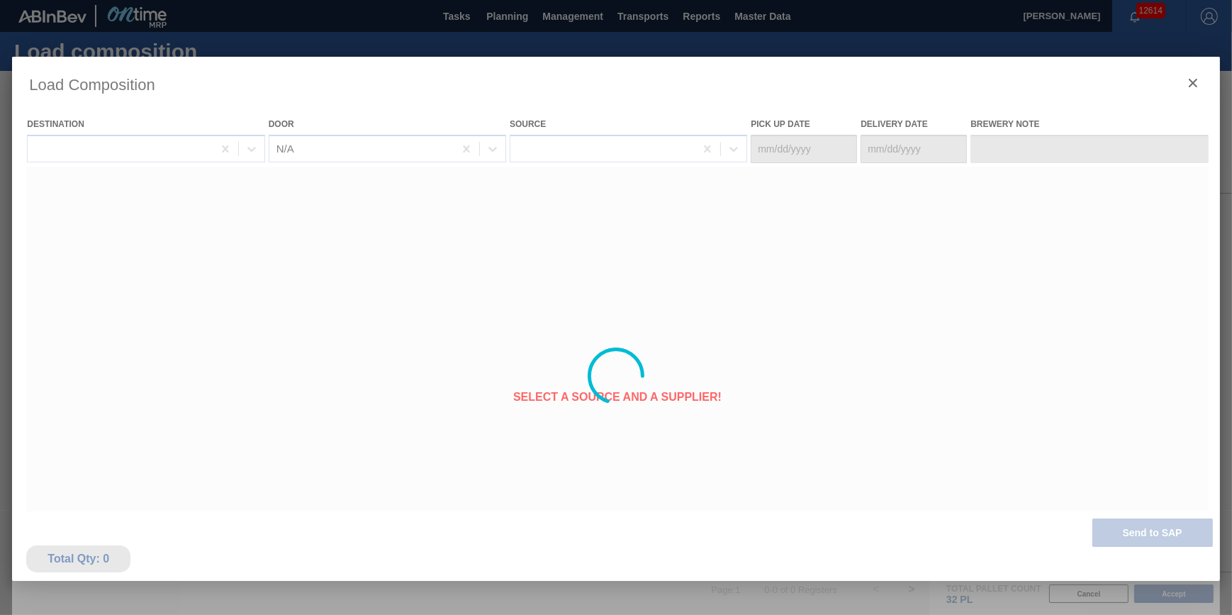
type Date "[DATE]"
